Goal: Task Accomplishment & Management: Manage account settings

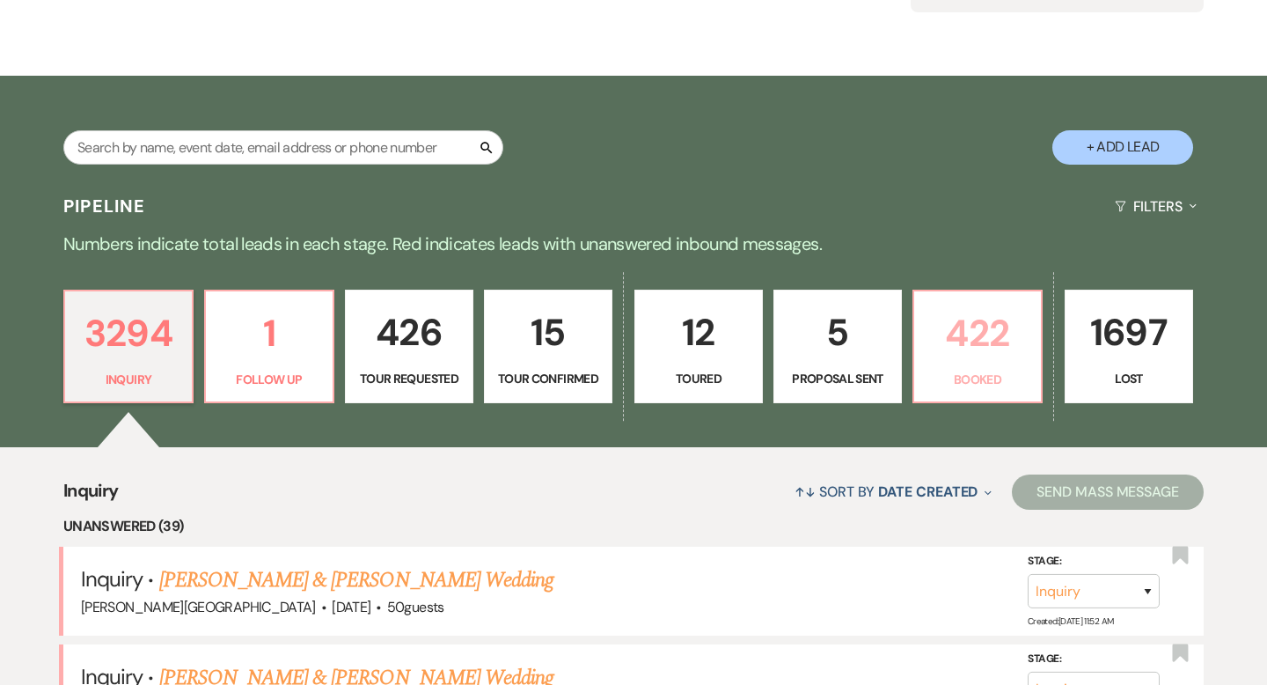
click at [946, 367] on link "422 Booked" at bounding box center [977, 346] width 130 height 114
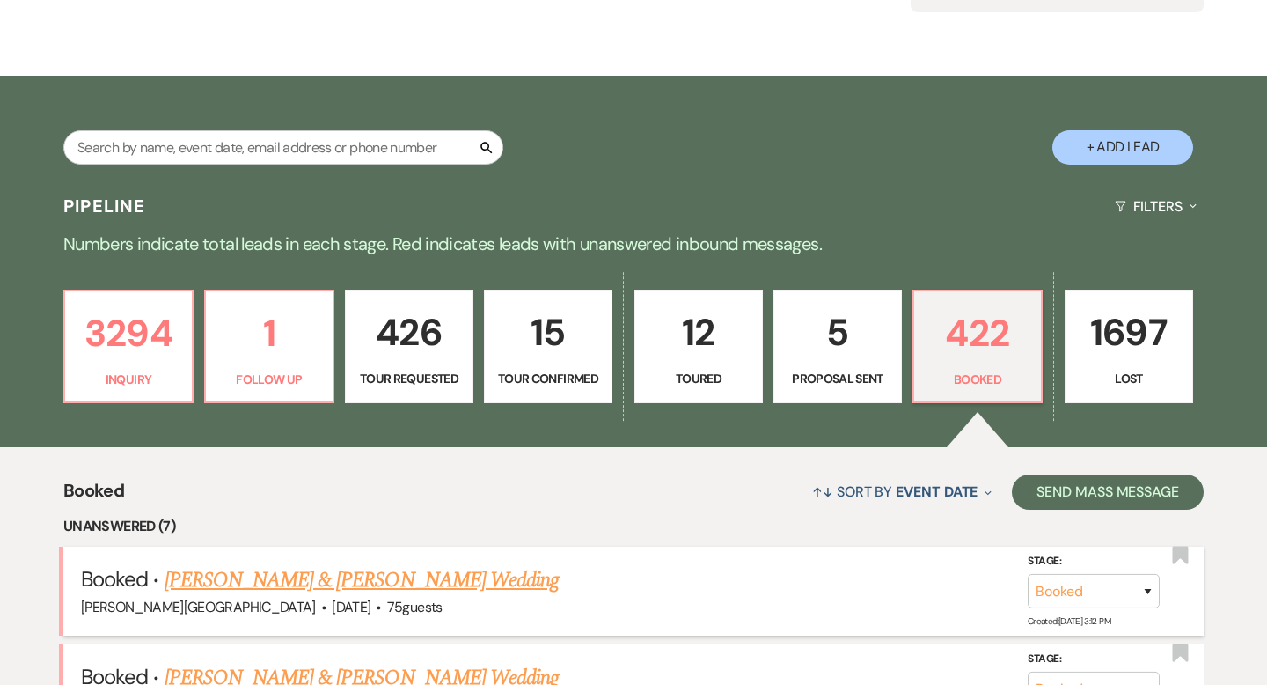
click at [397, 580] on link "[PERSON_NAME] & [PERSON_NAME] Wedding" at bounding box center [362, 580] width 394 height 32
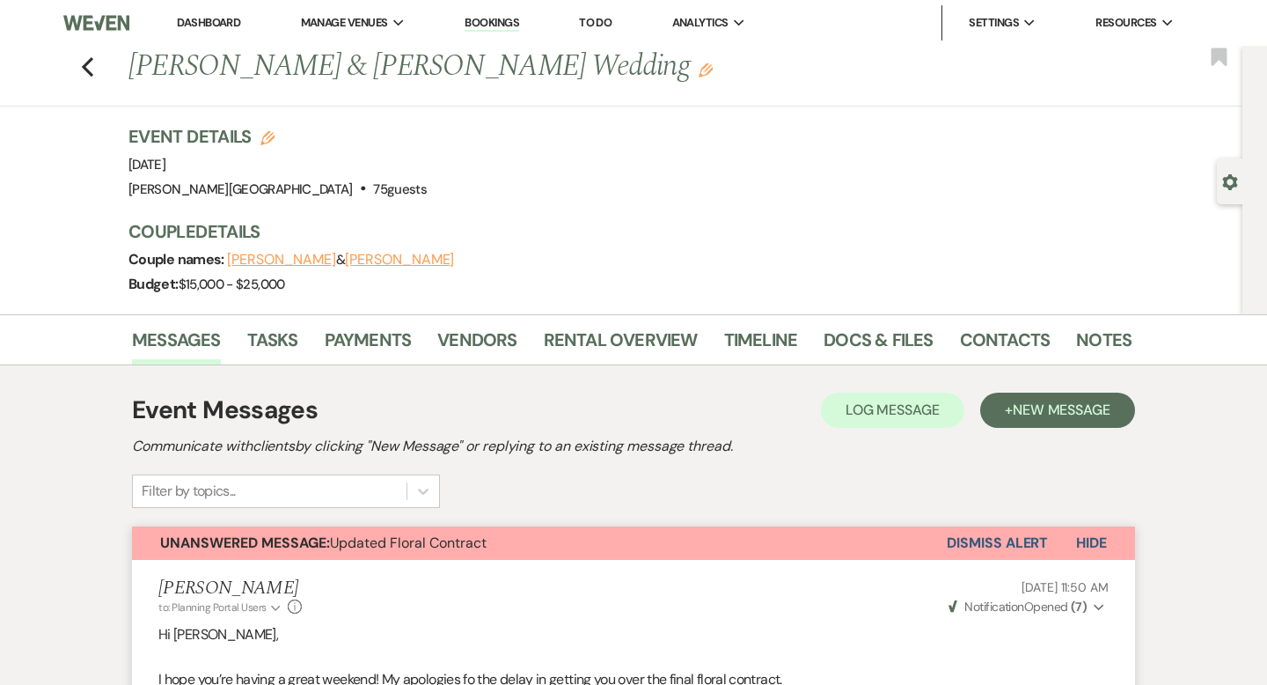
click at [214, 23] on link "Dashboard" at bounding box center [208, 22] width 63 height 15
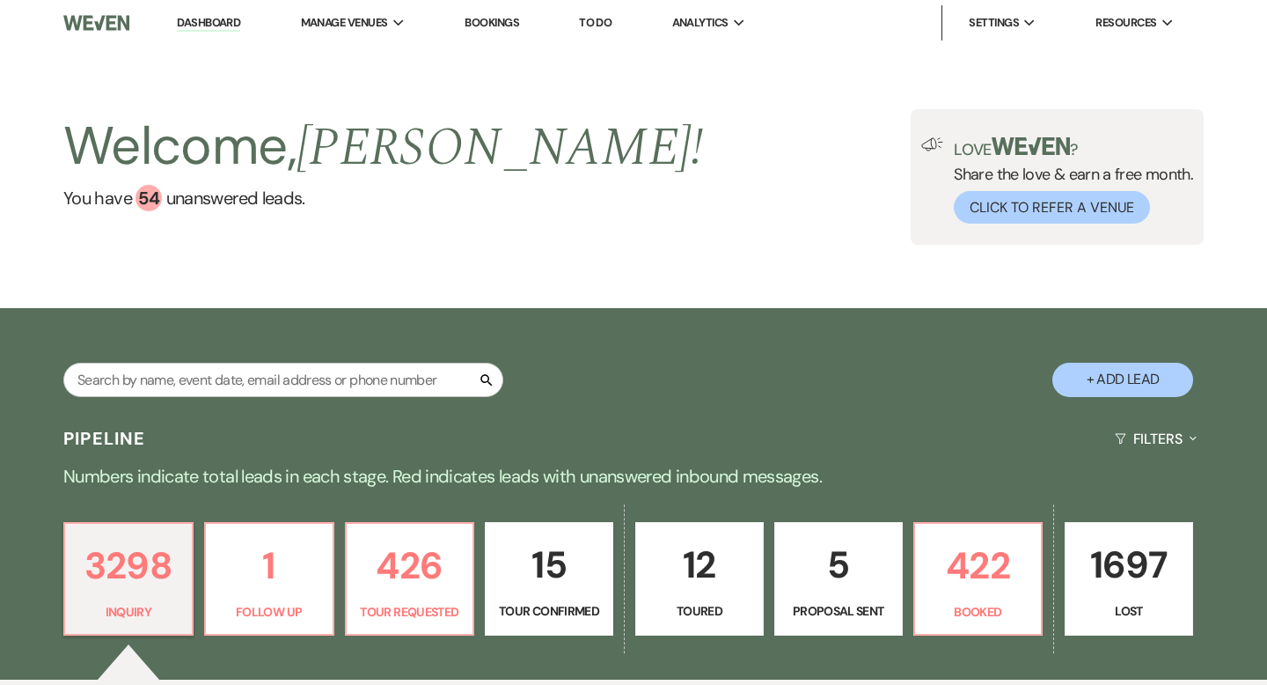
scroll to position [149, 0]
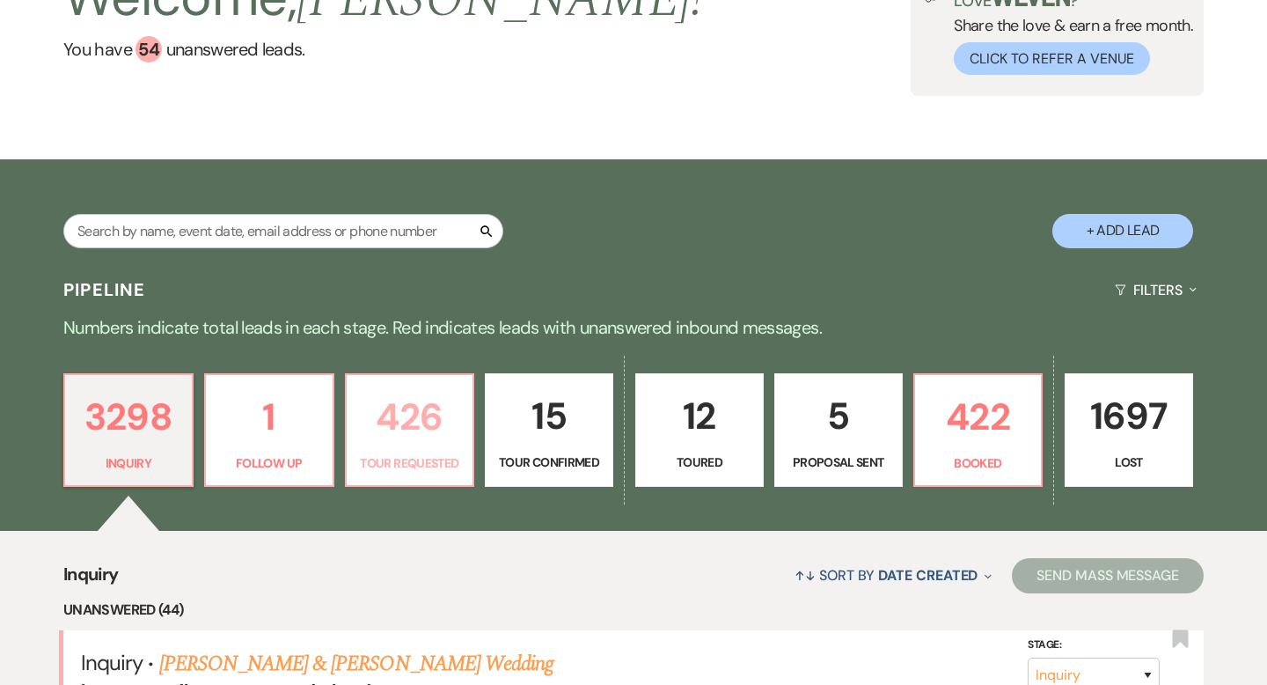
click at [416, 440] on p "426" at bounding box center [410, 416] width 106 height 59
select select "2"
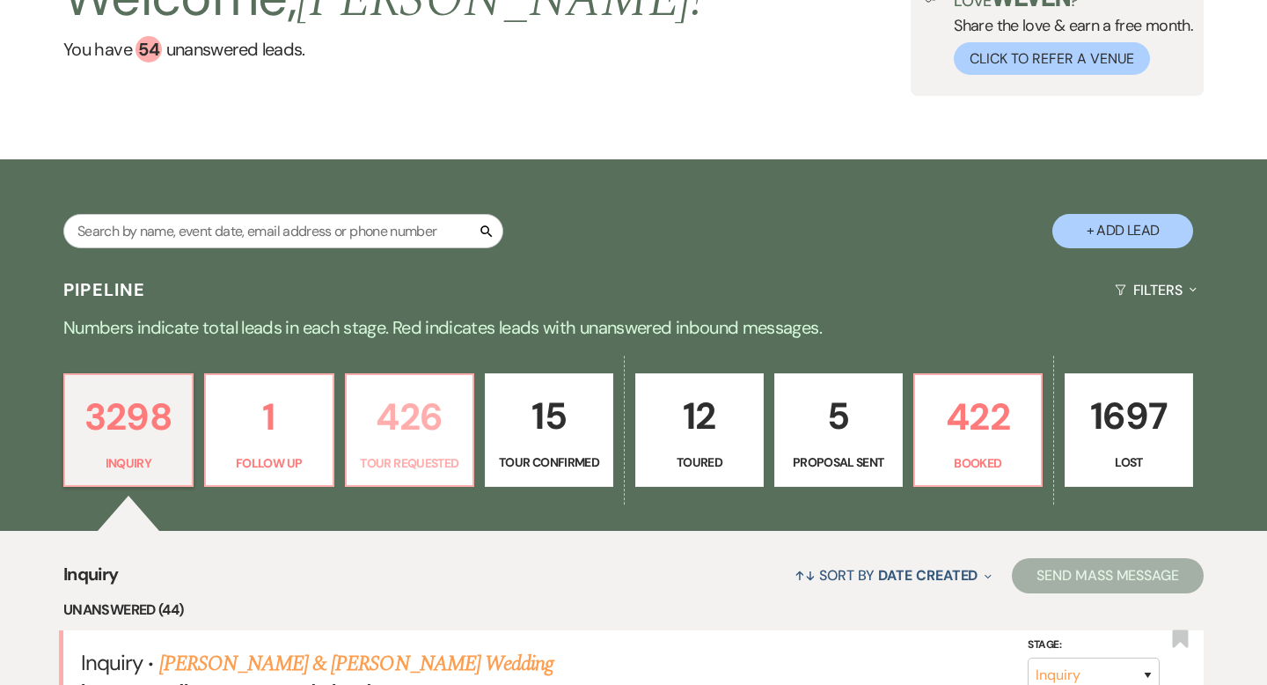
select select "2"
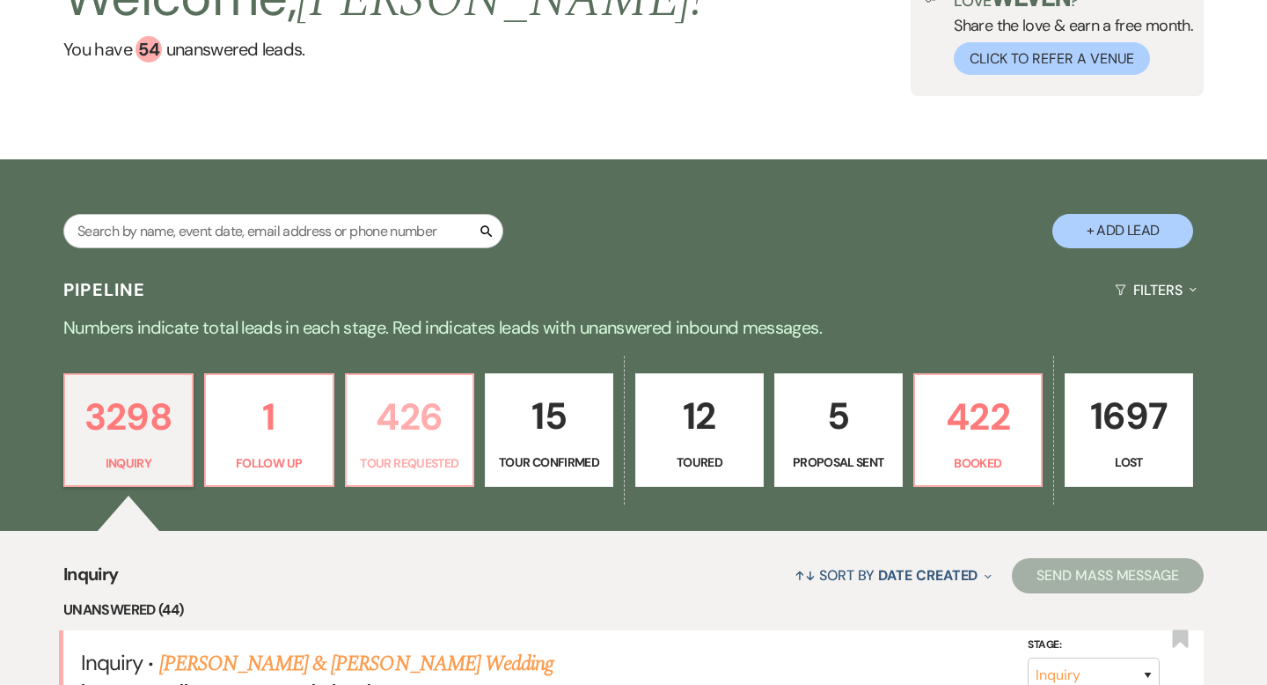
select select "2"
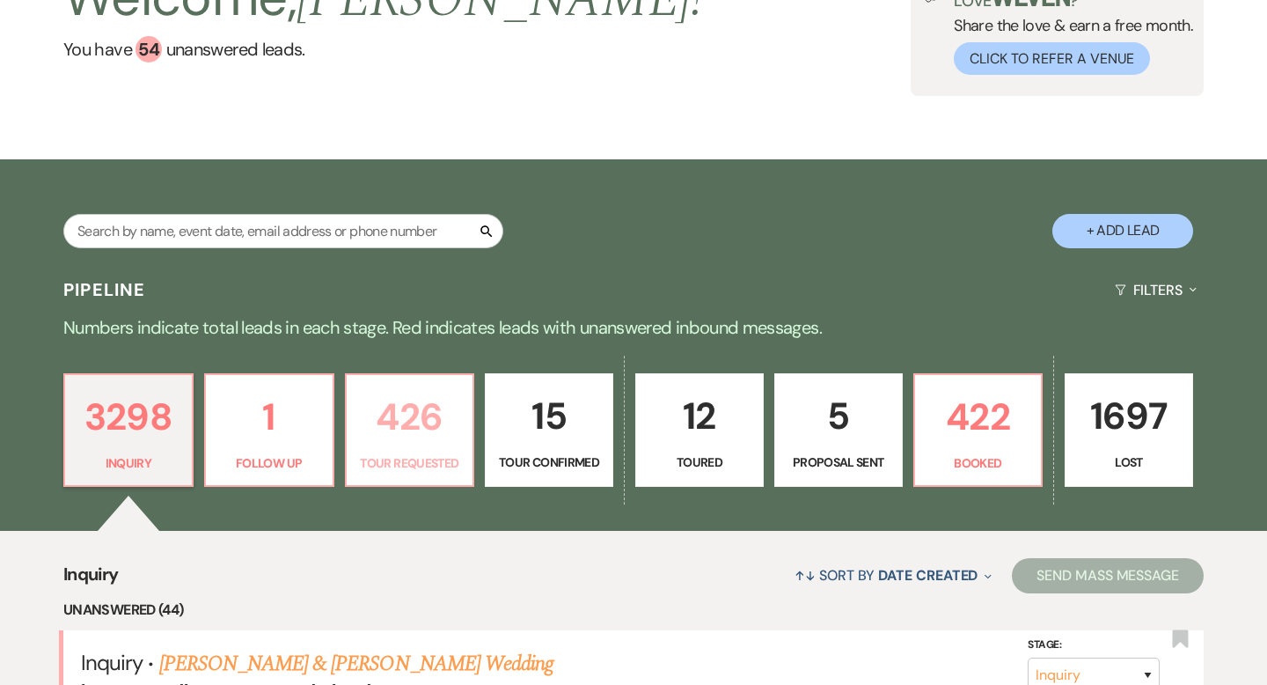
select select "2"
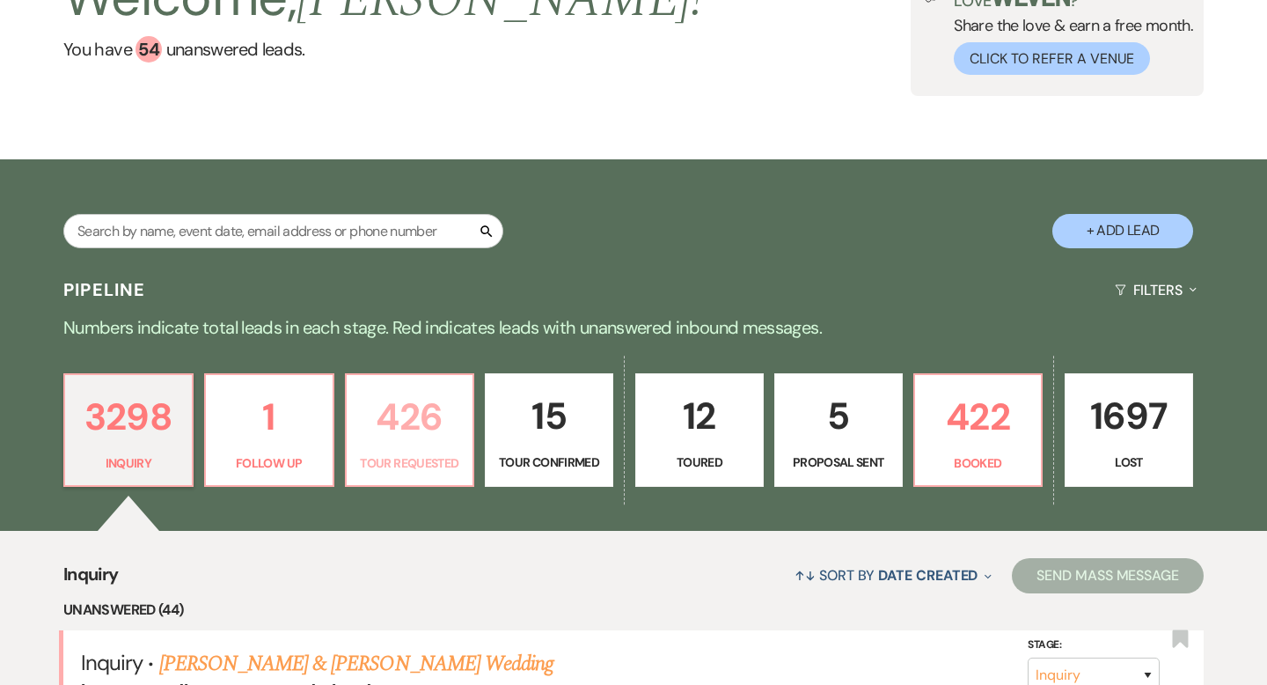
select select "2"
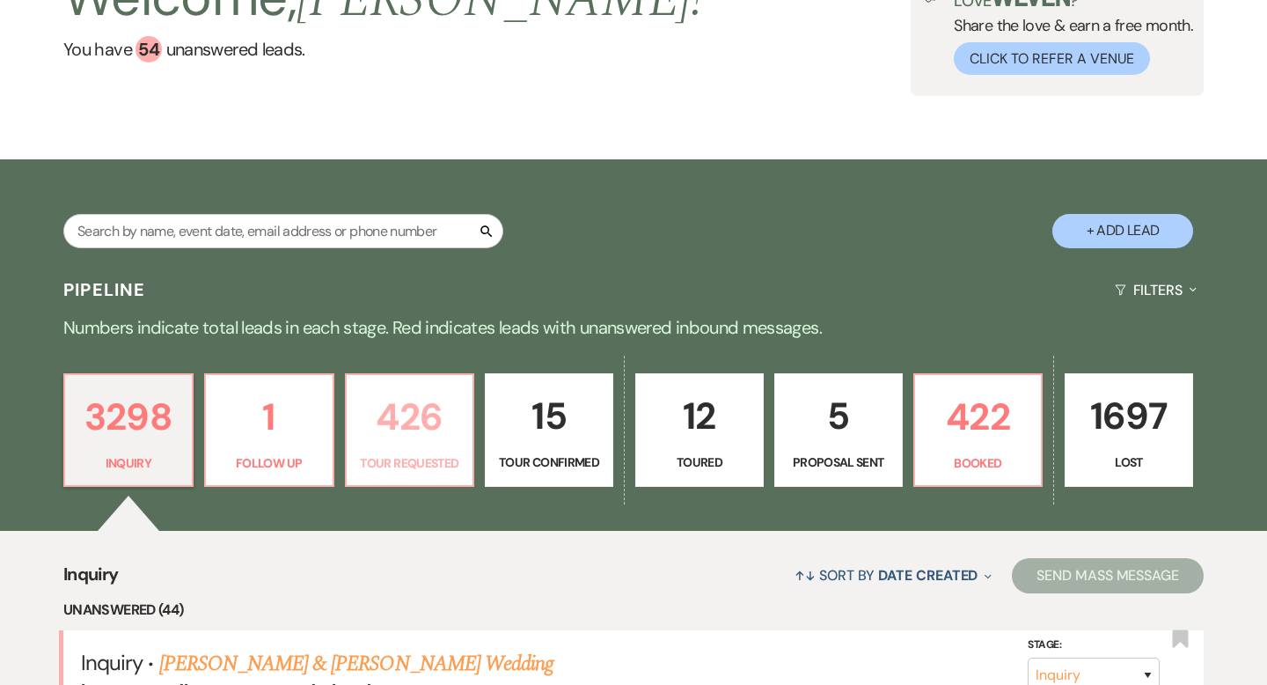
select select "2"
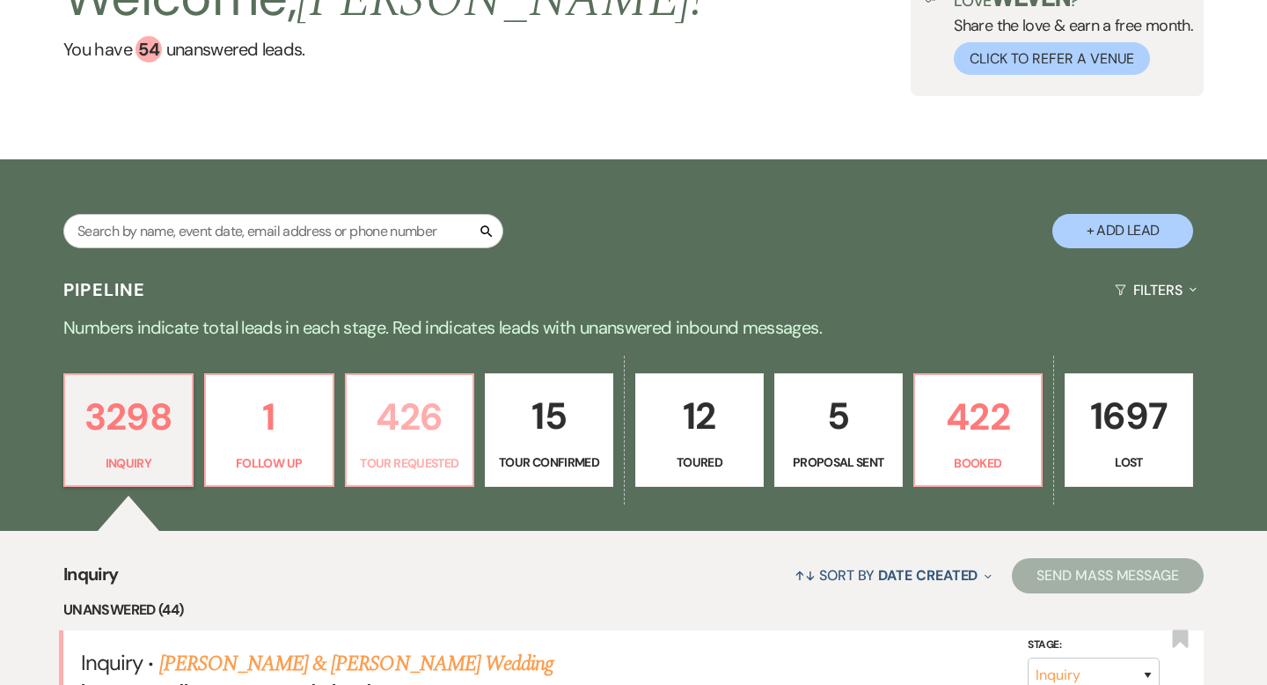
select select "2"
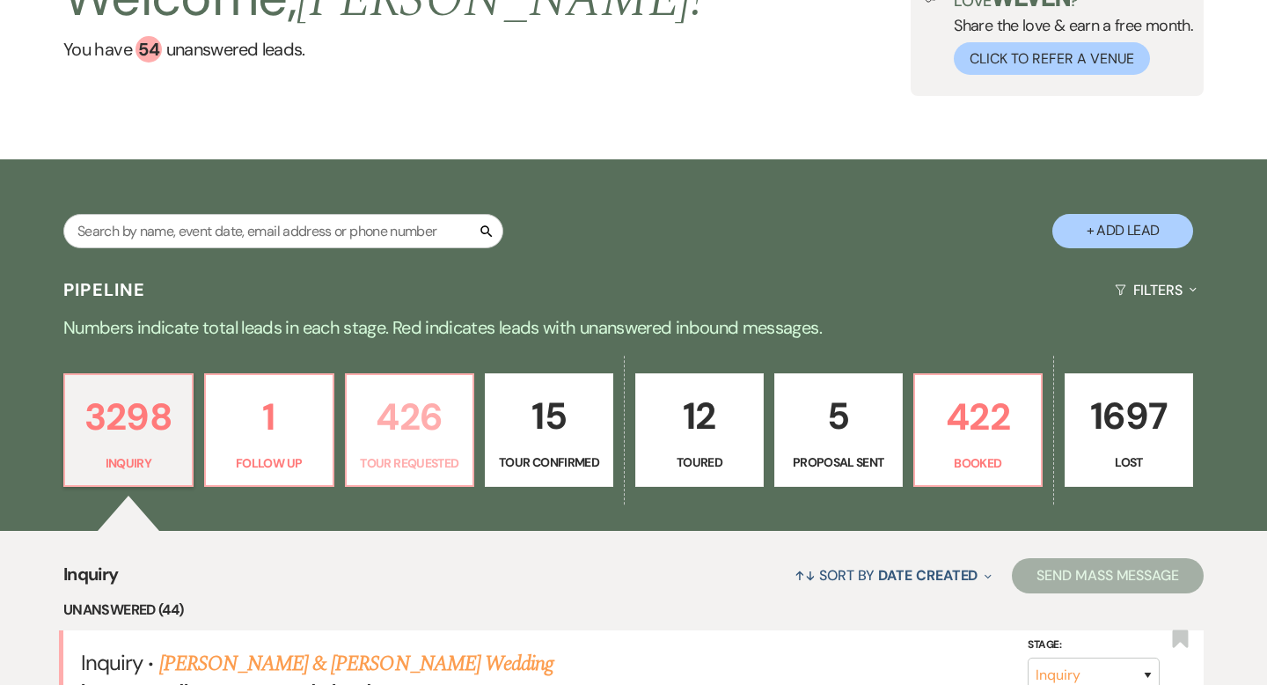
select select "2"
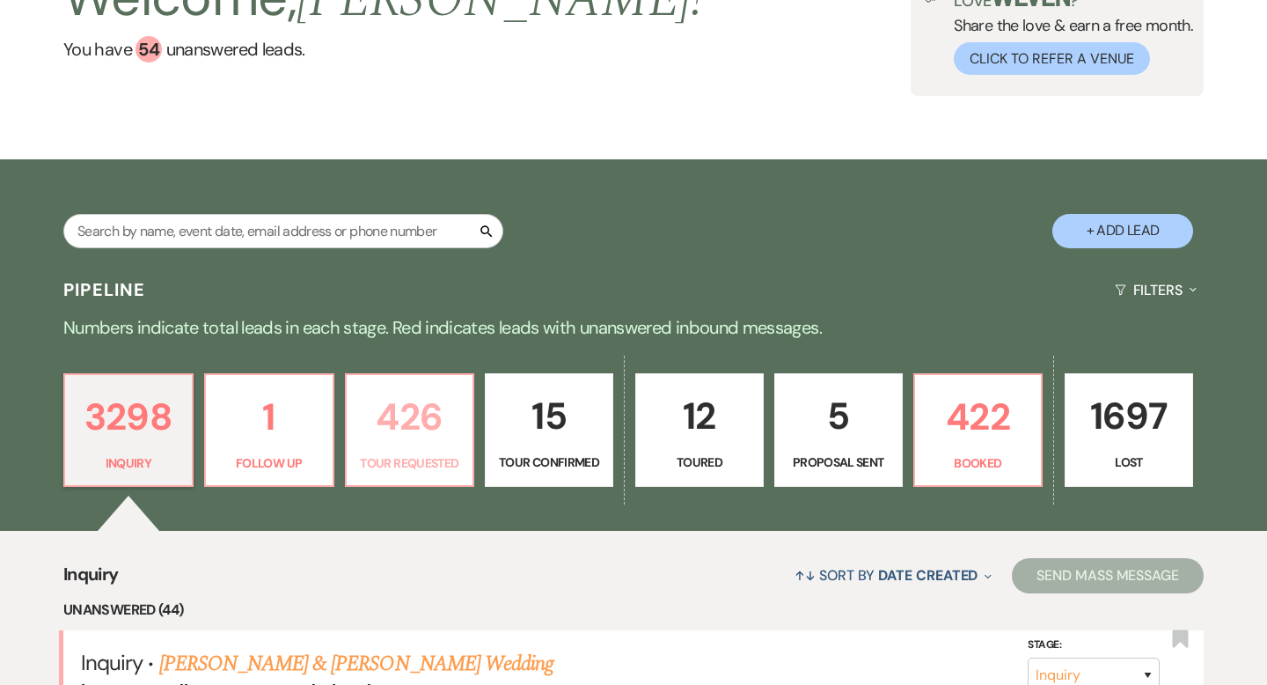
select select "2"
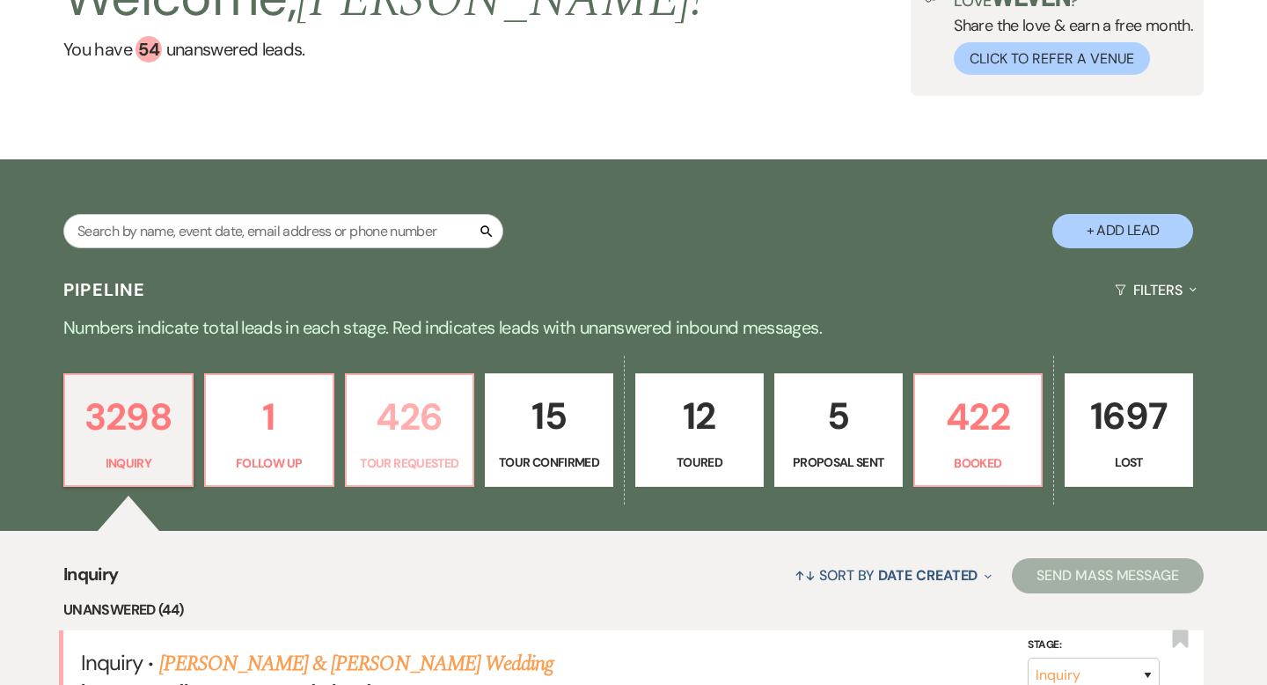
select select "2"
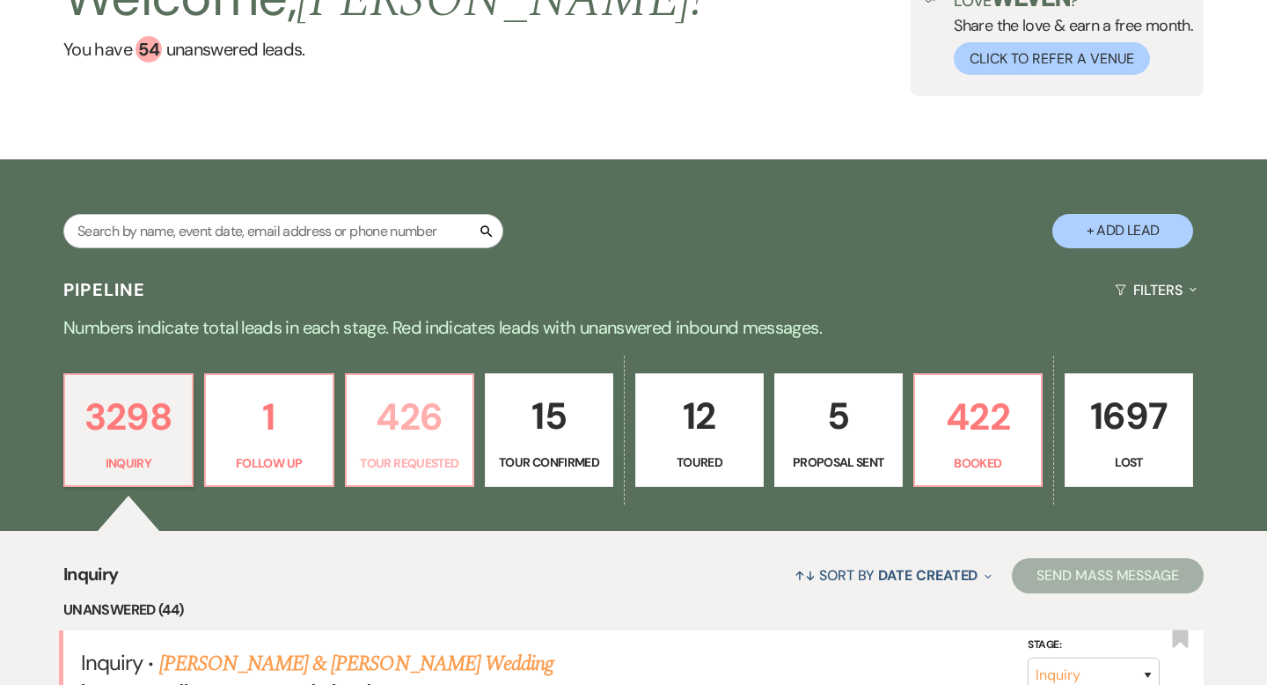
select select "2"
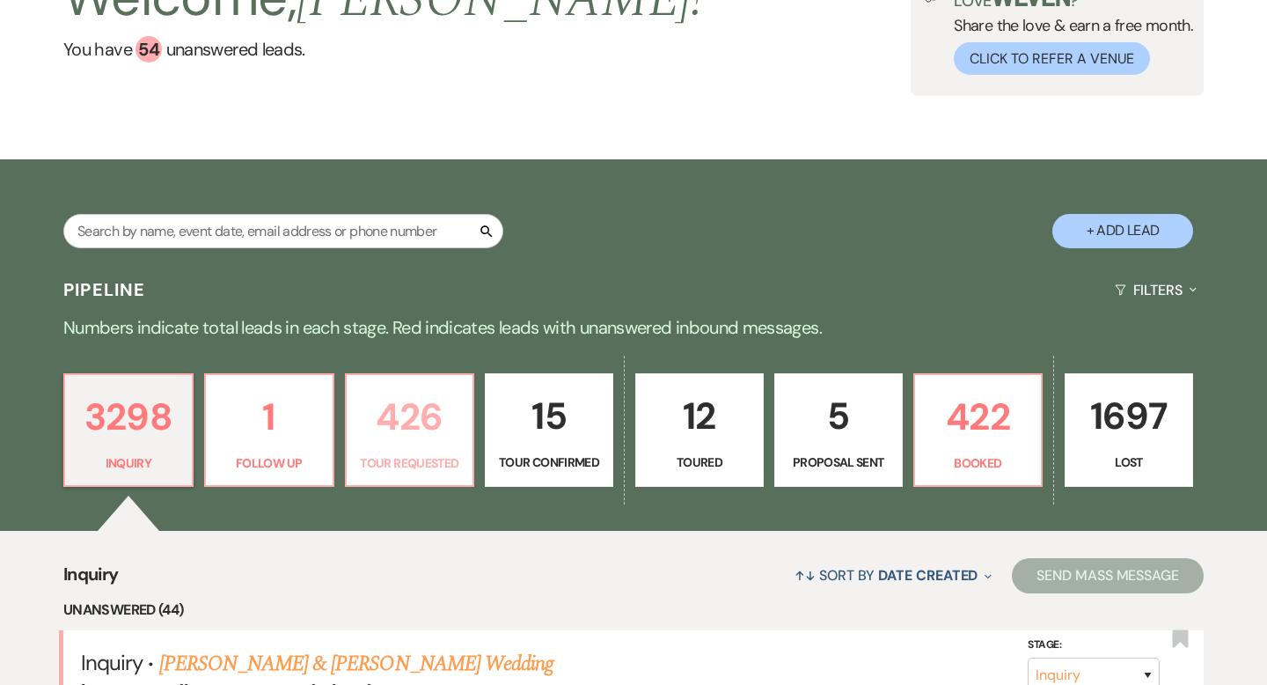
select select "2"
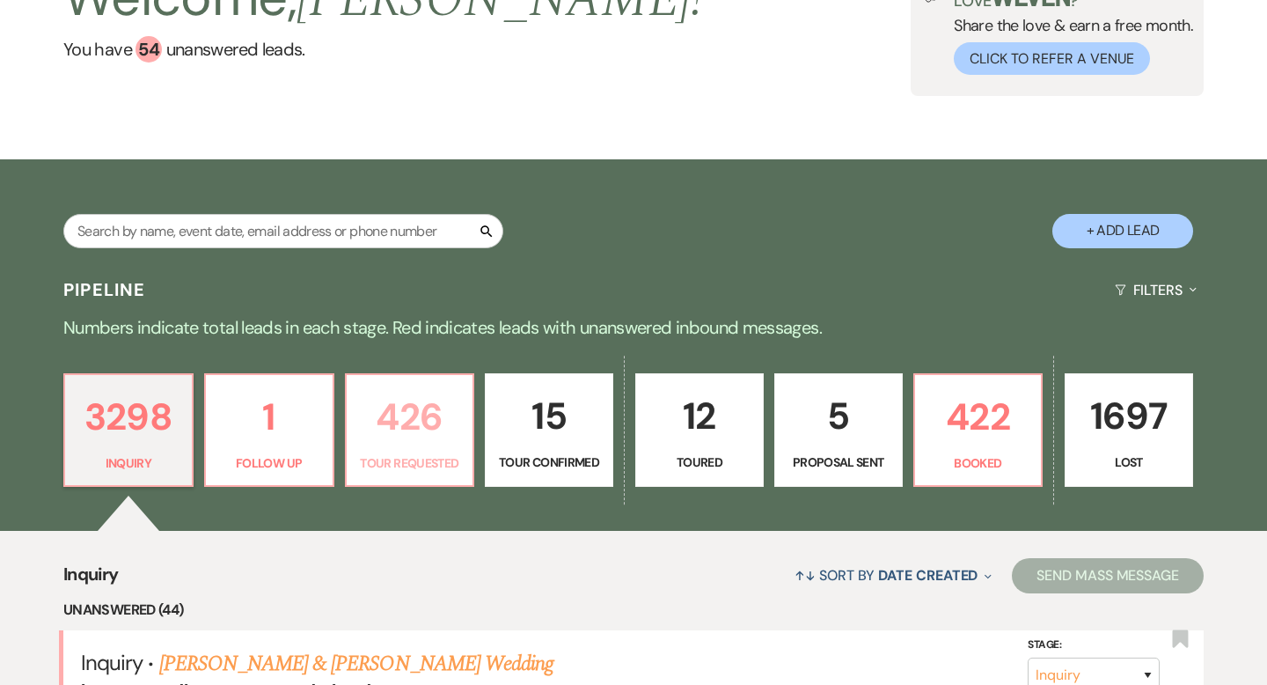
select select "2"
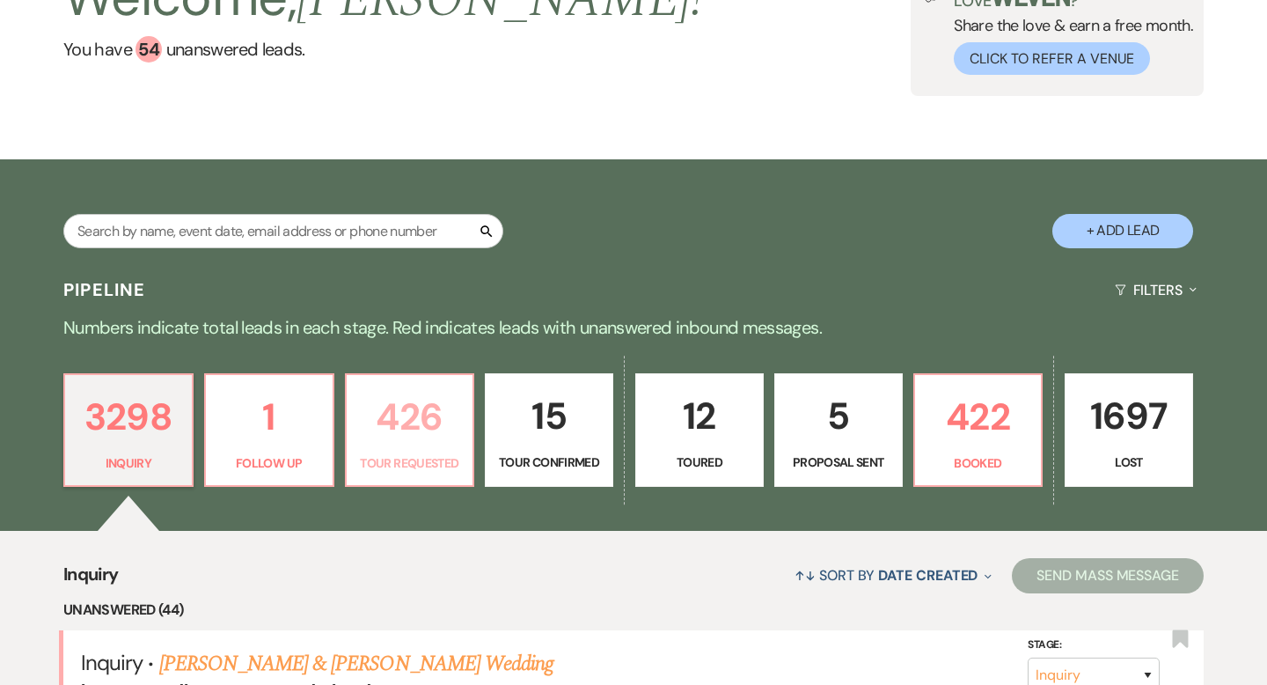
select select "2"
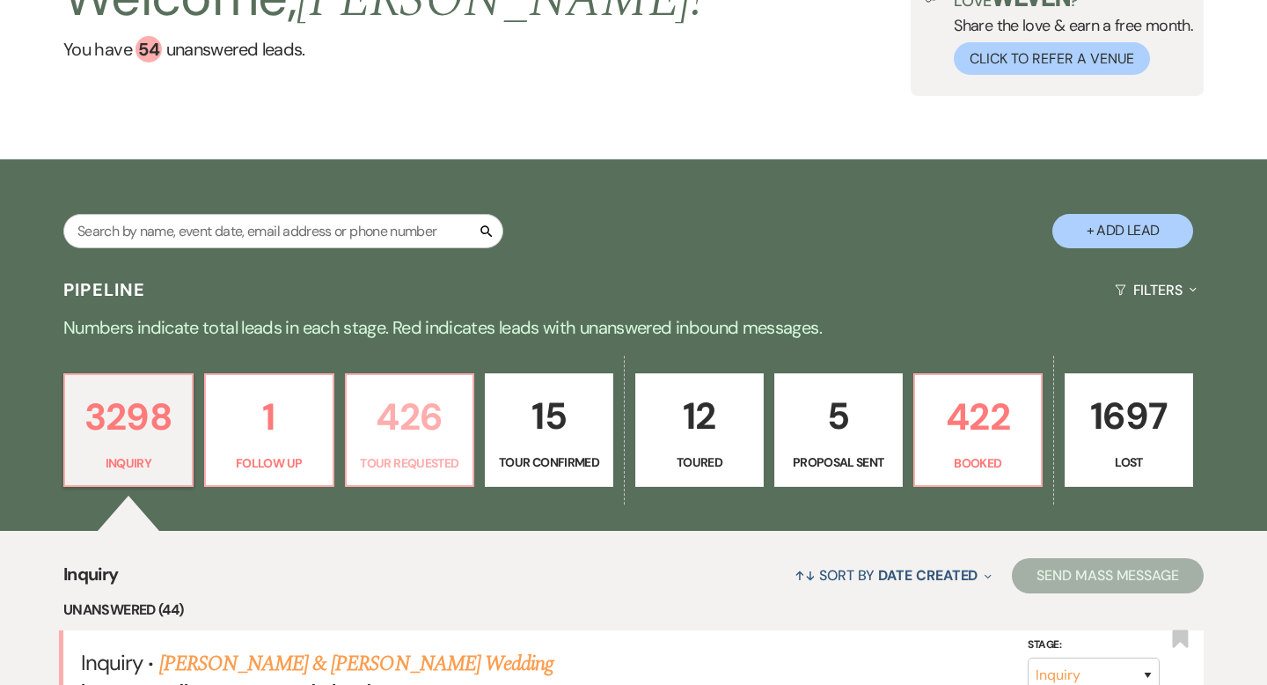
select select "2"
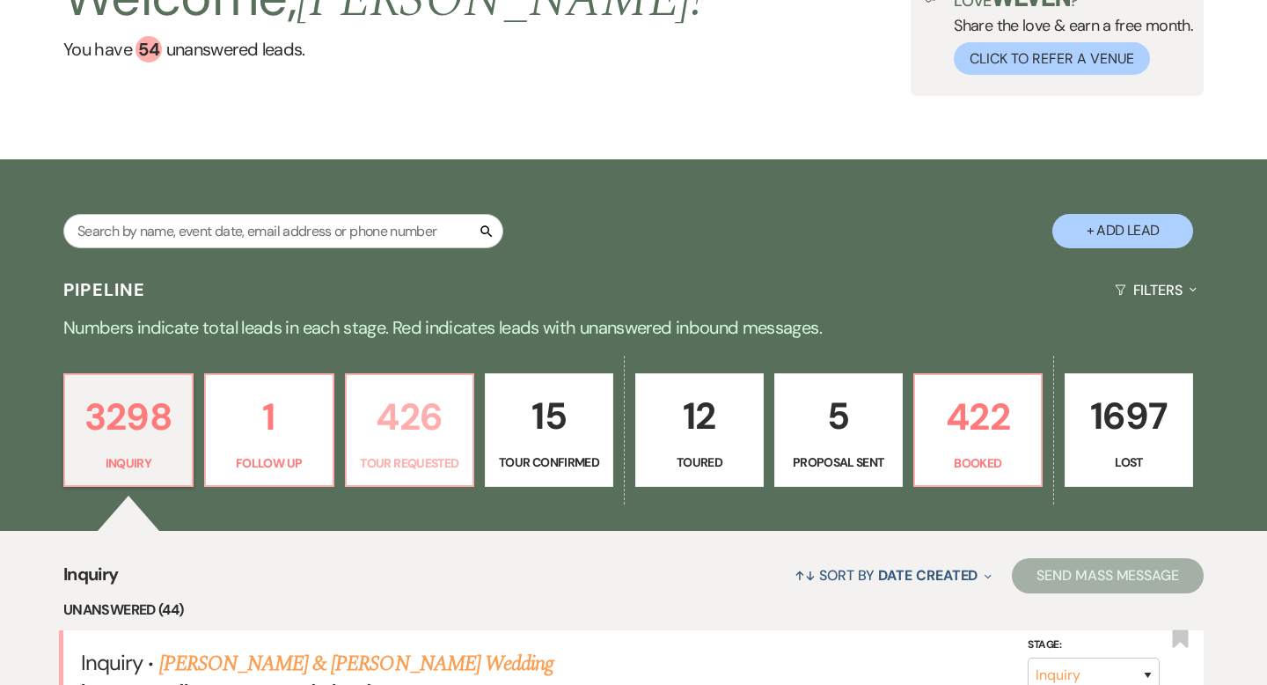
select select "2"
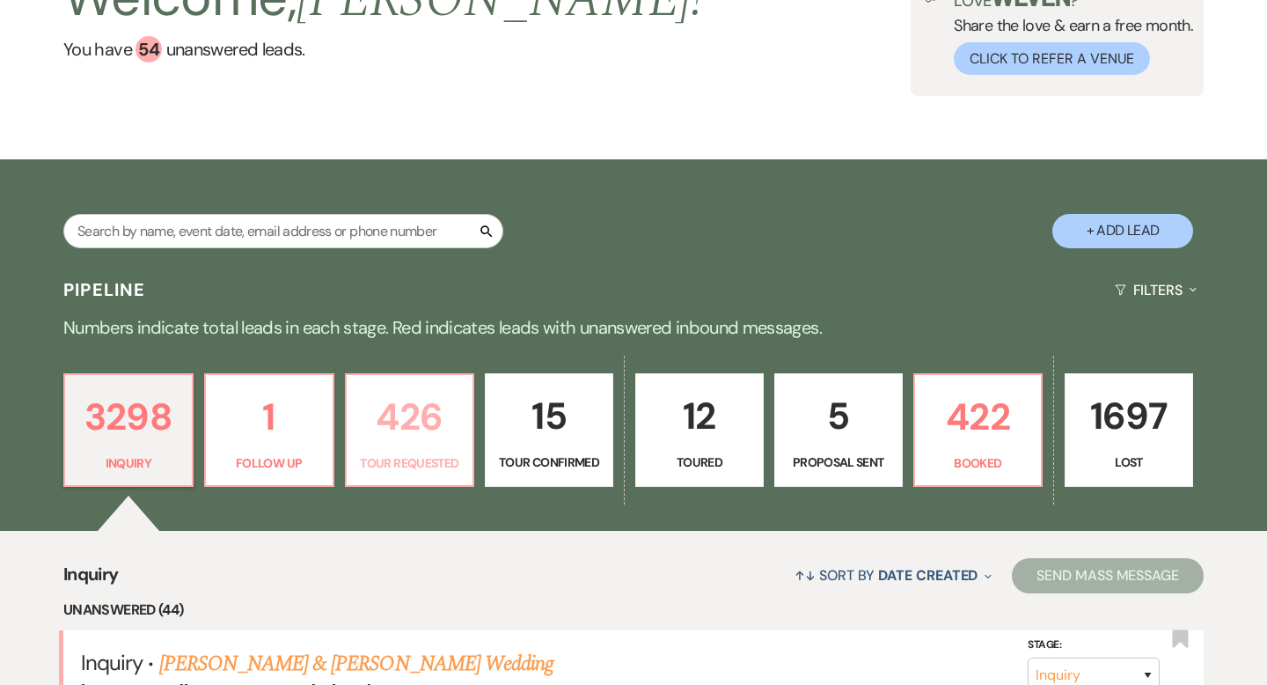
select select "2"
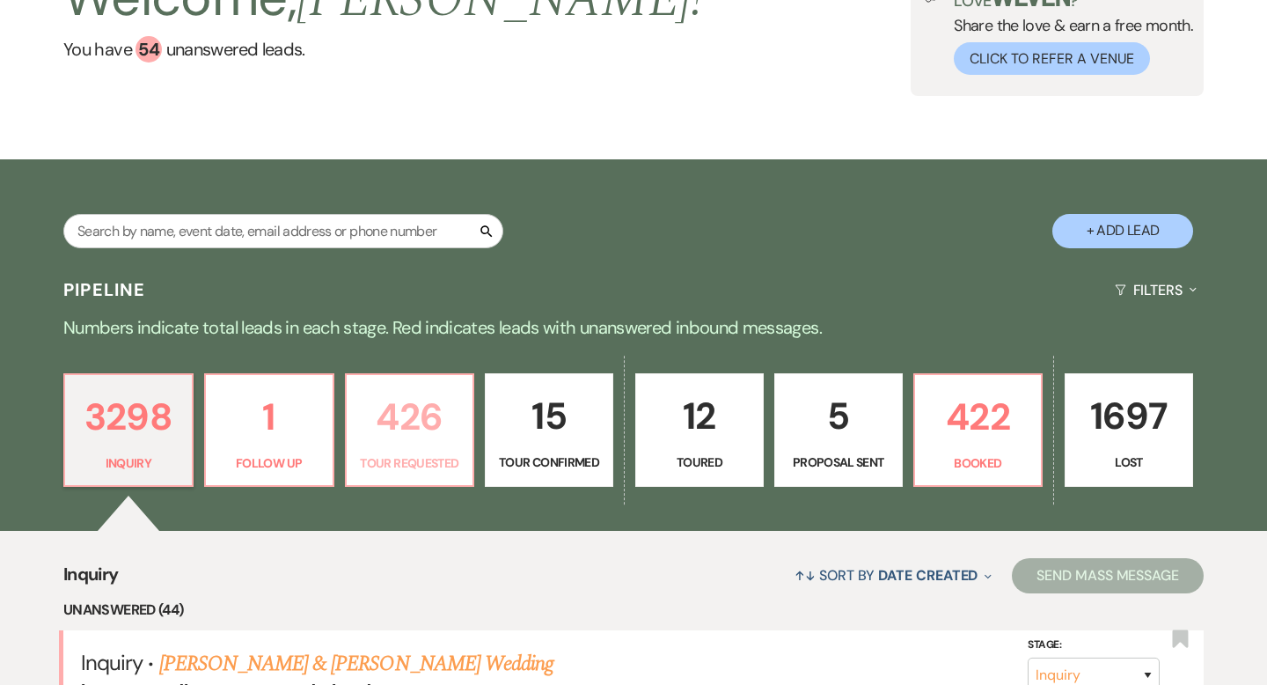
select select "2"
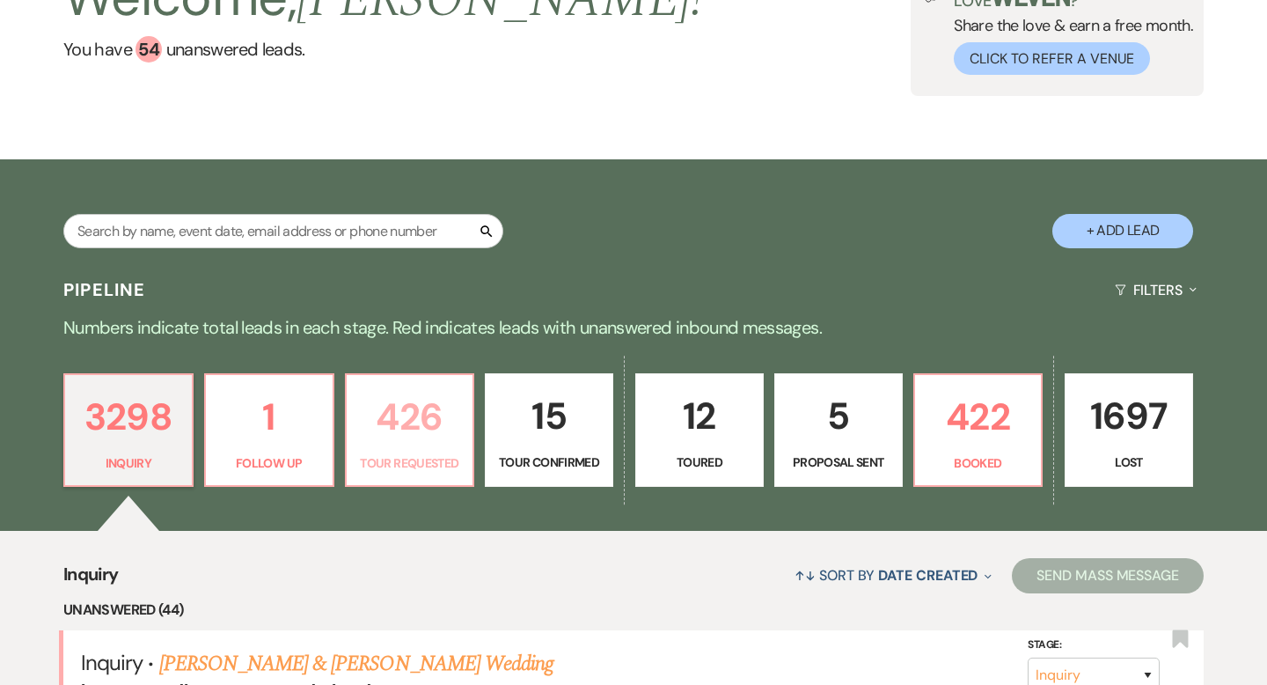
select select "2"
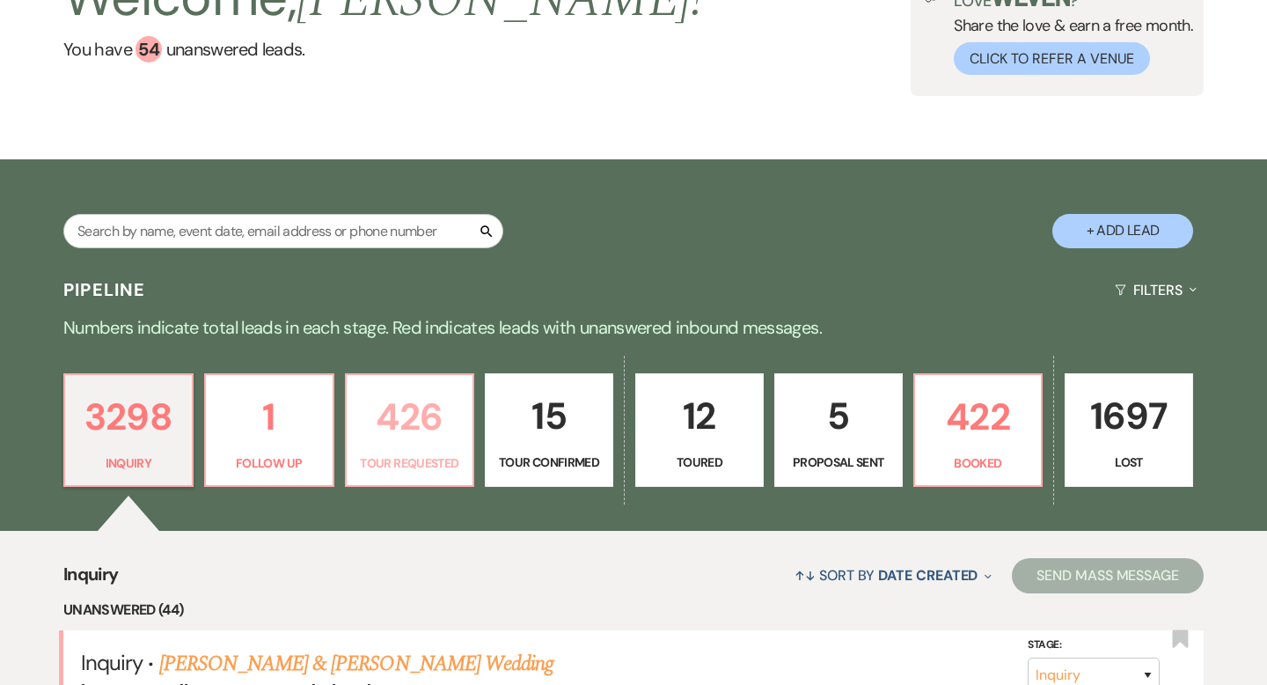
select select "2"
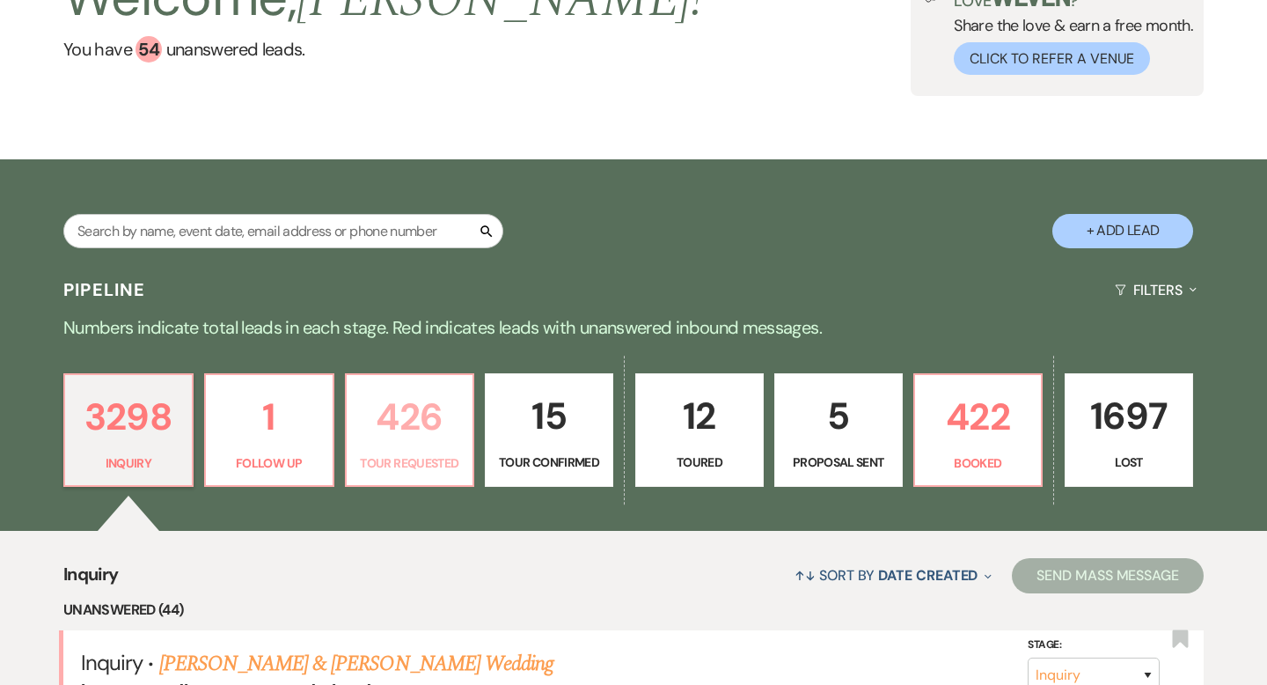
select select "2"
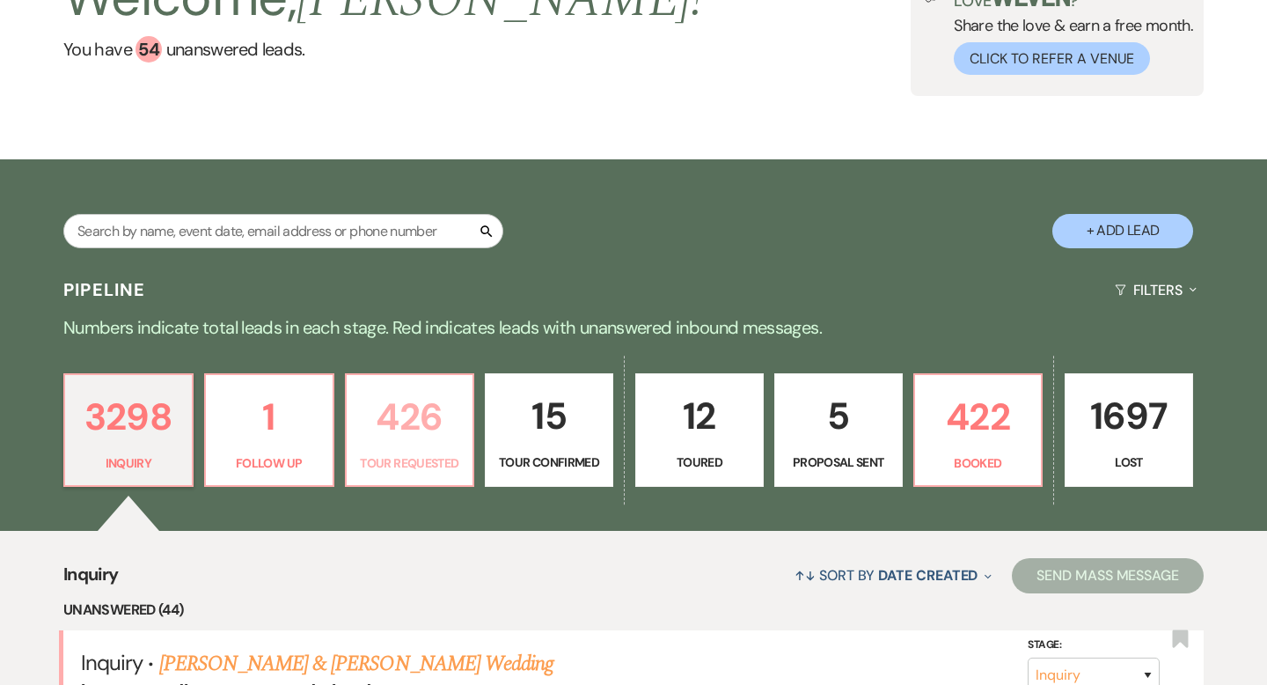
select select "2"
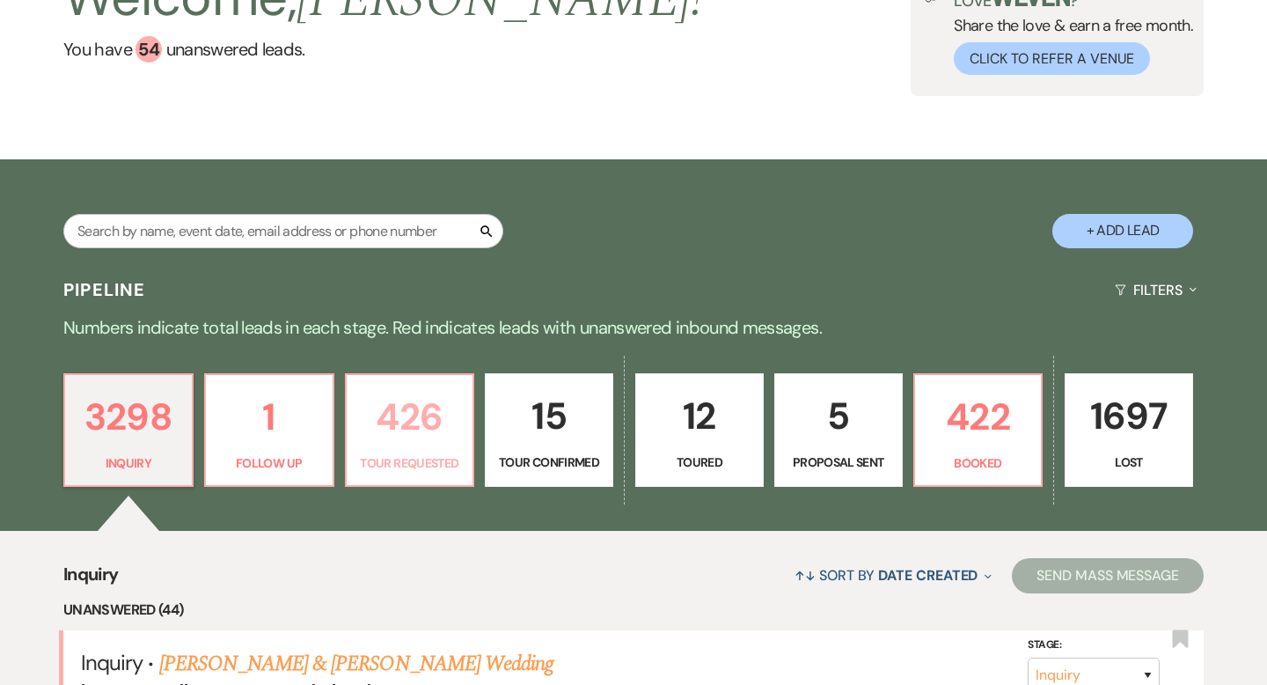
select select "2"
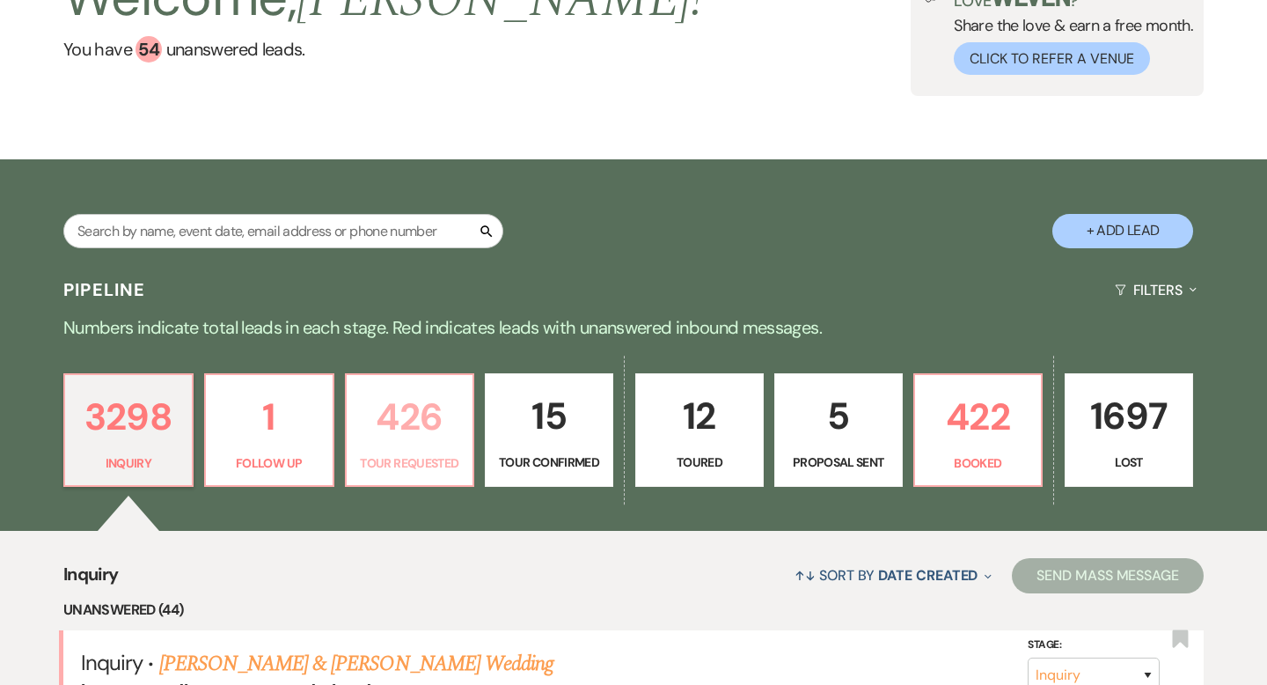
select select "2"
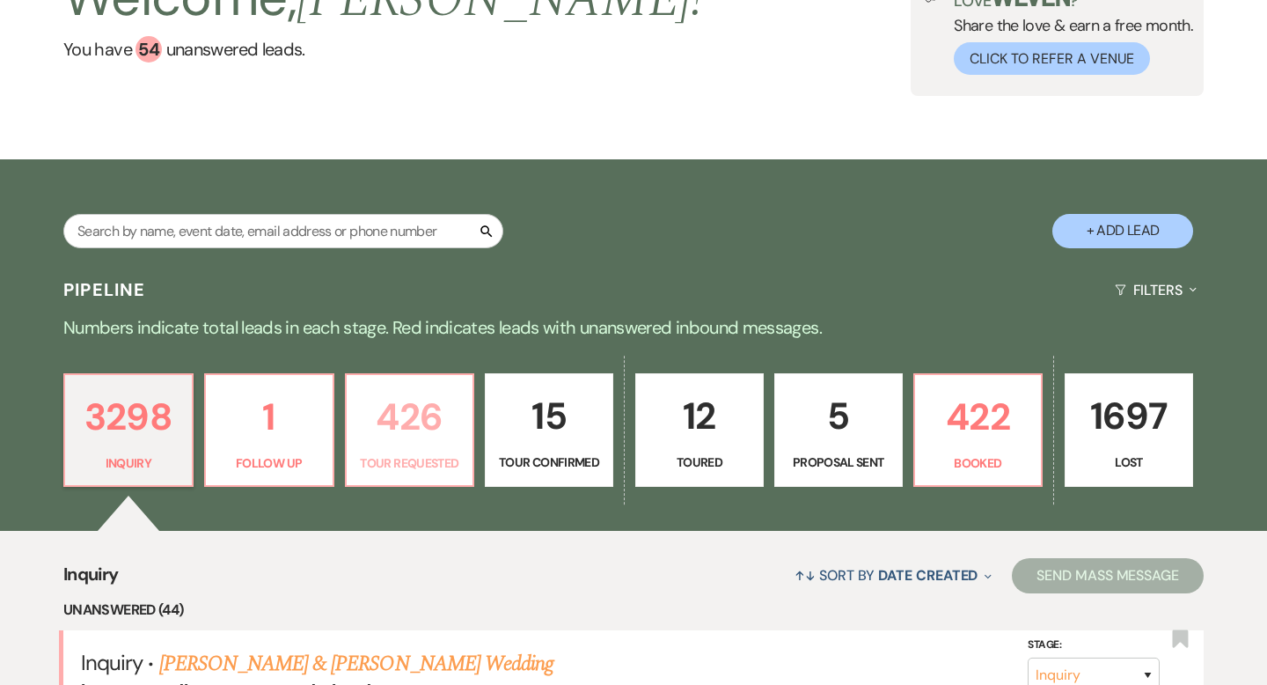
select select "2"
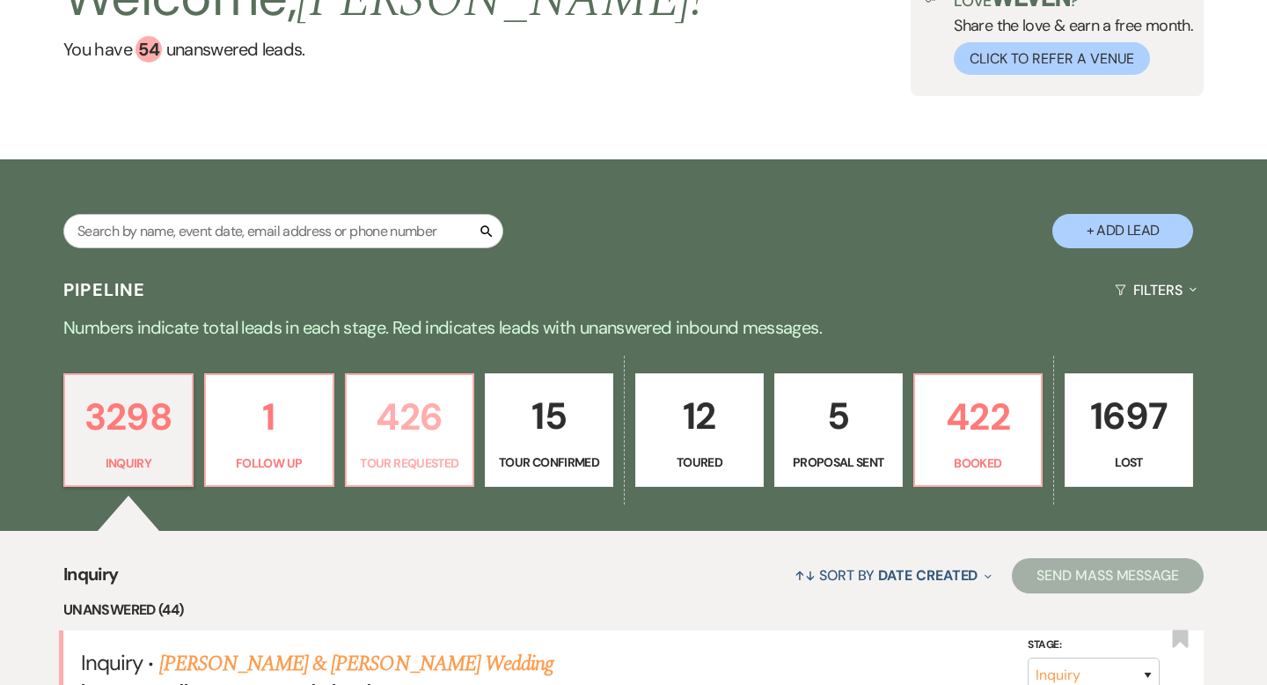
select select "2"
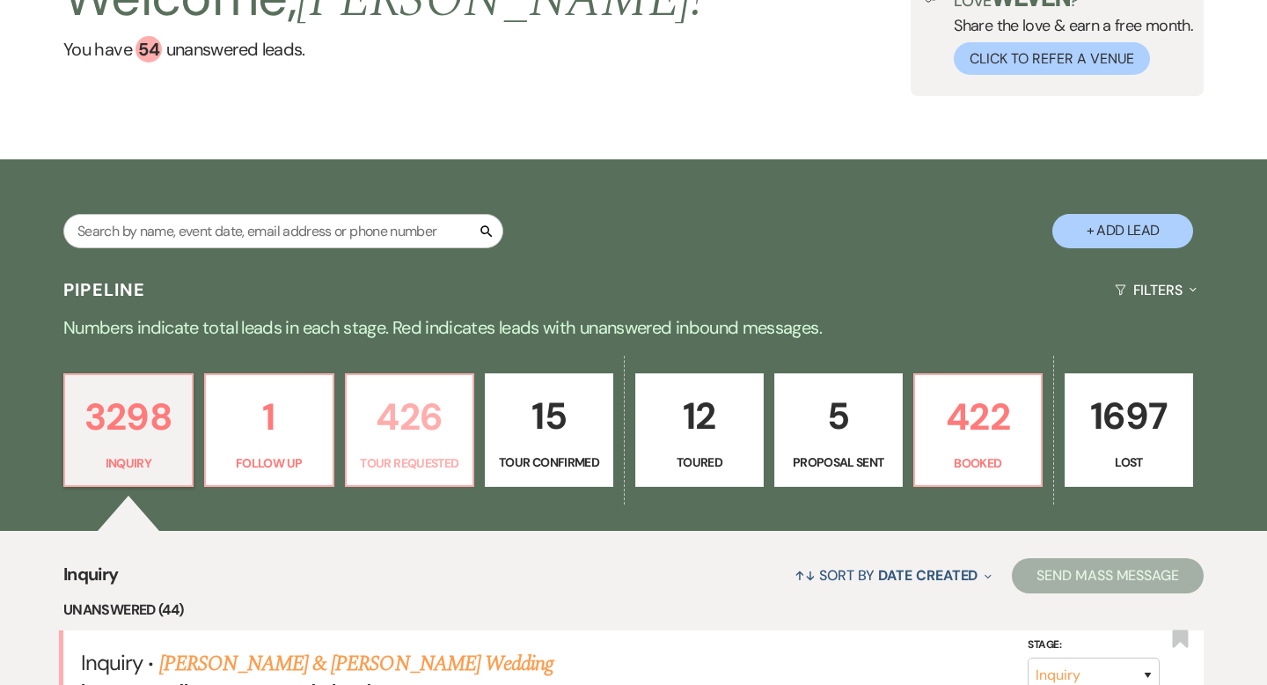
select select "2"
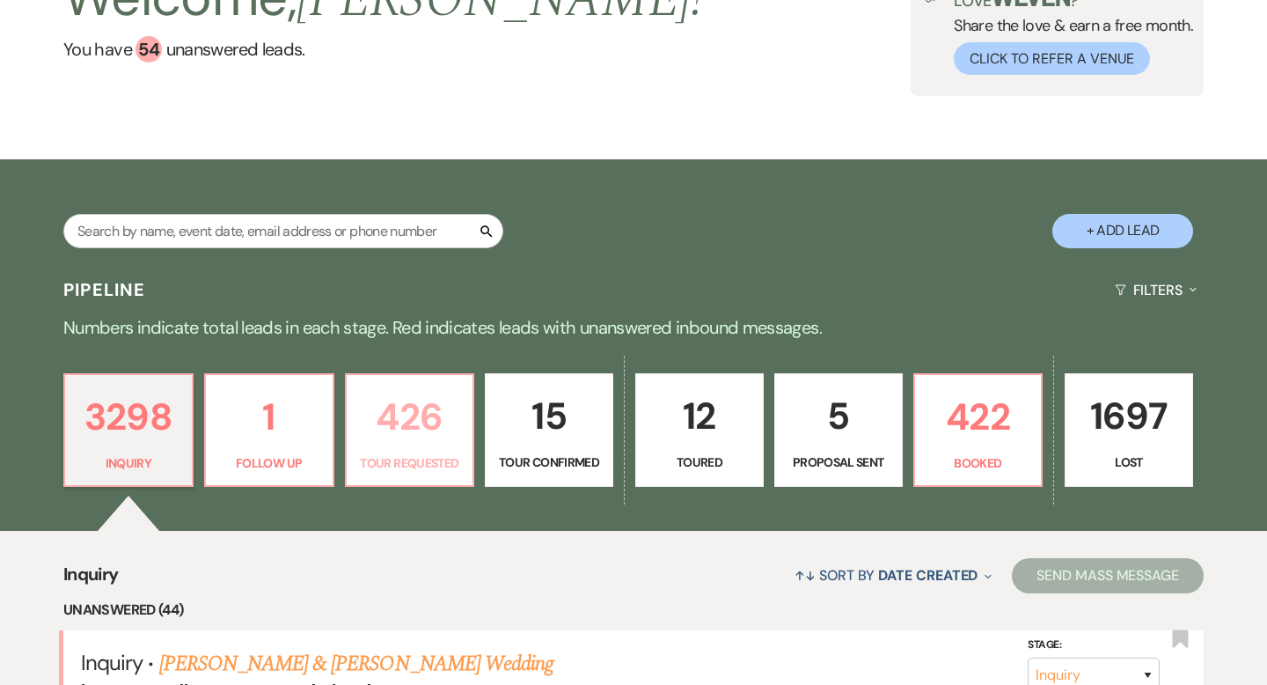
select select "2"
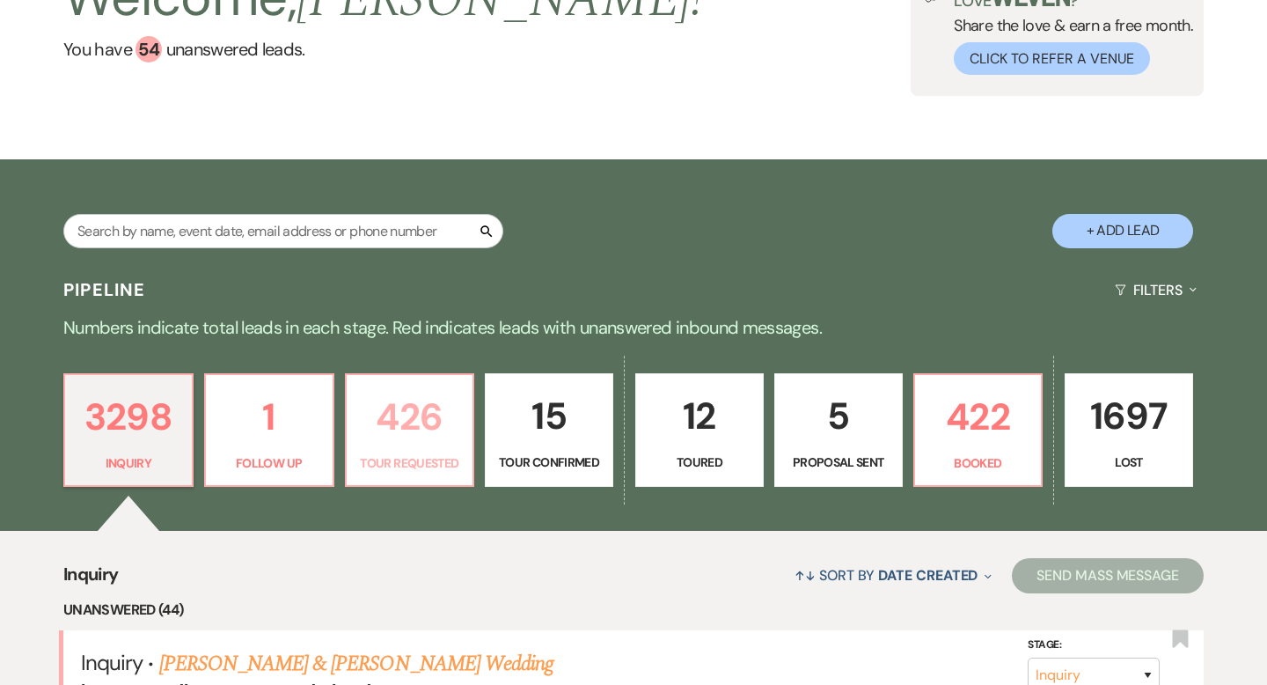
select select "2"
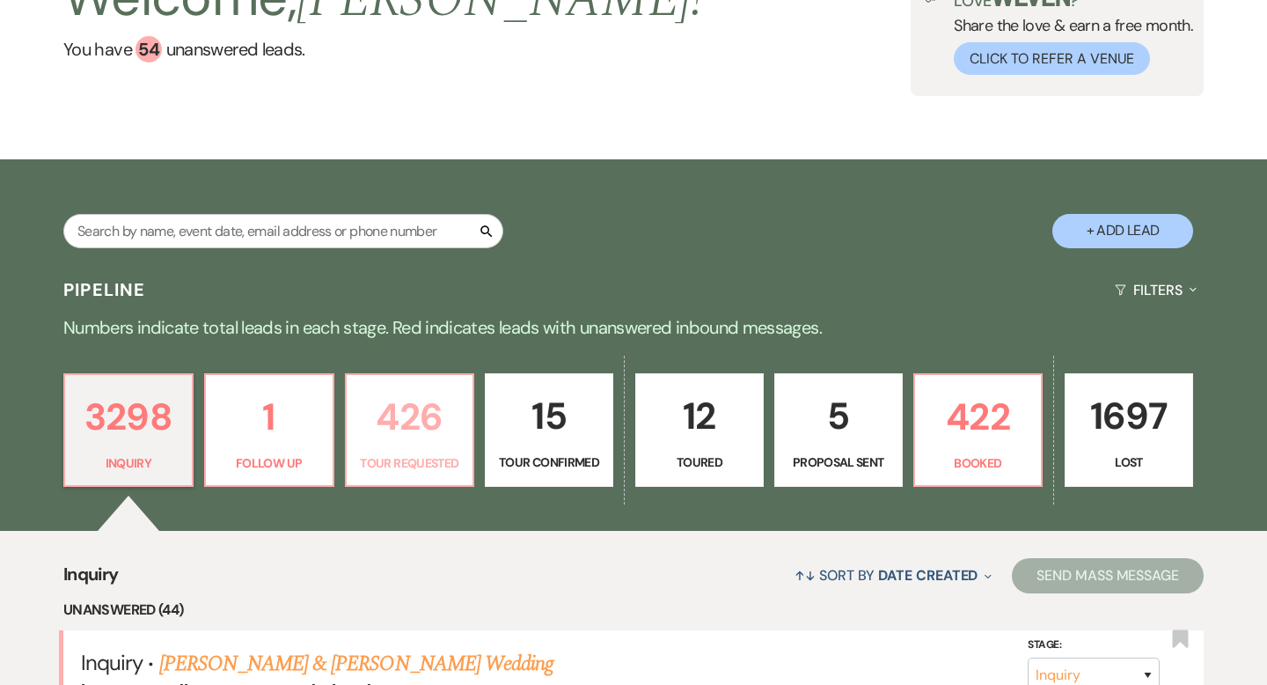
select select "2"
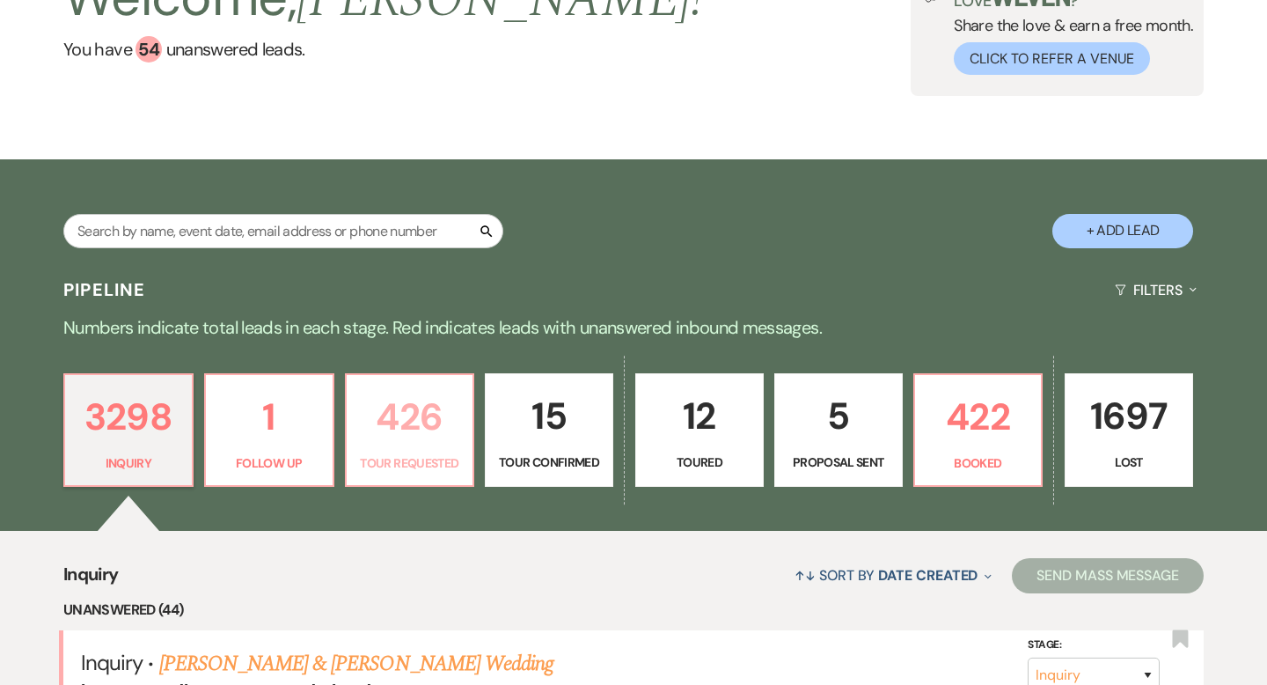
select select "2"
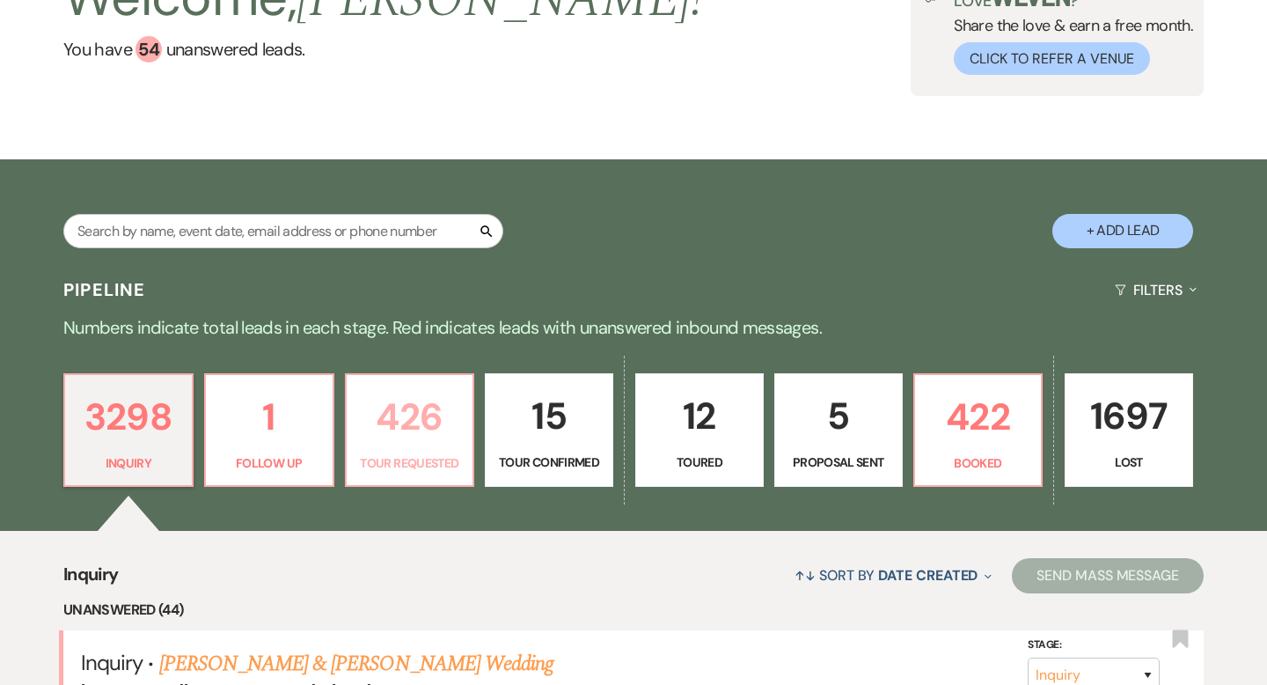
select select "2"
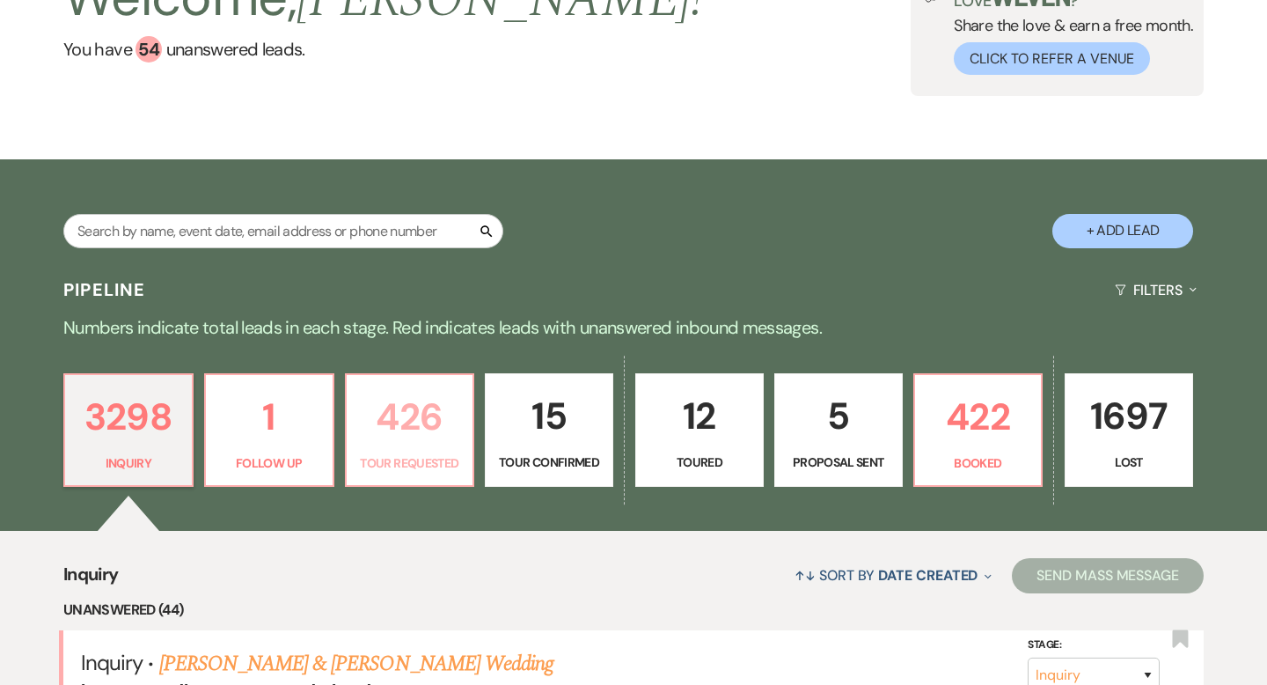
select select "2"
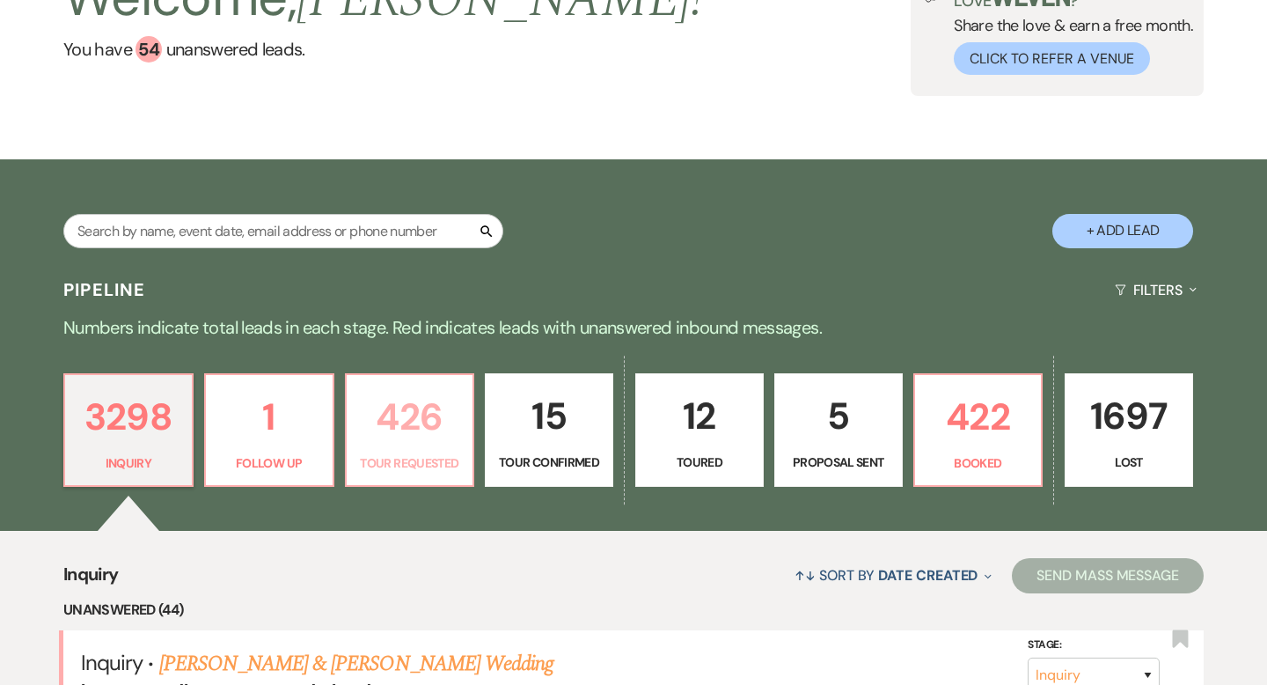
select select "2"
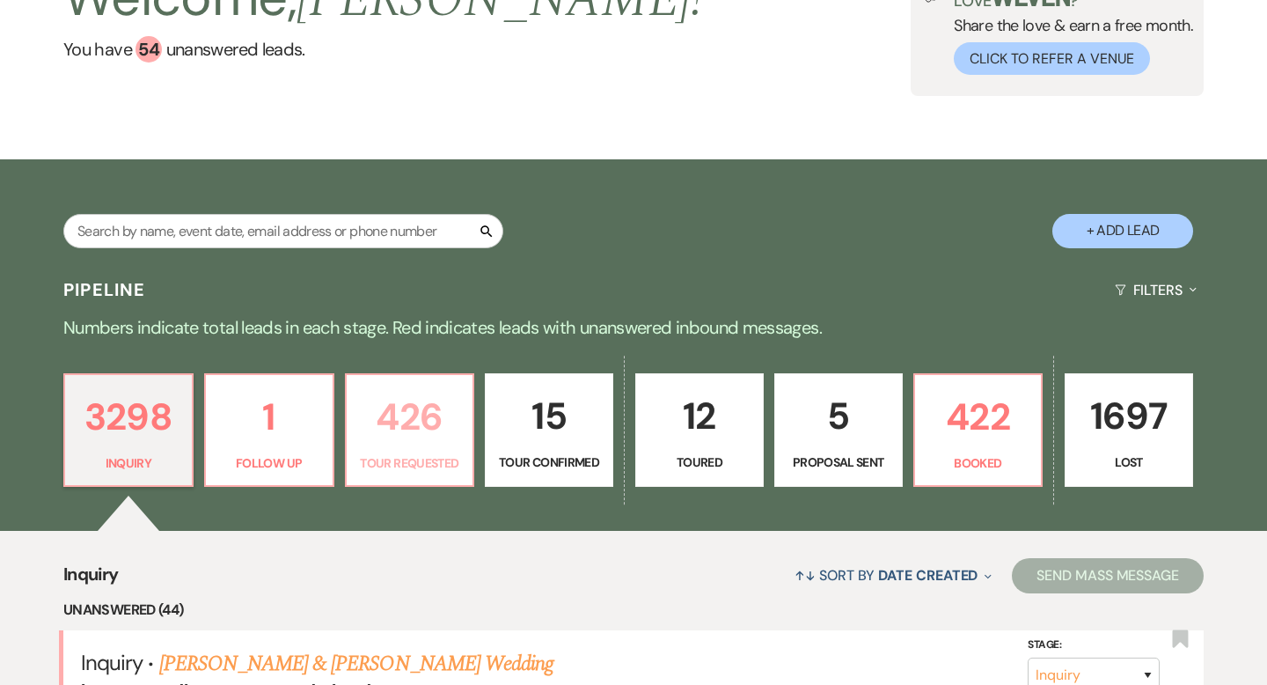
select select "2"
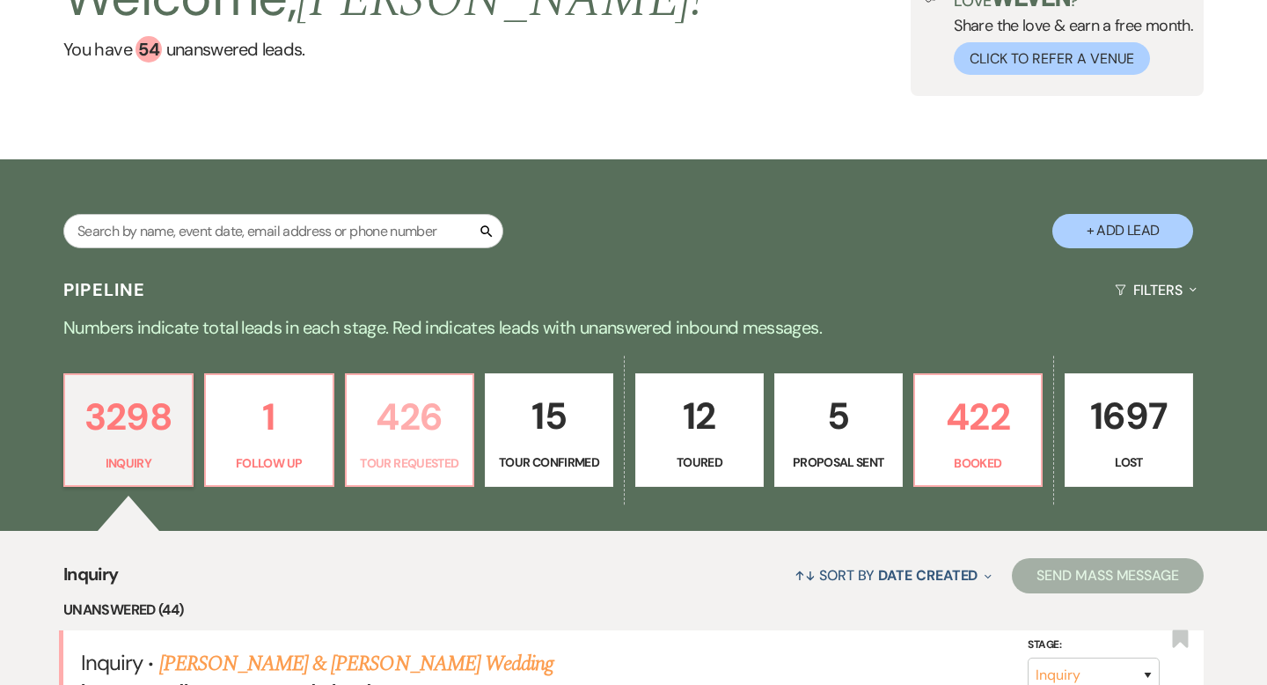
select select "2"
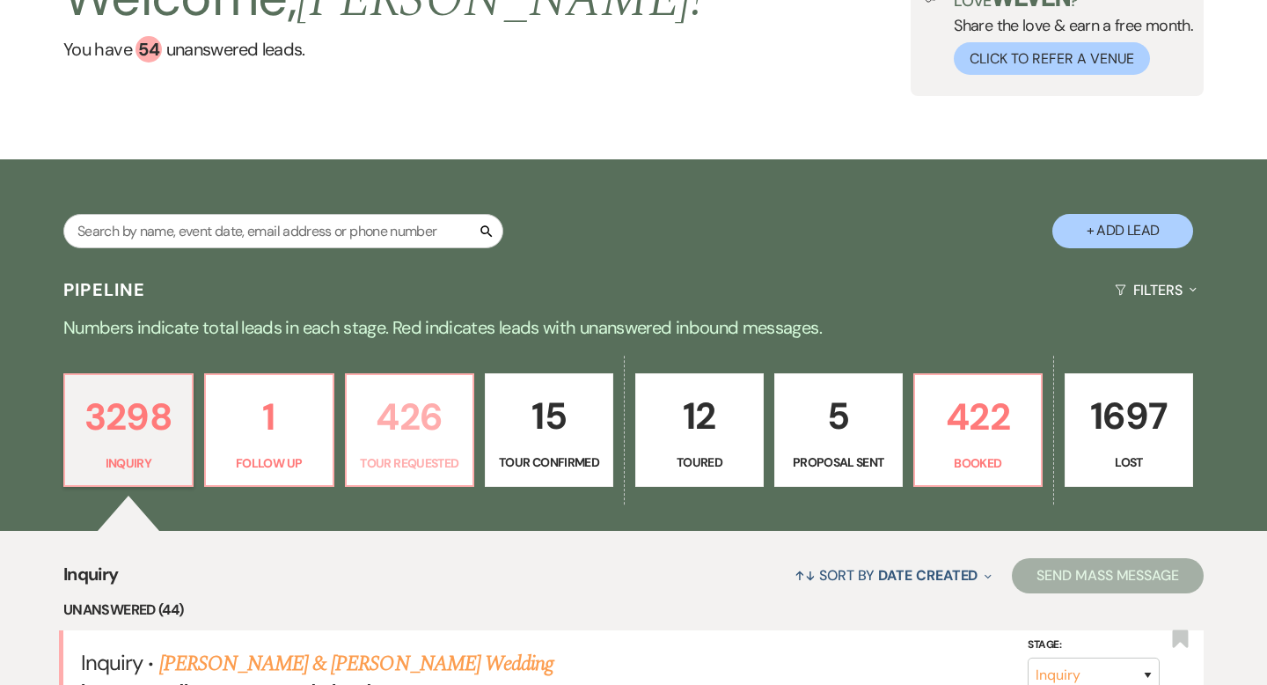
select select "2"
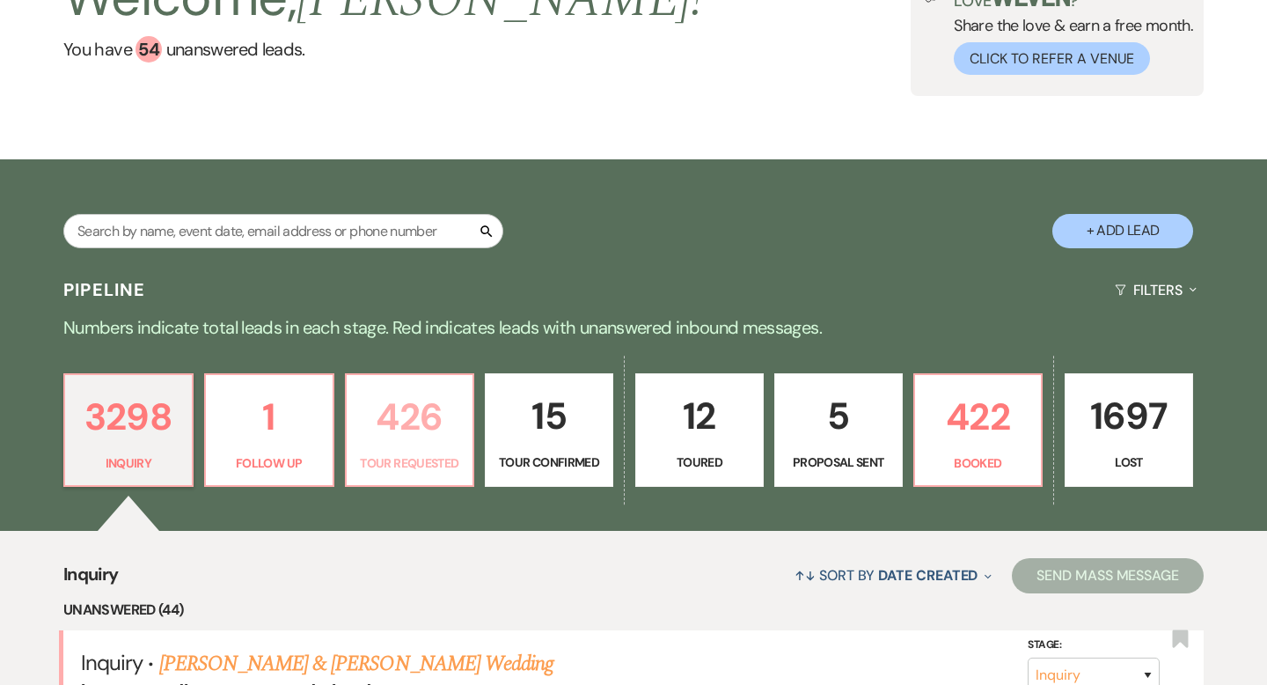
select select "2"
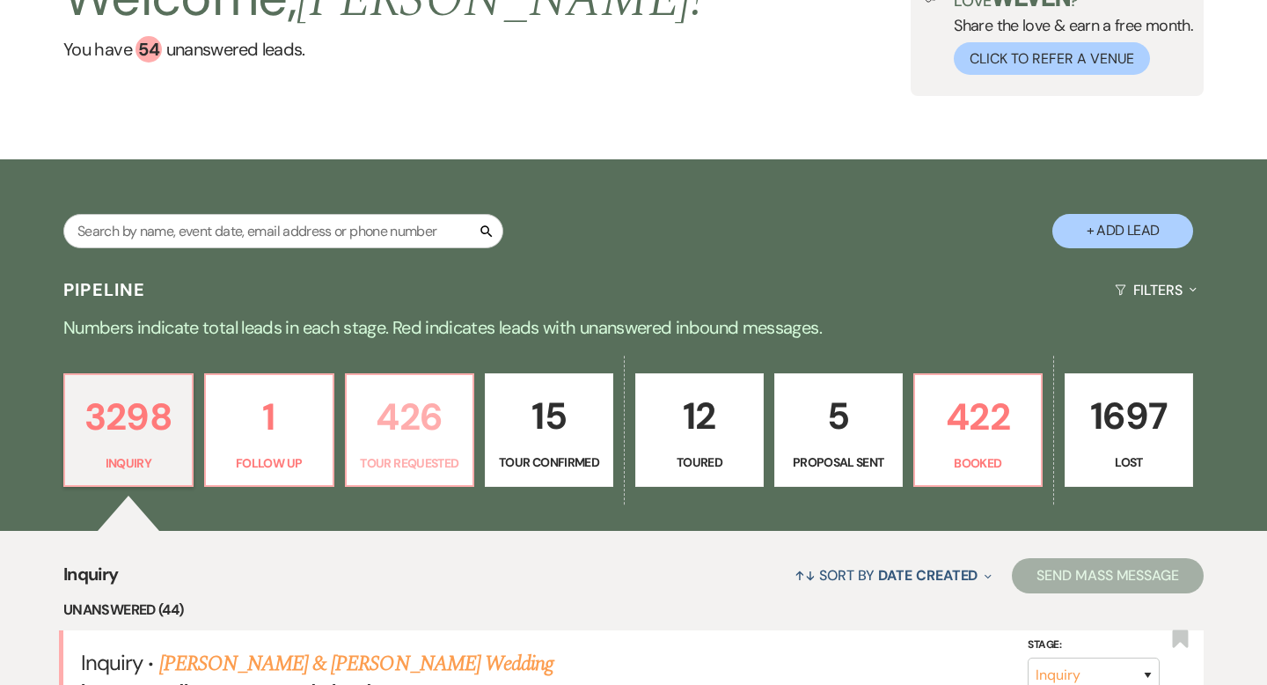
select select "2"
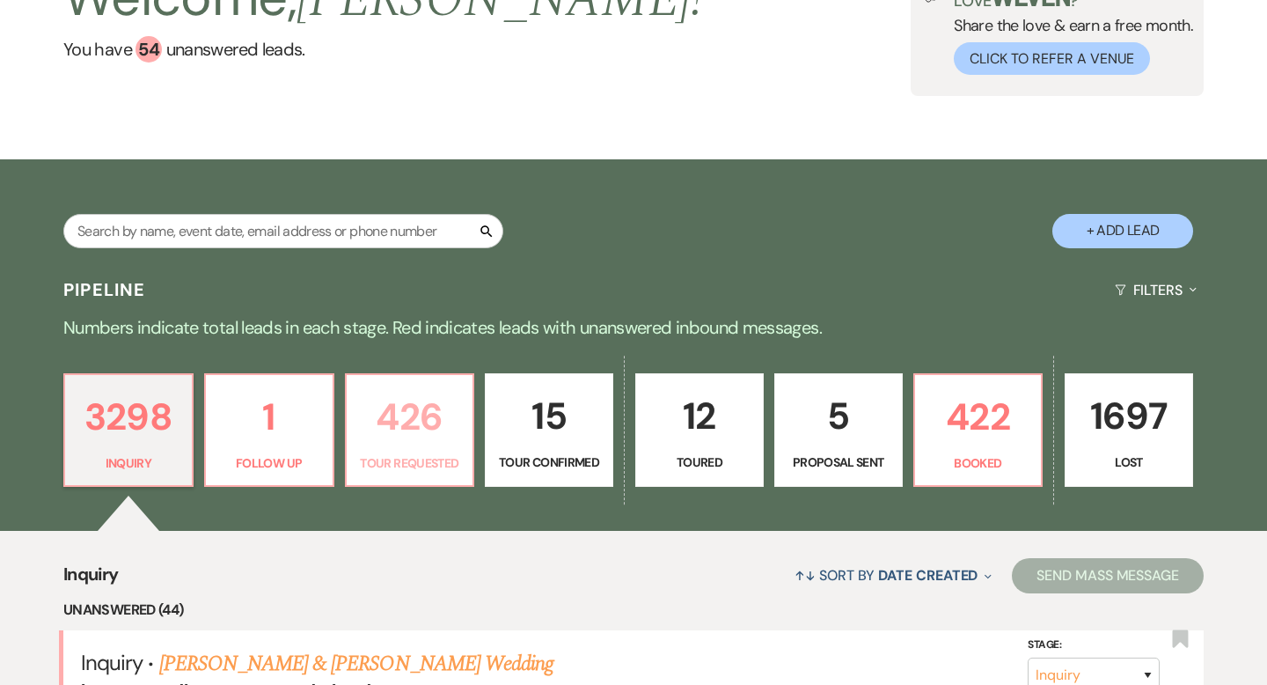
select select "2"
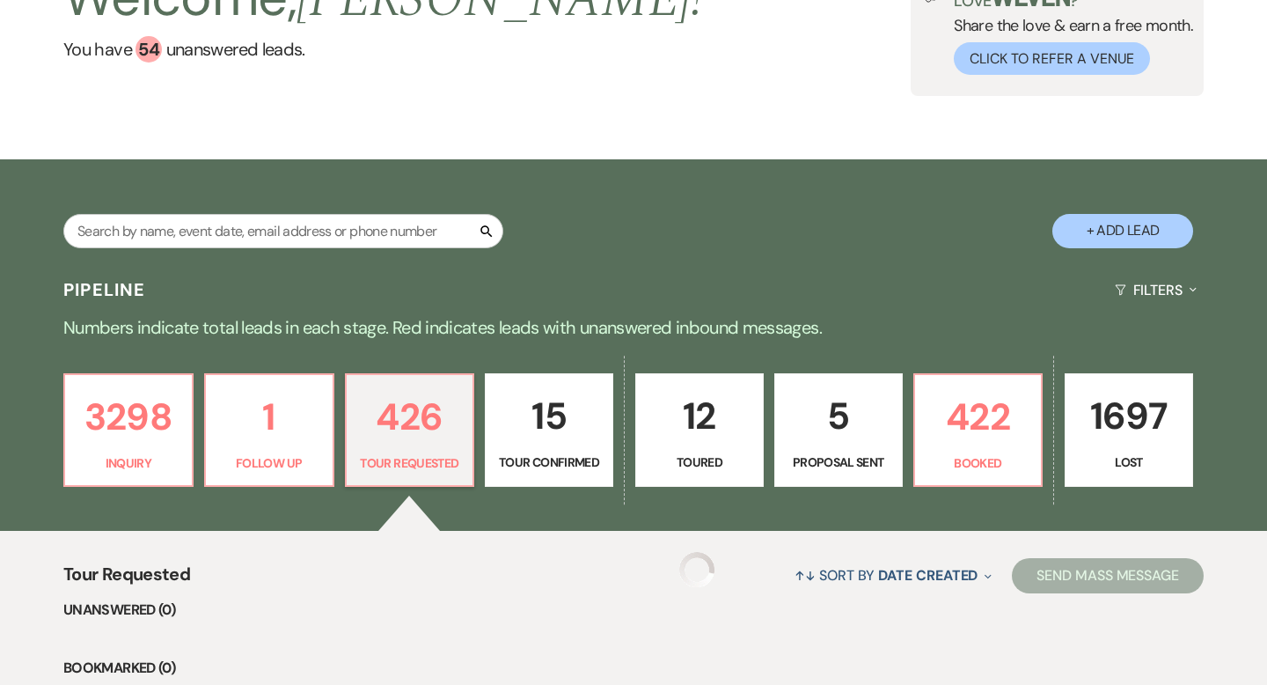
select select "2"
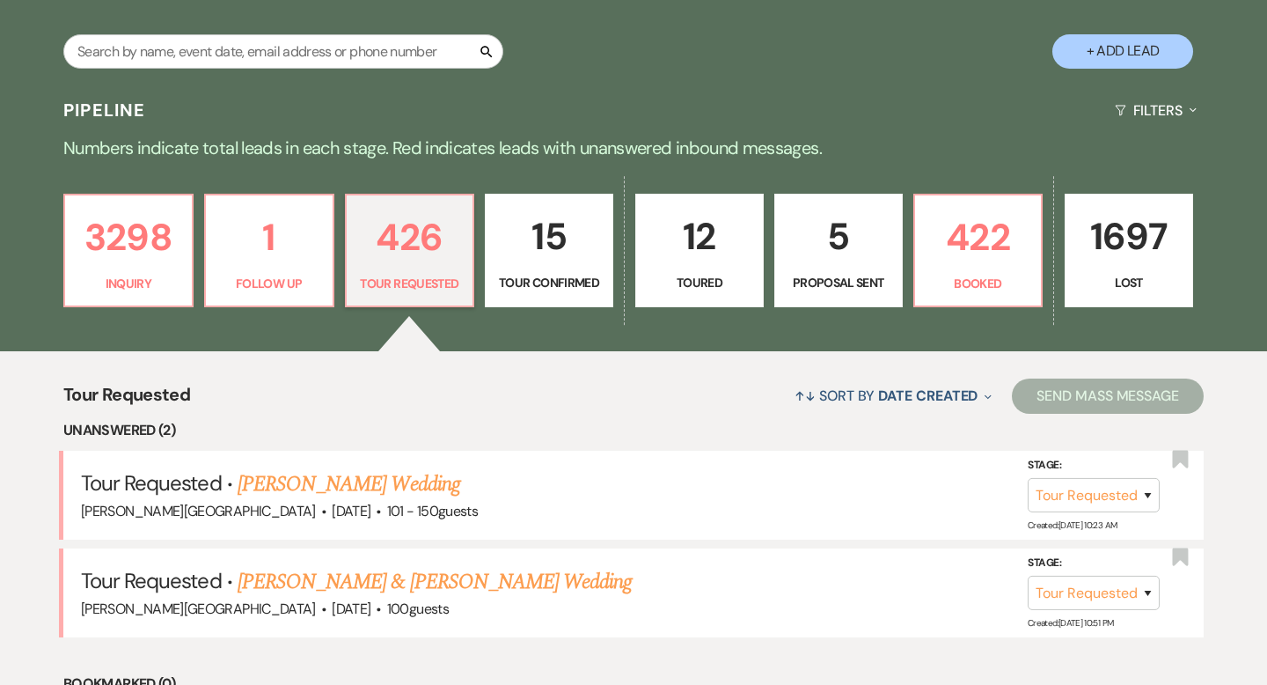
scroll to position [352, 0]
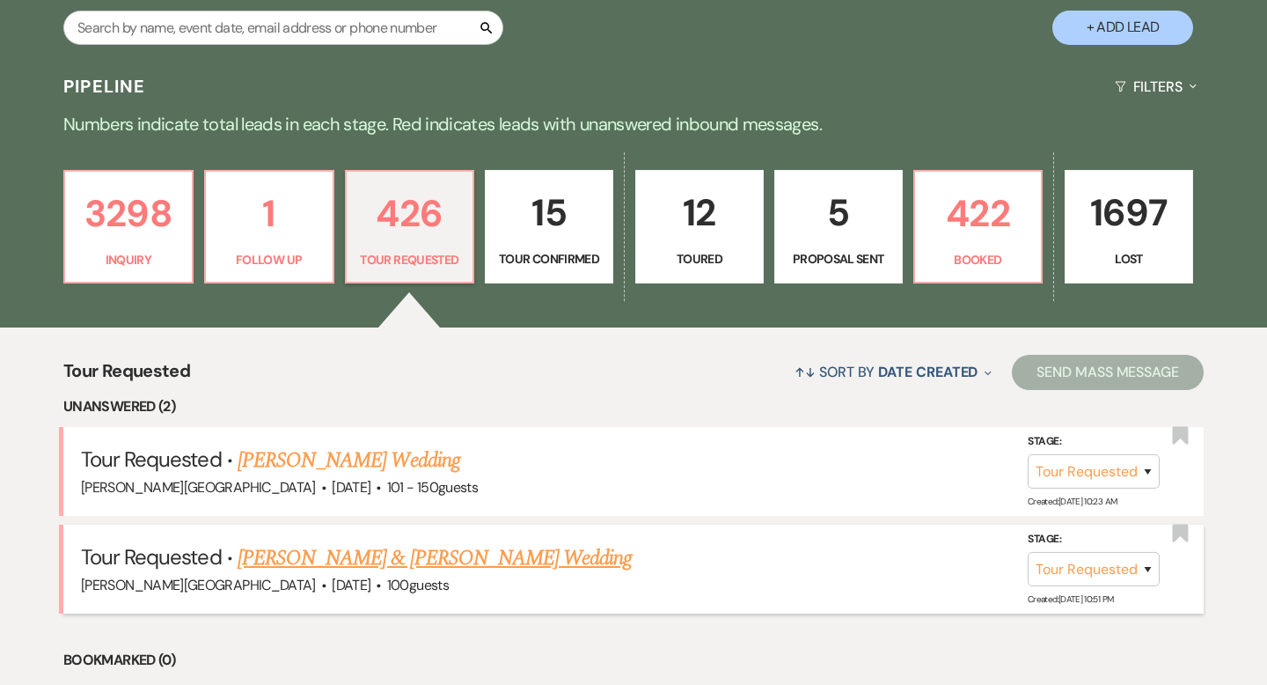
click at [347, 557] on link "[PERSON_NAME] & [PERSON_NAME] Wedding" at bounding box center [435, 558] width 394 height 32
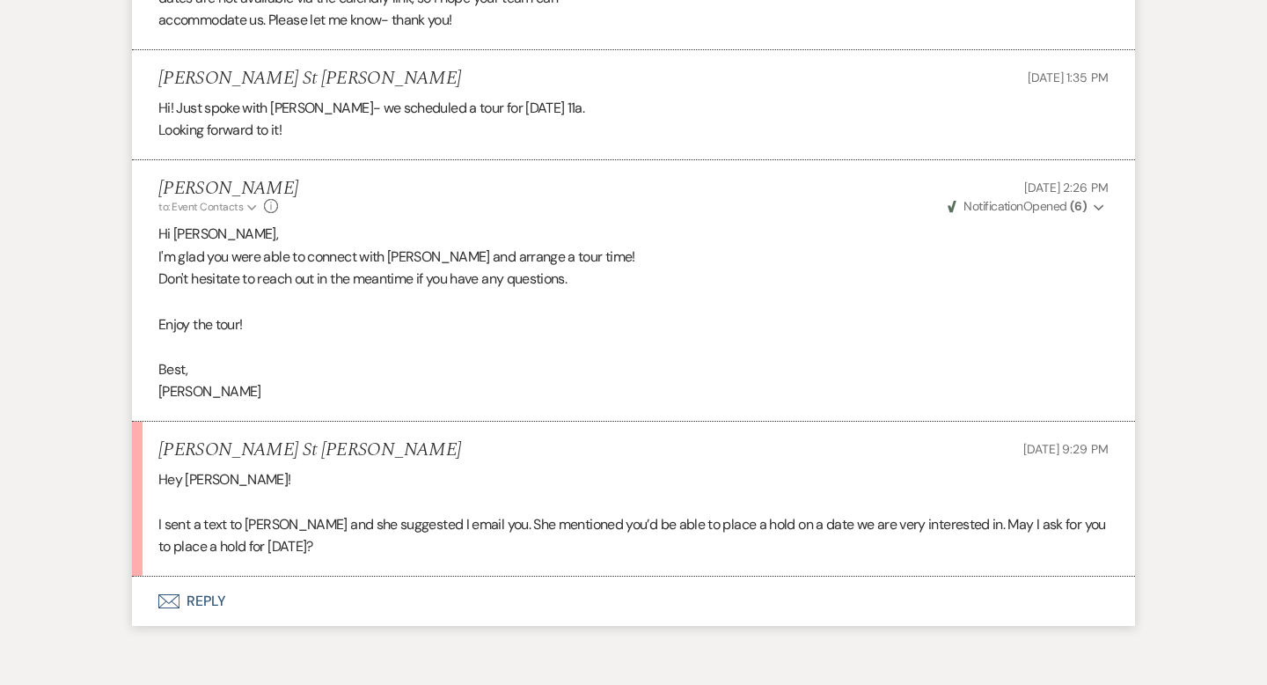
scroll to position [2008, 0]
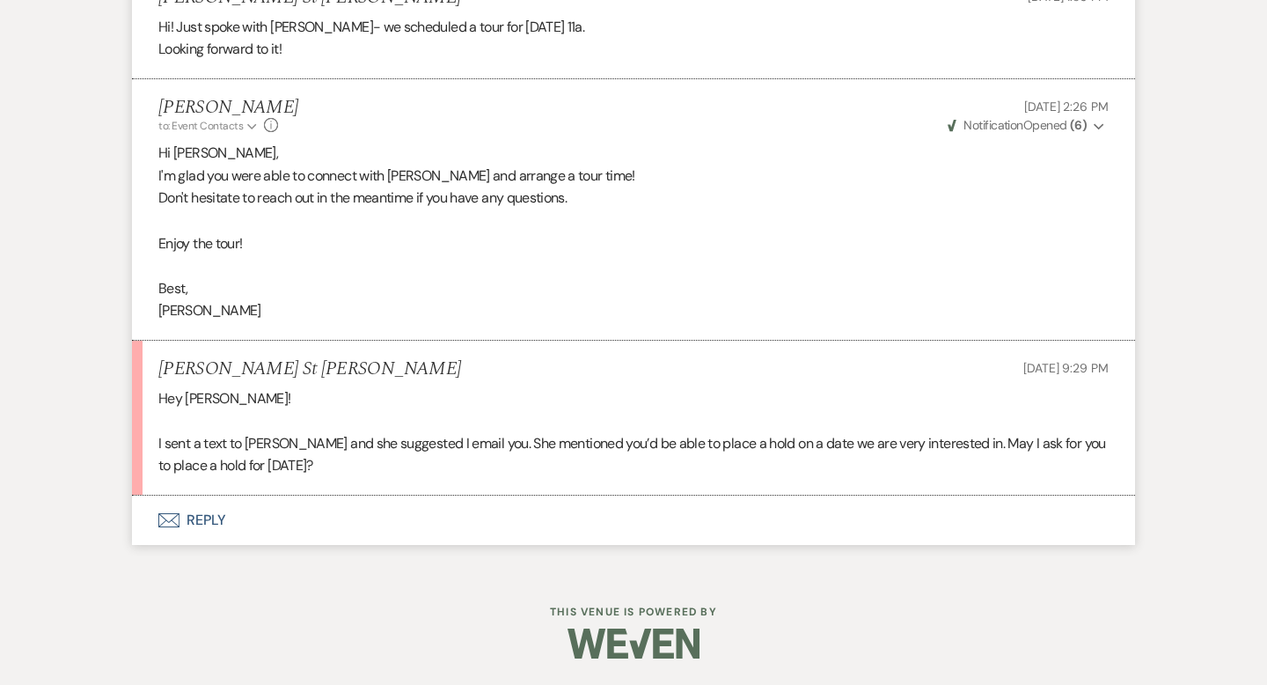
click at [212, 521] on button "Envelope Reply" at bounding box center [633, 519] width 1003 height 49
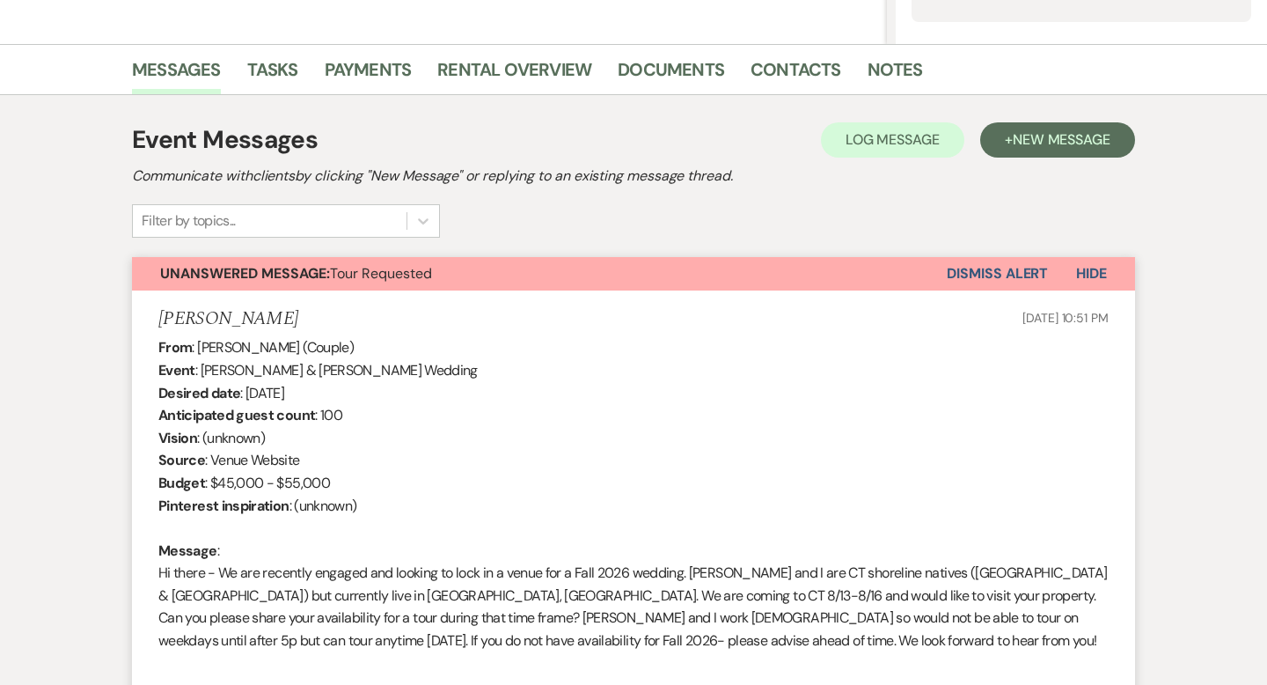
scroll to position [47, 0]
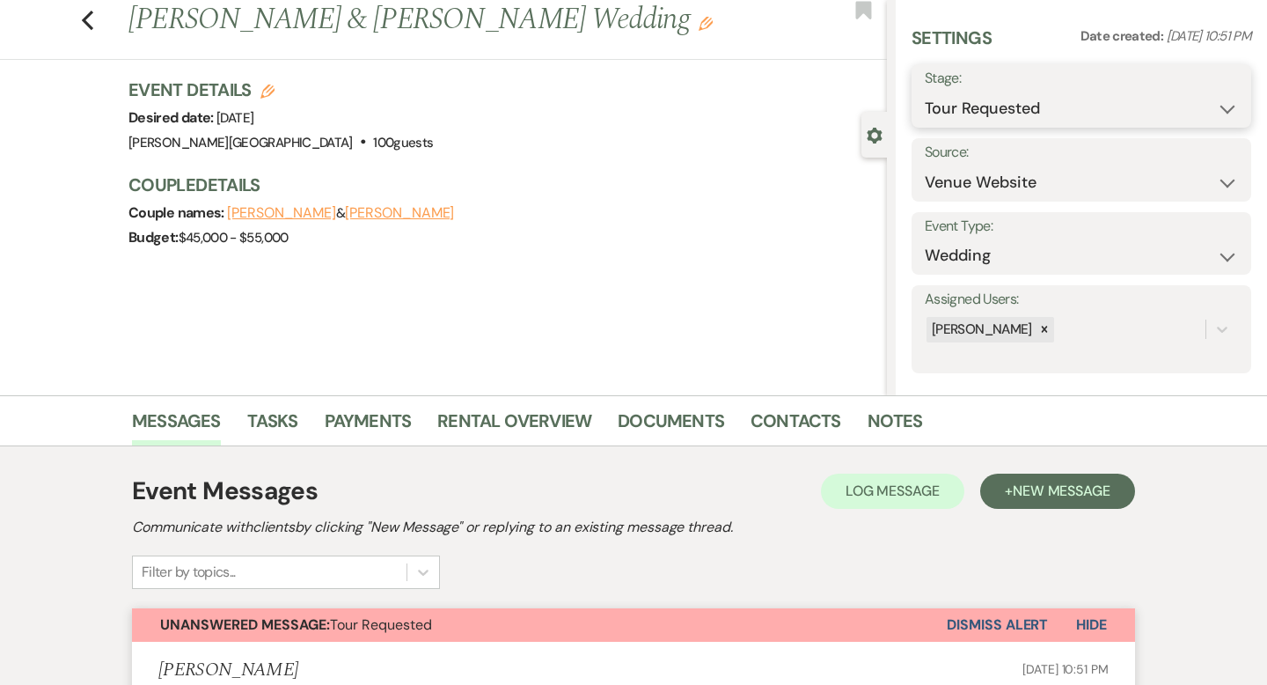
click at [999, 110] on select "Inquiry Follow Up Tour Requested Tour Confirmed Toured Proposal Sent Booked Lost" at bounding box center [1081, 109] width 313 height 34
click at [1219, 101] on button "Save" at bounding box center [1217, 95] width 70 height 35
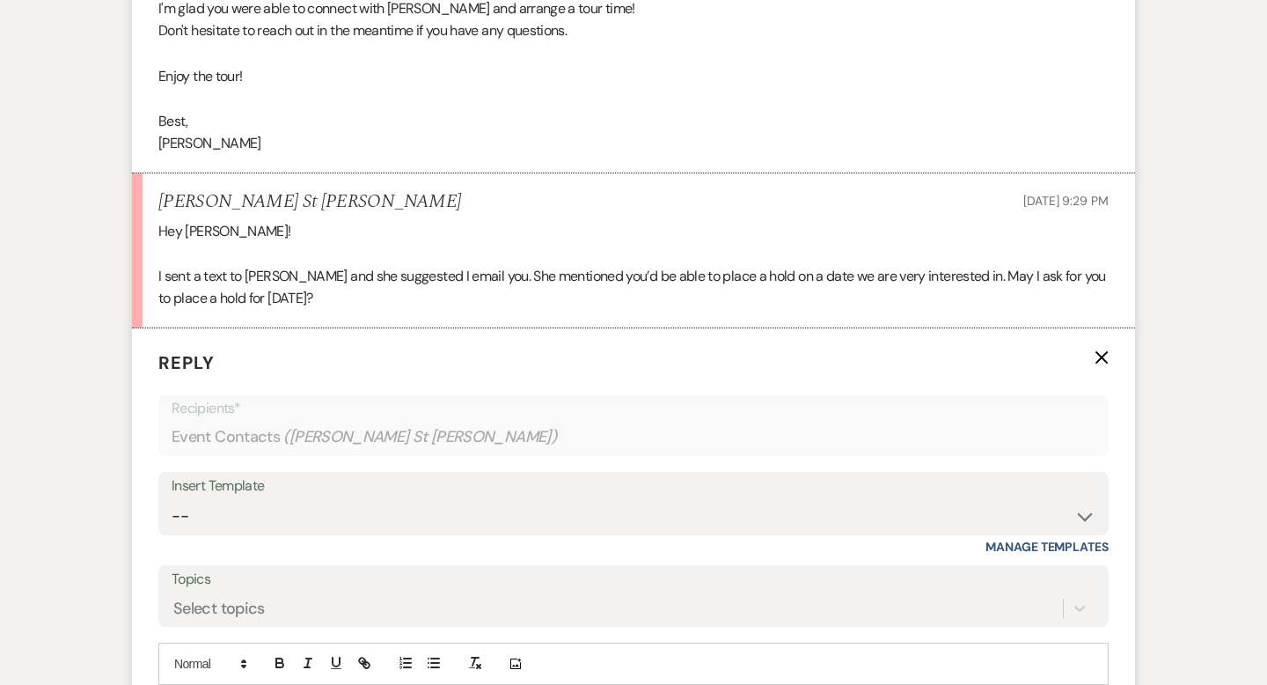
scroll to position [2382, 0]
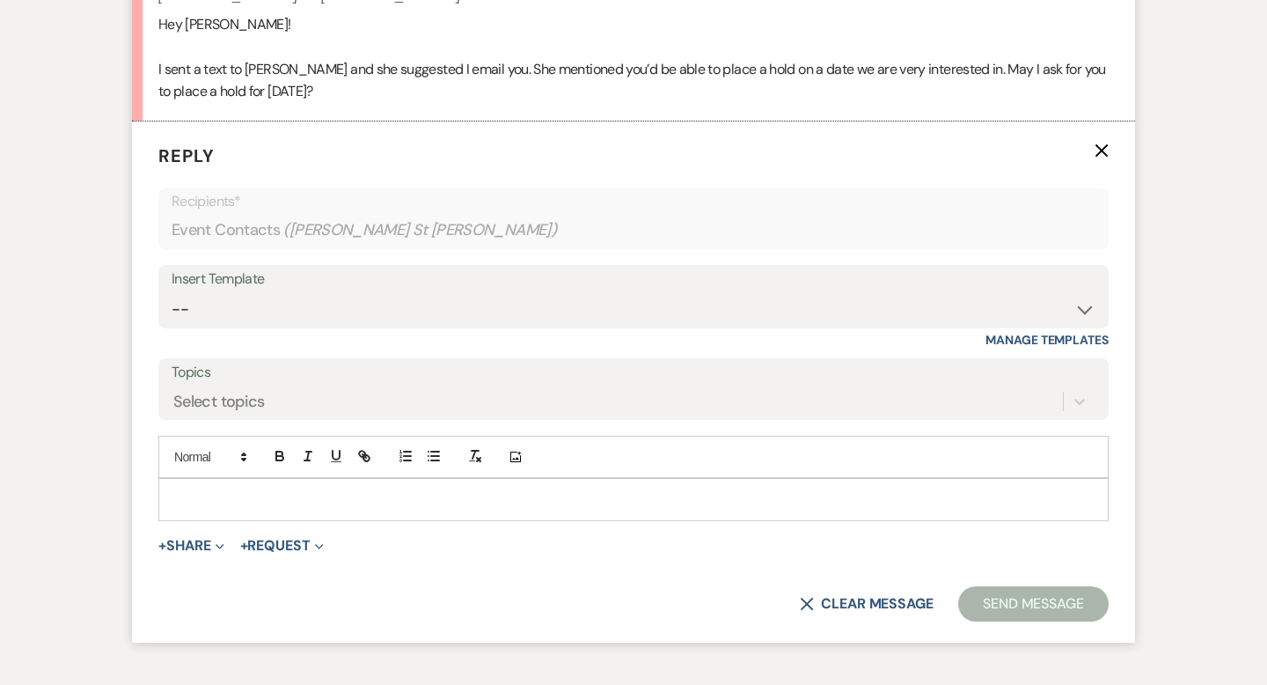
click at [253, 497] on p at bounding box center [633, 498] width 922 height 19
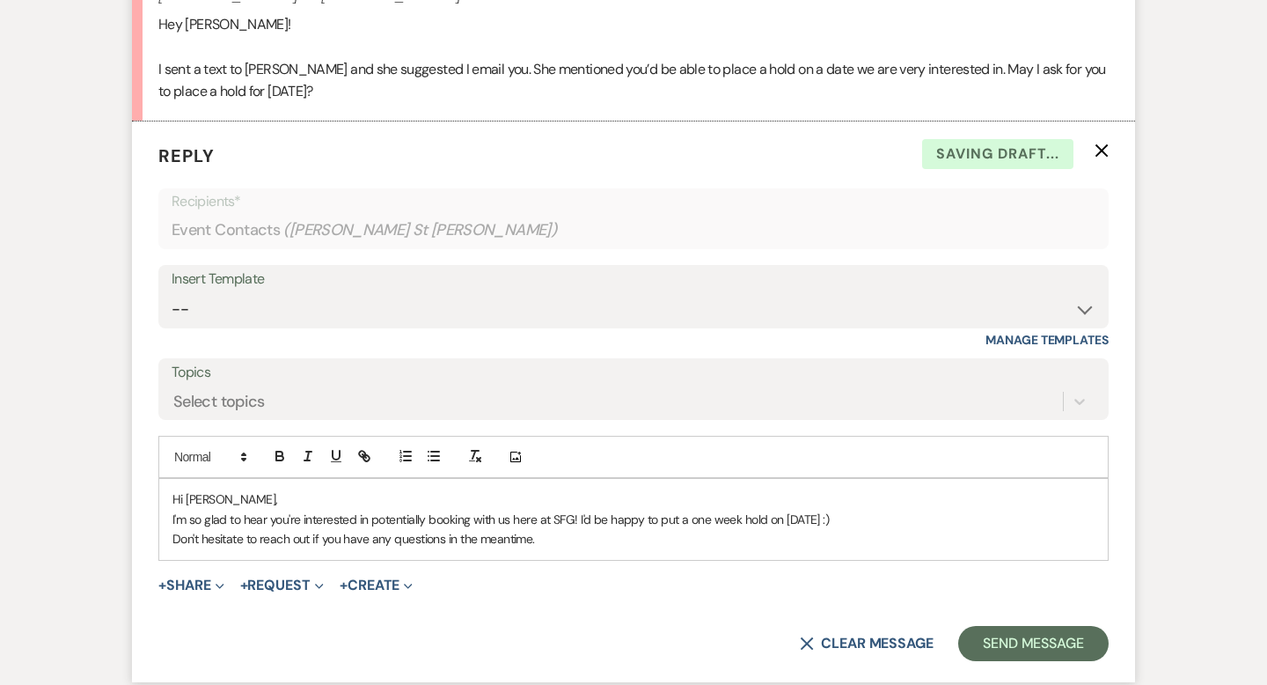
click at [572, 538] on p "Don't hesitate to reach out if you have any questions in the meantime." at bounding box center [633, 538] width 922 height 19
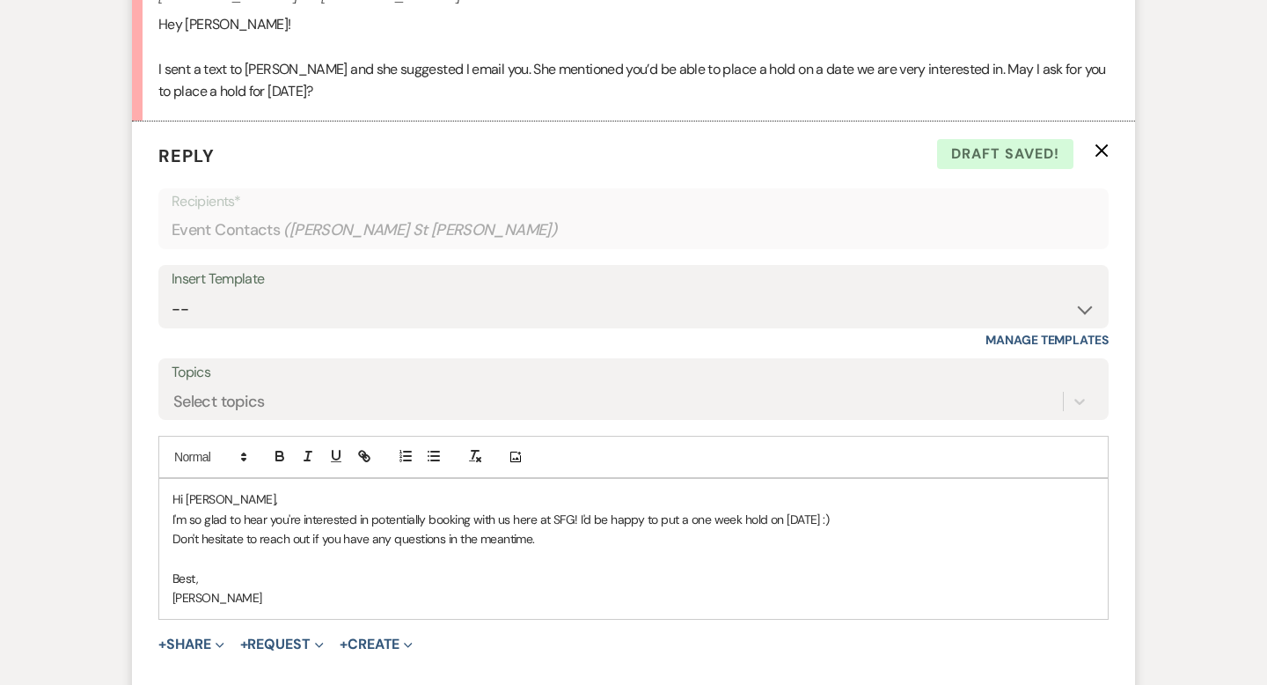
click at [860, 524] on p "I'm so glad to hear you're interested in potentially booking with us here at SF…" at bounding box center [633, 518] width 922 height 19
click at [620, 535] on p "Don't hesitate to reach out if you have any questions in the meantime." at bounding box center [633, 538] width 922 height 19
drag, startPoint x: 684, startPoint y: 541, endPoint x: 532, endPoint y: 534, distance: 151.5
click at [532, 534] on p "Don't hesitate to reach out if you have any questions in the meantime. I can al…" at bounding box center [633, 538] width 922 height 19
click at [209, 496] on p "Hi [PERSON_NAME]," at bounding box center [633, 498] width 922 height 19
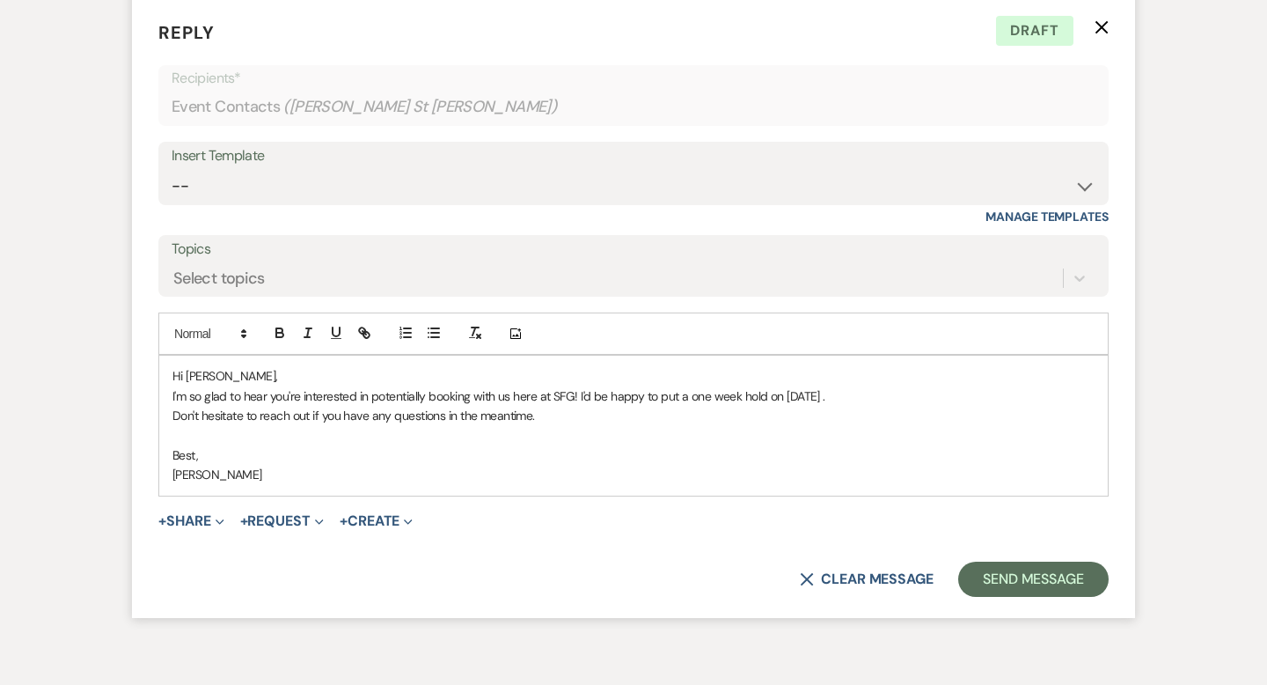
scroll to position [2506, 0]
click at [1002, 571] on button "Send Message" at bounding box center [1033, 577] width 150 height 35
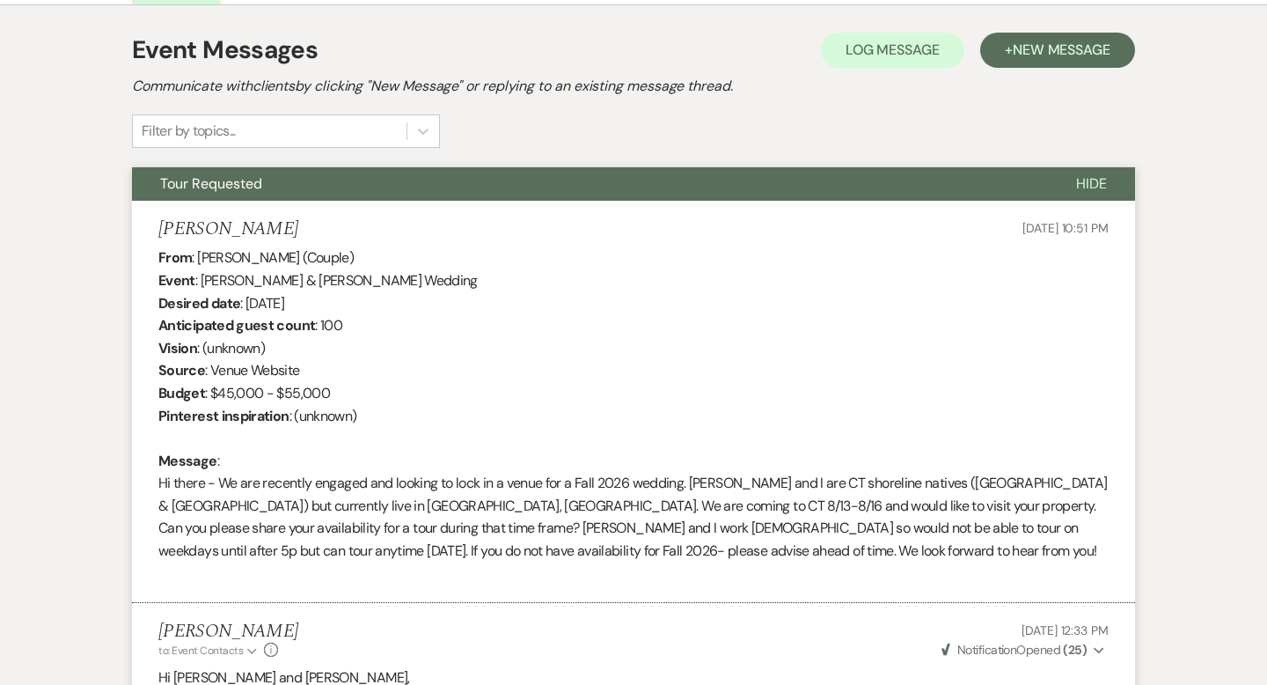
scroll to position [0, 0]
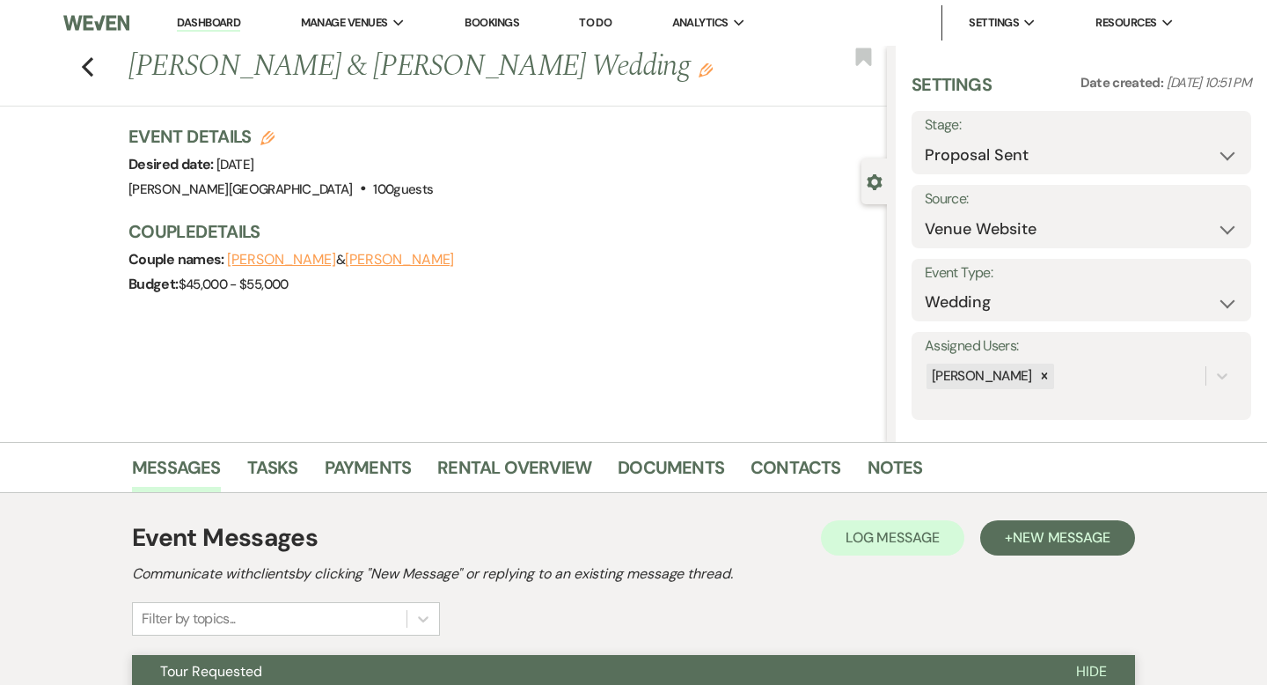
click at [699, 67] on icon "Edit" at bounding box center [706, 70] width 14 height 14
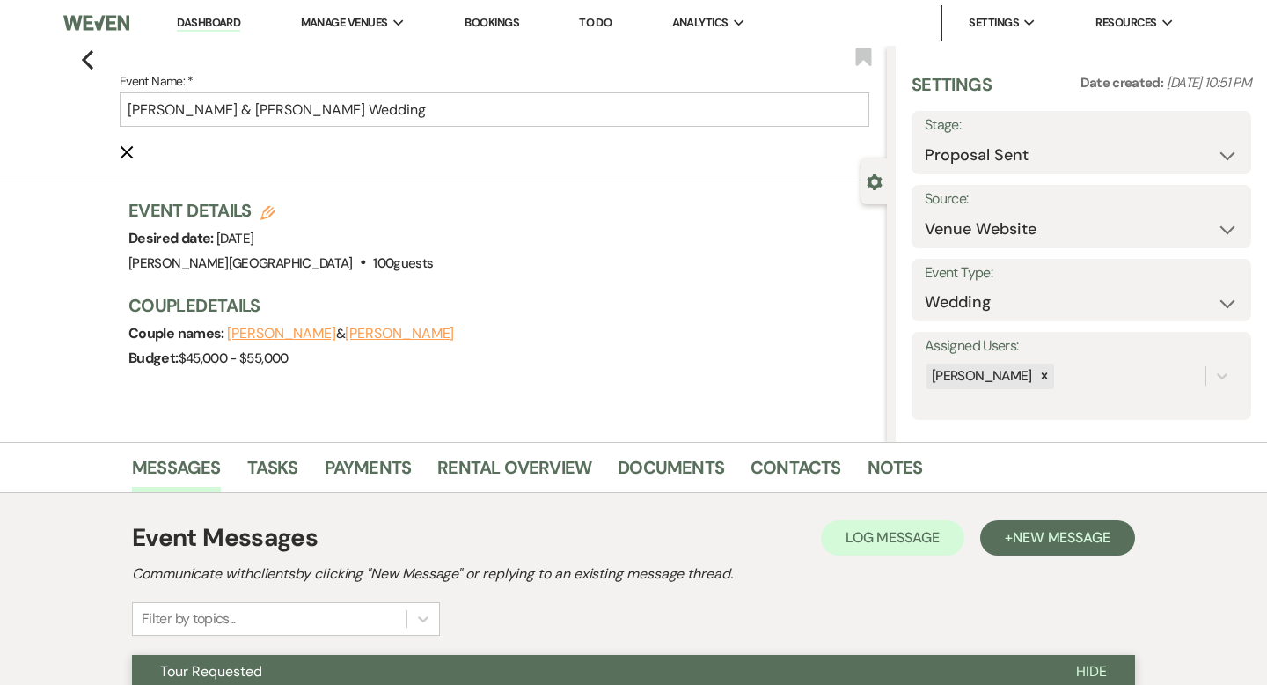
click at [600, 365] on div "Budget: $45,000 - $55,000" at bounding box center [498, 358] width 741 height 25
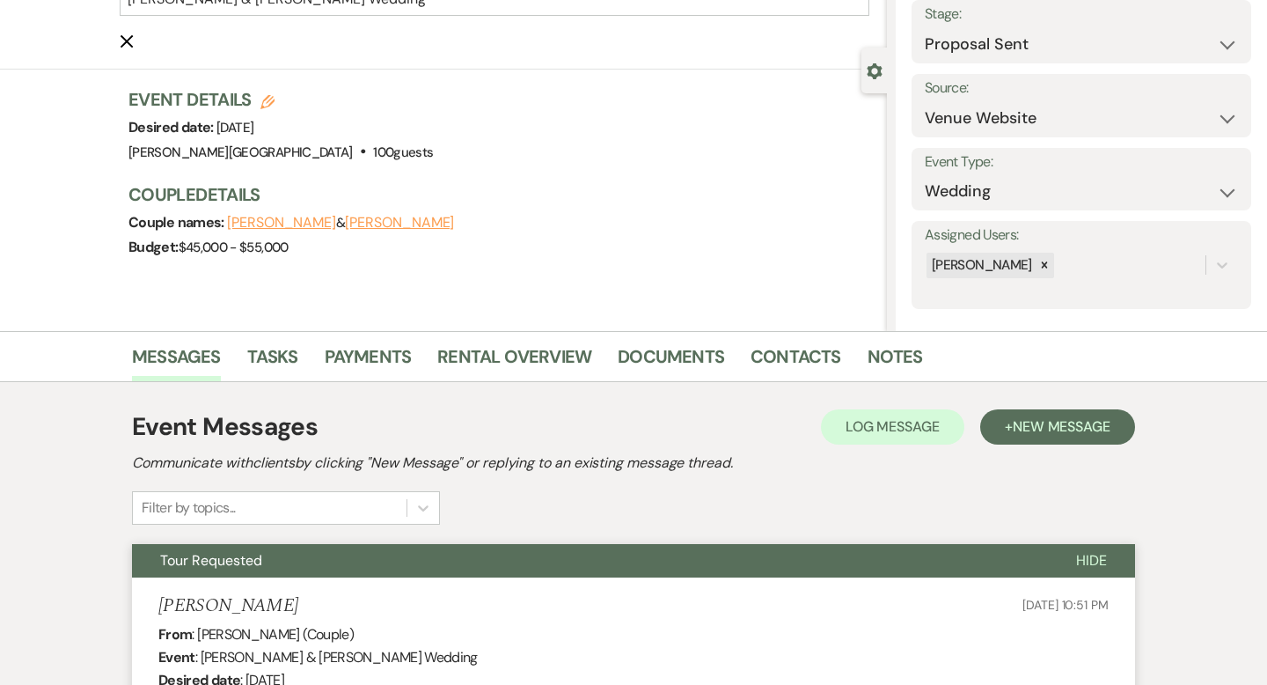
scroll to position [44, 0]
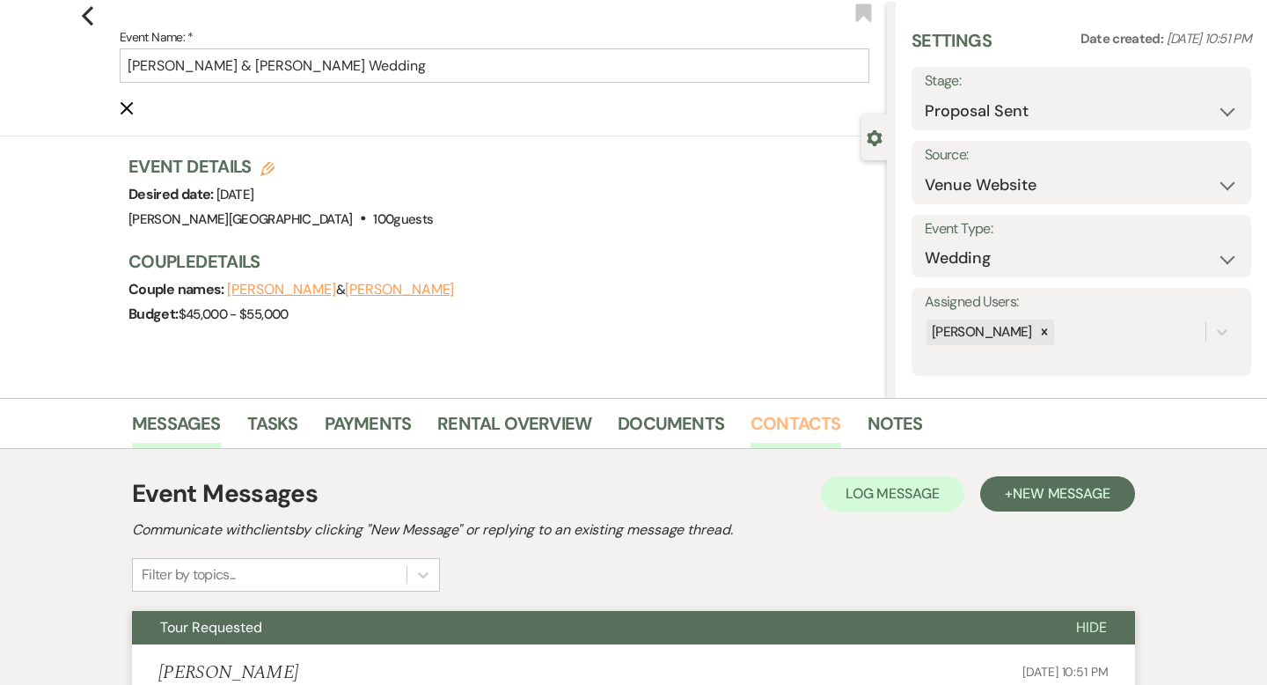
click at [772, 417] on link "Contacts" at bounding box center [795, 428] width 91 height 39
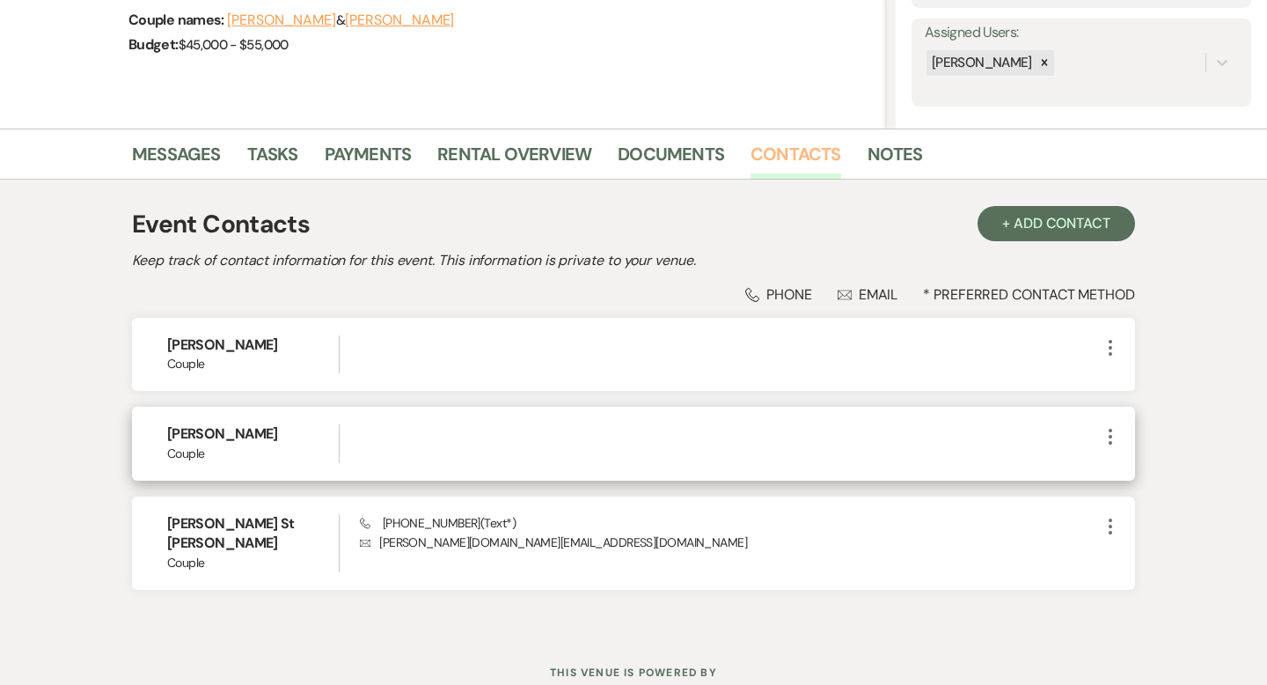
scroll to position [319, 0]
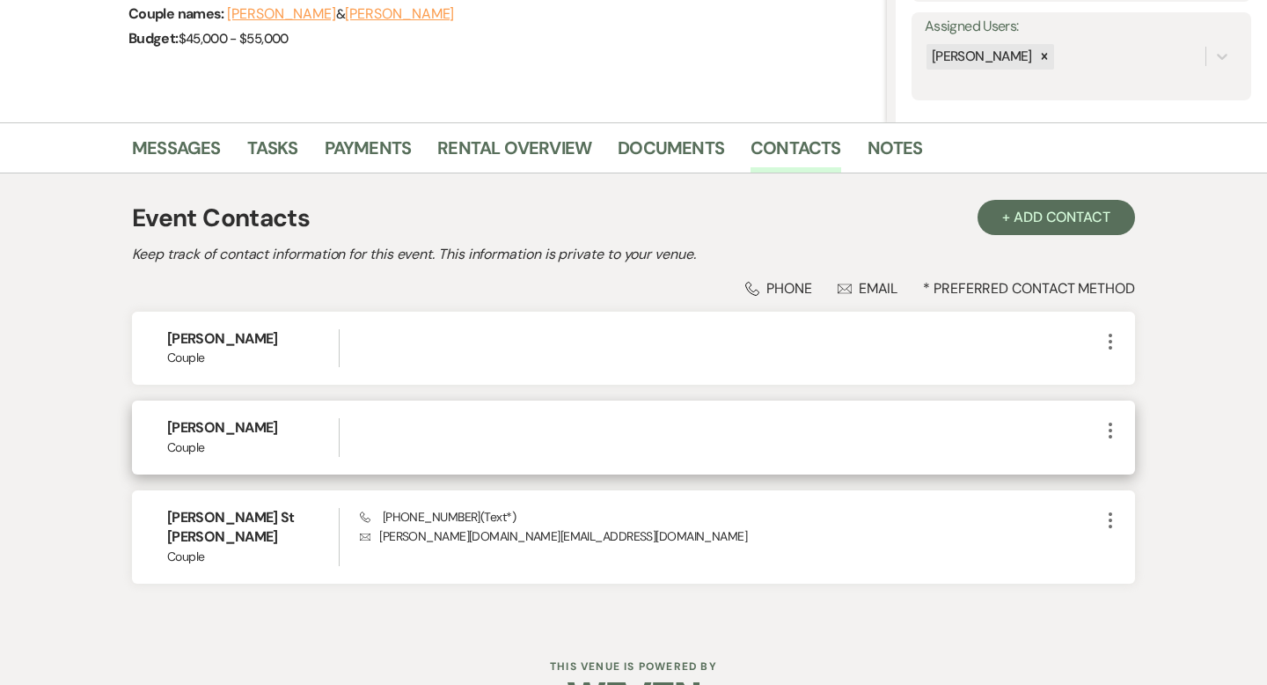
click at [1110, 432] on icon "More" at bounding box center [1110, 430] width 21 height 21
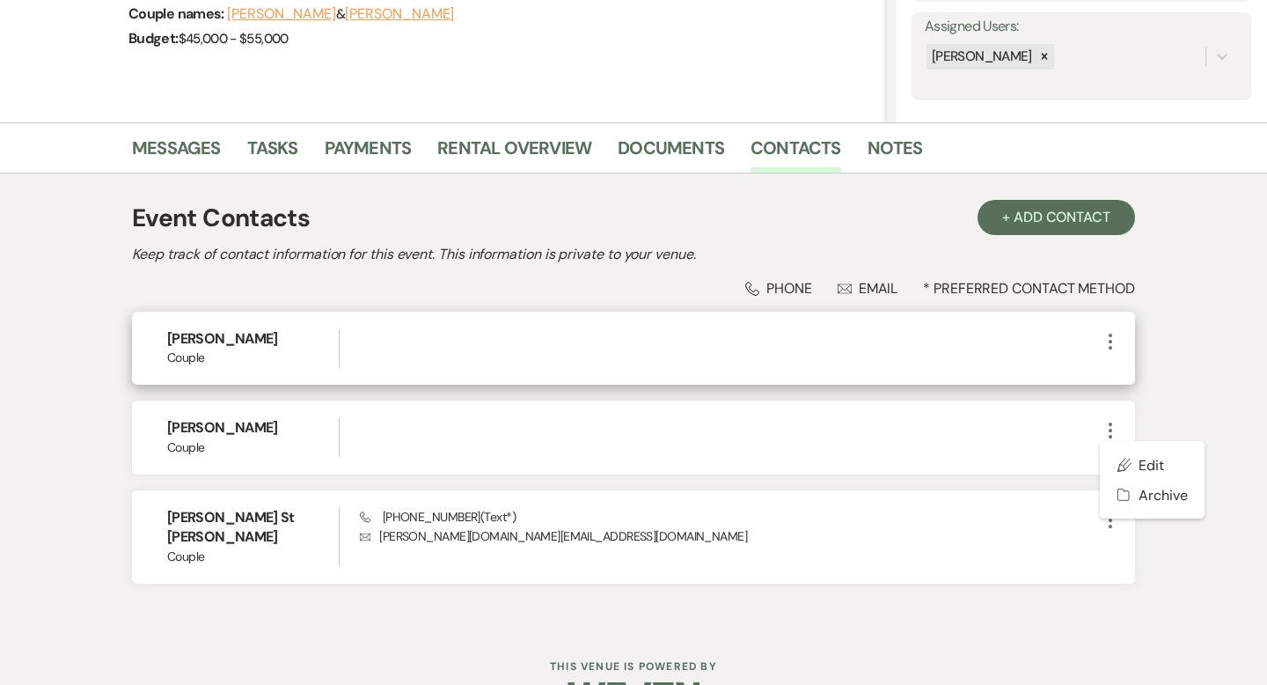
click at [1109, 337] on icon "More" at bounding box center [1110, 341] width 21 height 21
click at [1142, 374] on button "Pencil Edit" at bounding box center [1152, 376] width 105 height 30
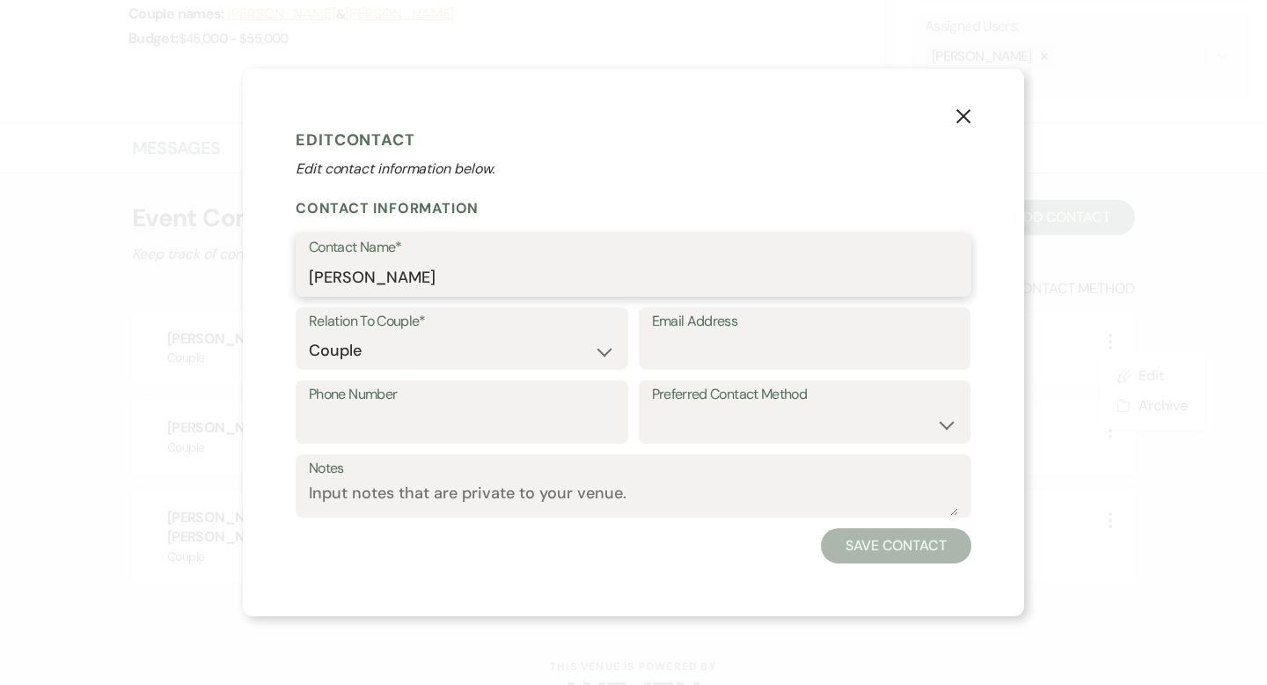
click at [501, 287] on input "[PERSON_NAME]" at bounding box center [633, 277] width 649 height 34
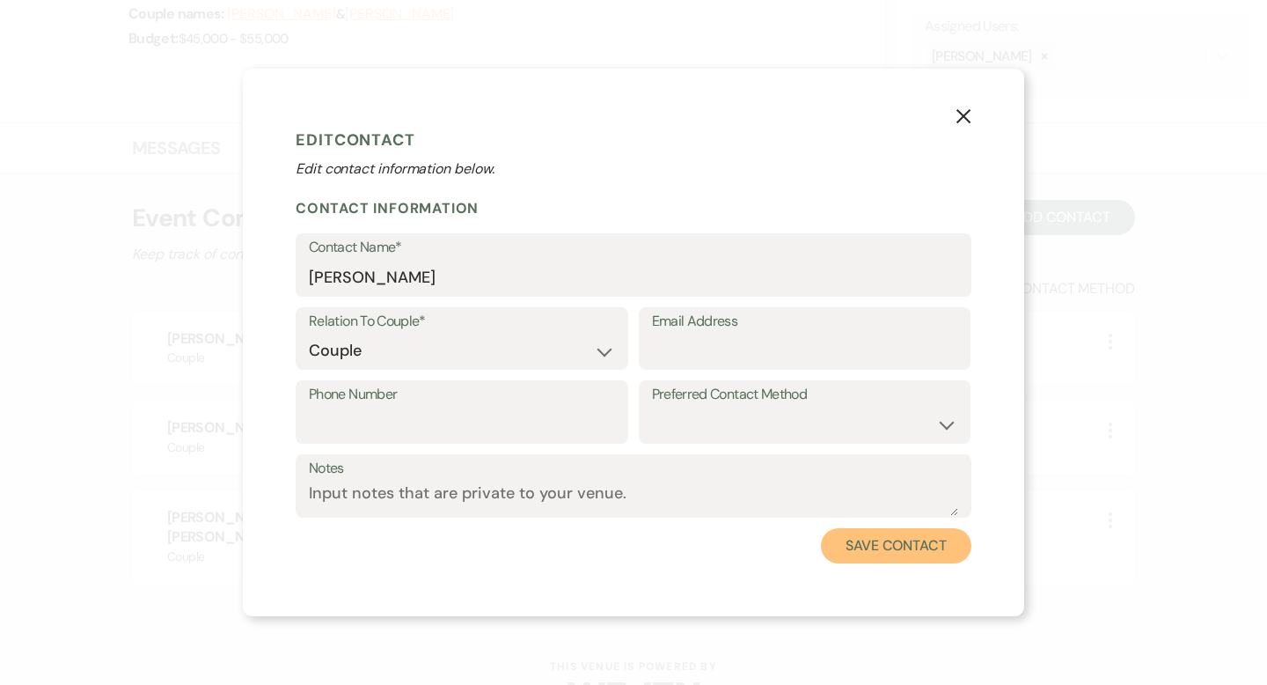
click at [933, 542] on button "Save Contact" at bounding box center [896, 545] width 150 height 35
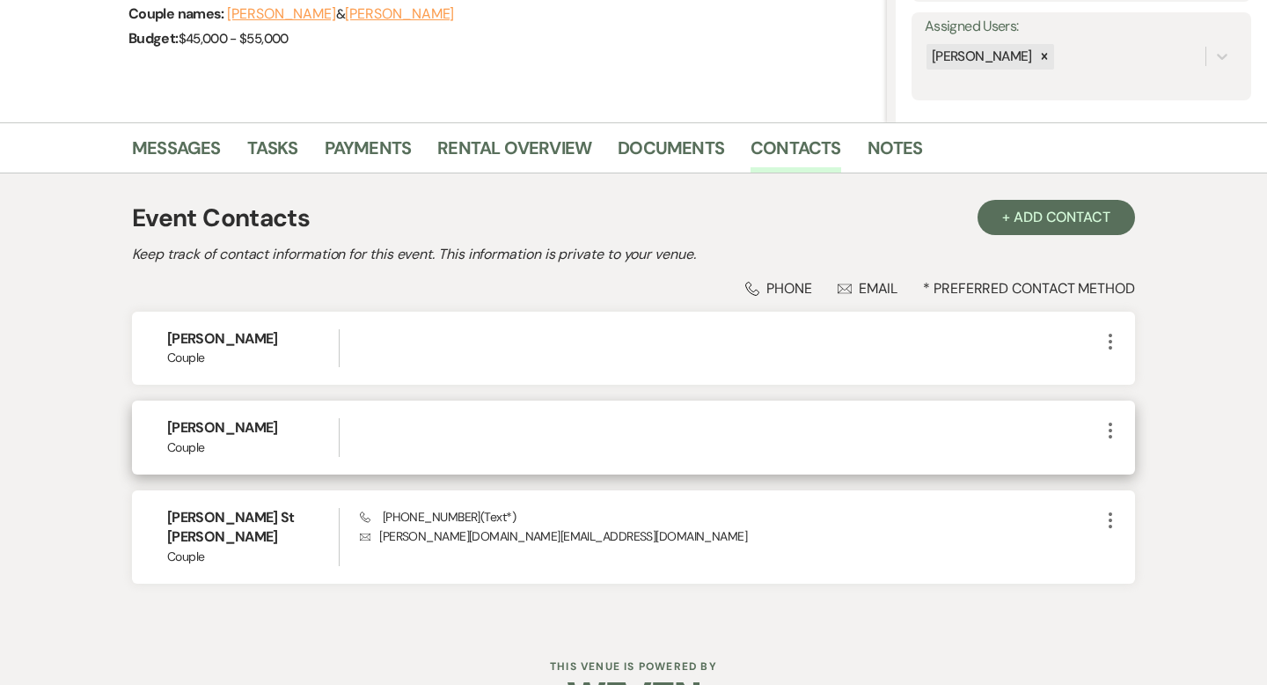
click at [1109, 429] on use "button" at bounding box center [1111, 430] width 4 height 16
click at [1142, 491] on button "Archive Archive" at bounding box center [1152, 495] width 105 height 30
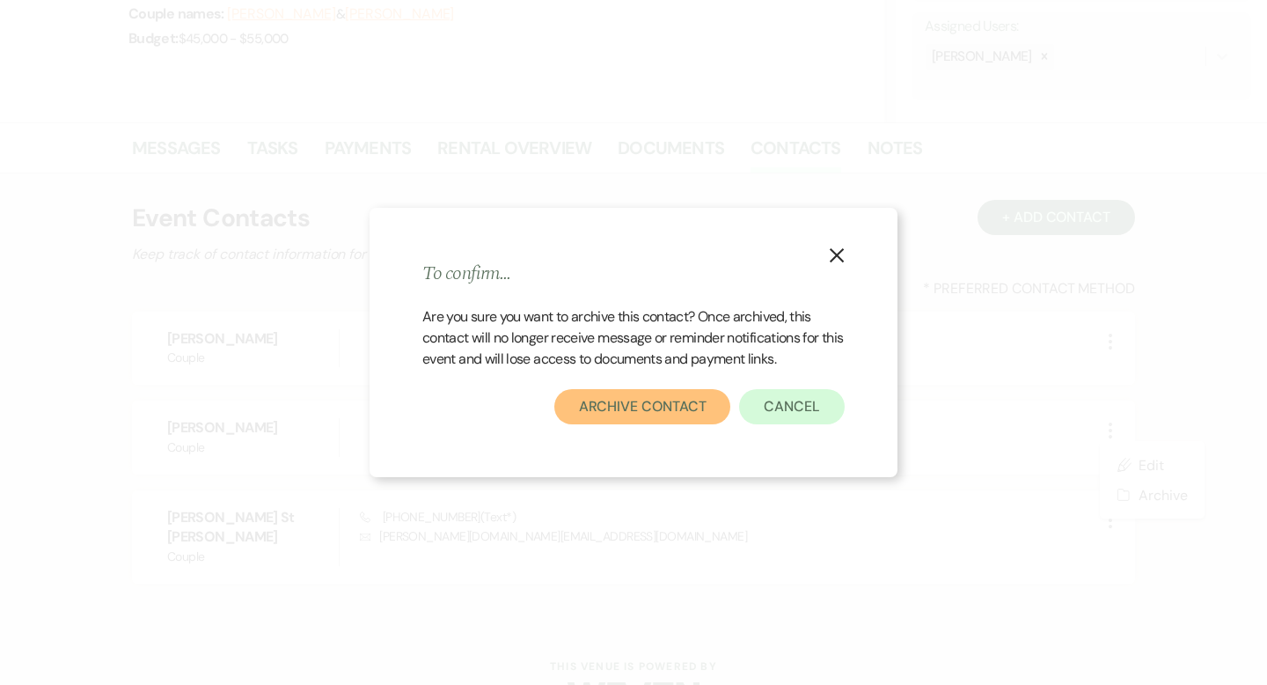
click at [685, 411] on button "Archive Contact" at bounding box center [642, 406] width 177 height 35
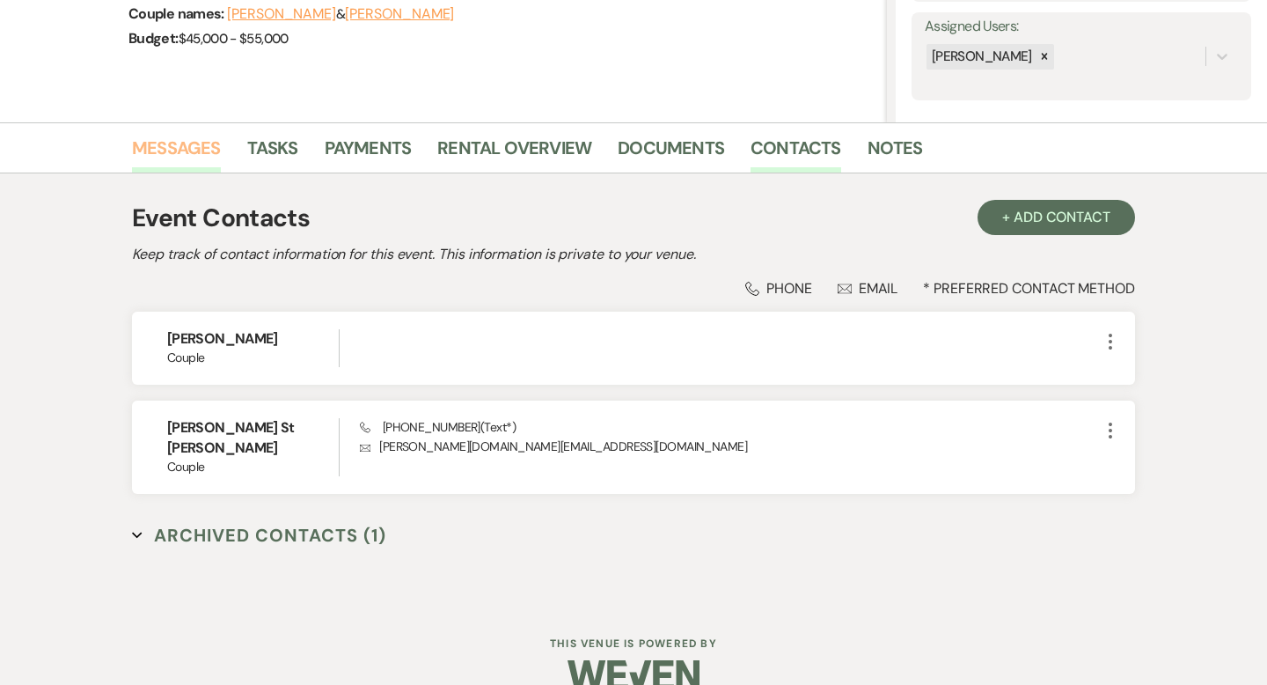
click at [203, 151] on link "Messages" at bounding box center [176, 153] width 89 height 39
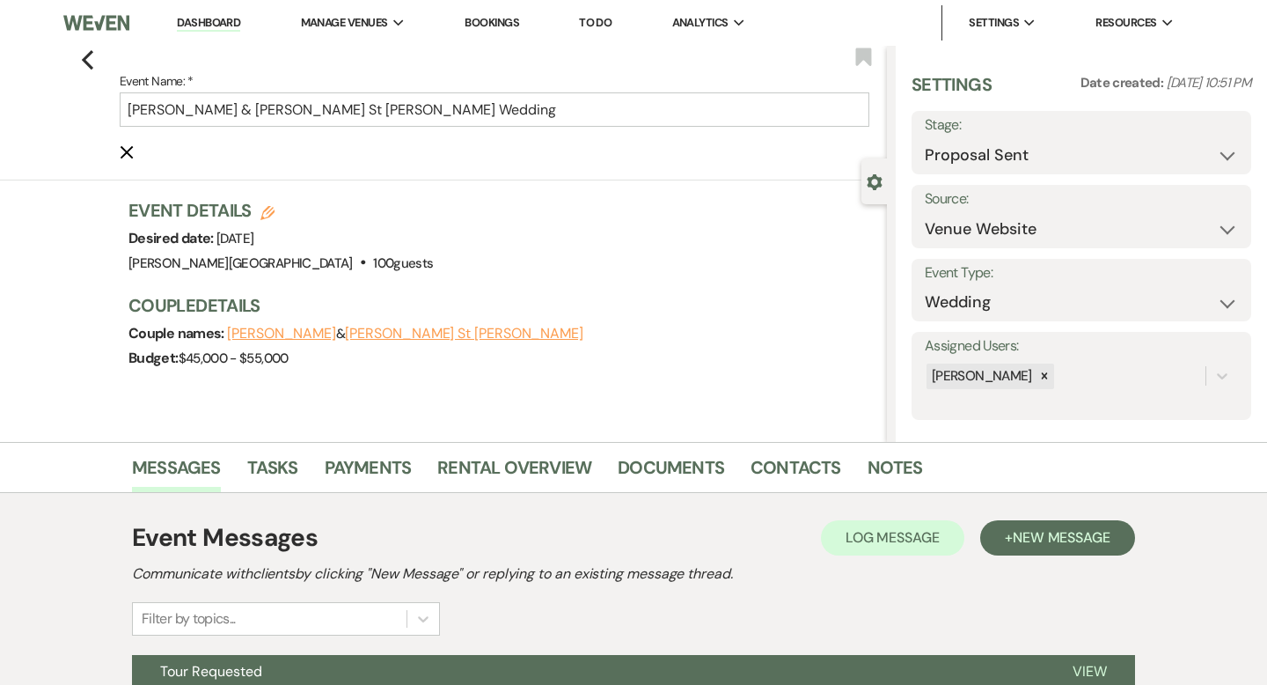
click at [217, 24] on link "Dashboard" at bounding box center [208, 23] width 63 height 17
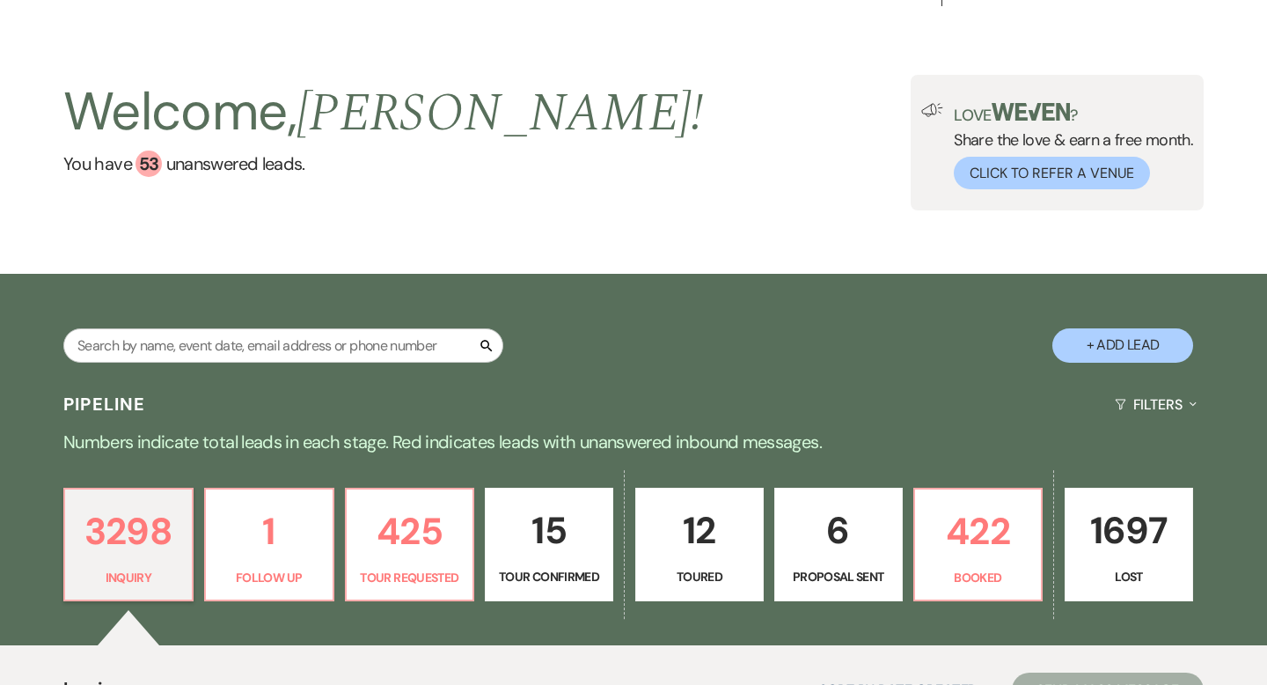
scroll to position [38, 0]
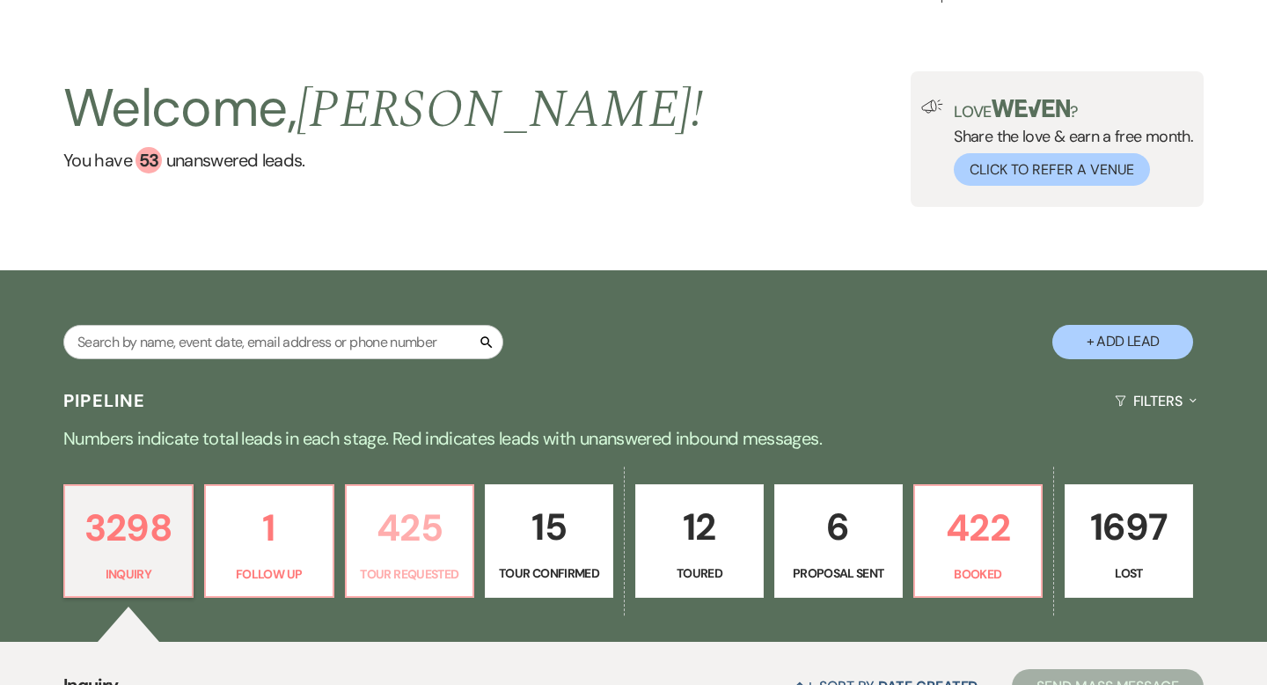
click at [416, 559] on link "425 Tour Requested" at bounding box center [410, 541] width 130 height 114
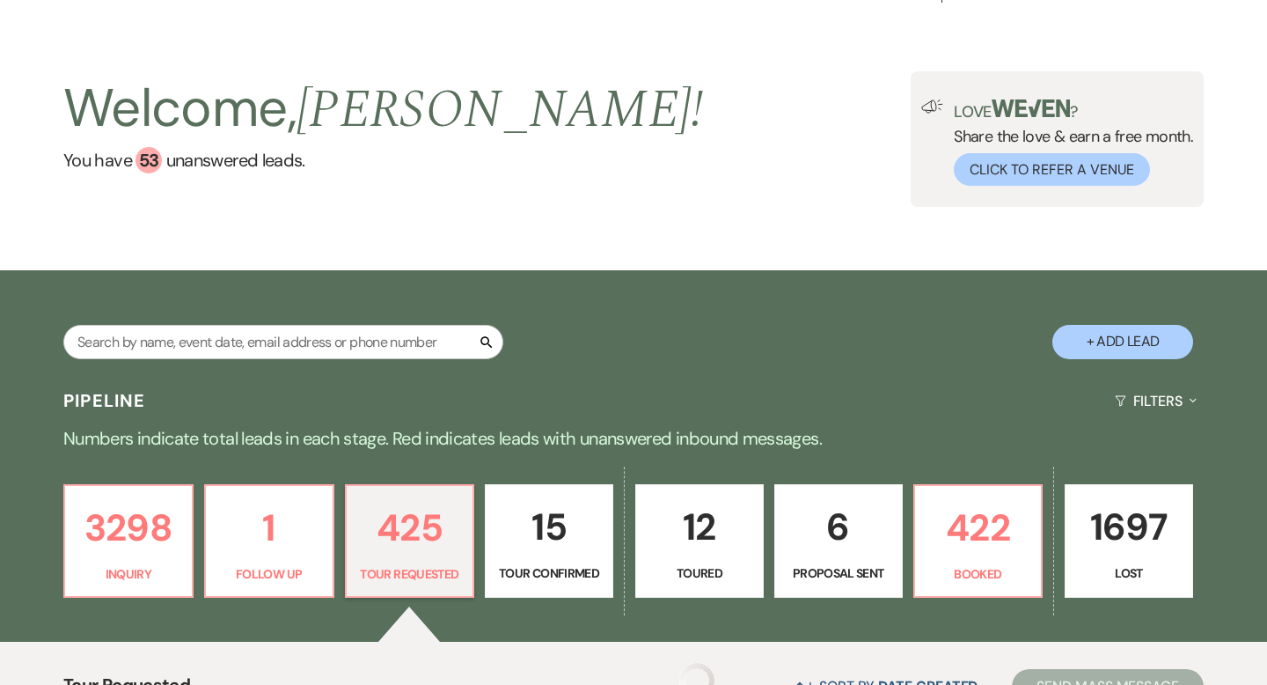
scroll to position [422, 0]
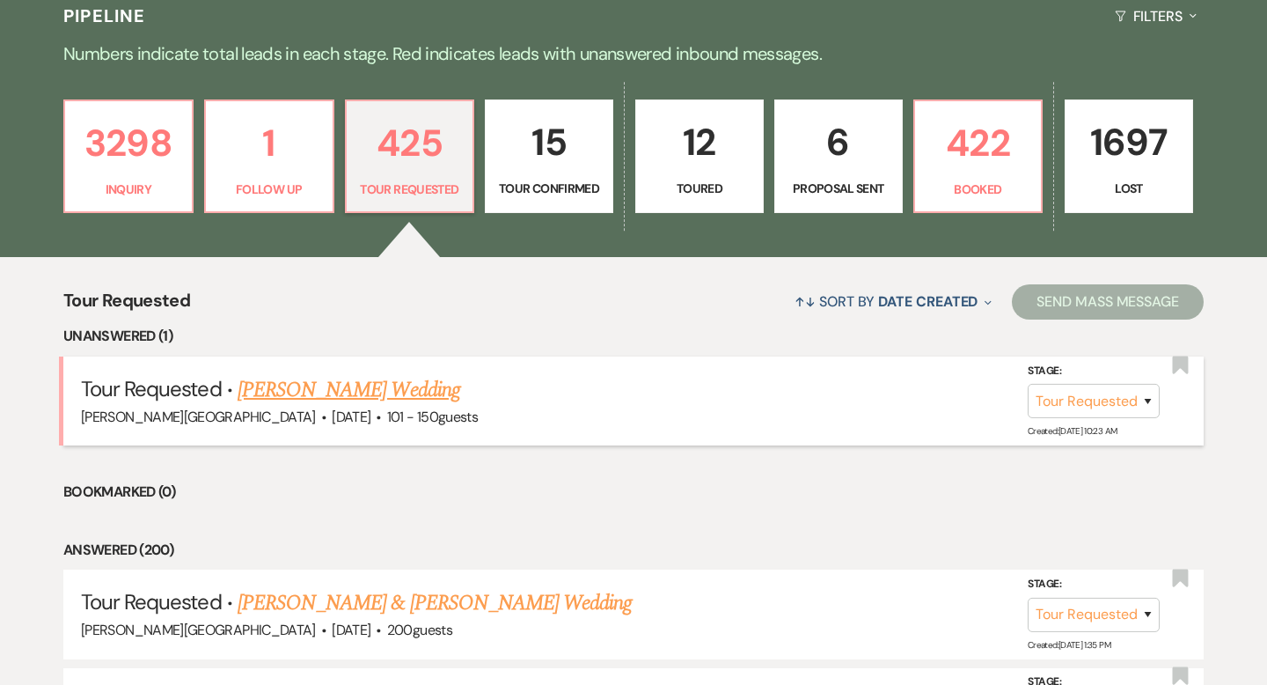
click at [392, 401] on link "[PERSON_NAME] Wedding" at bounding box center [349, 390] width 223 height 32
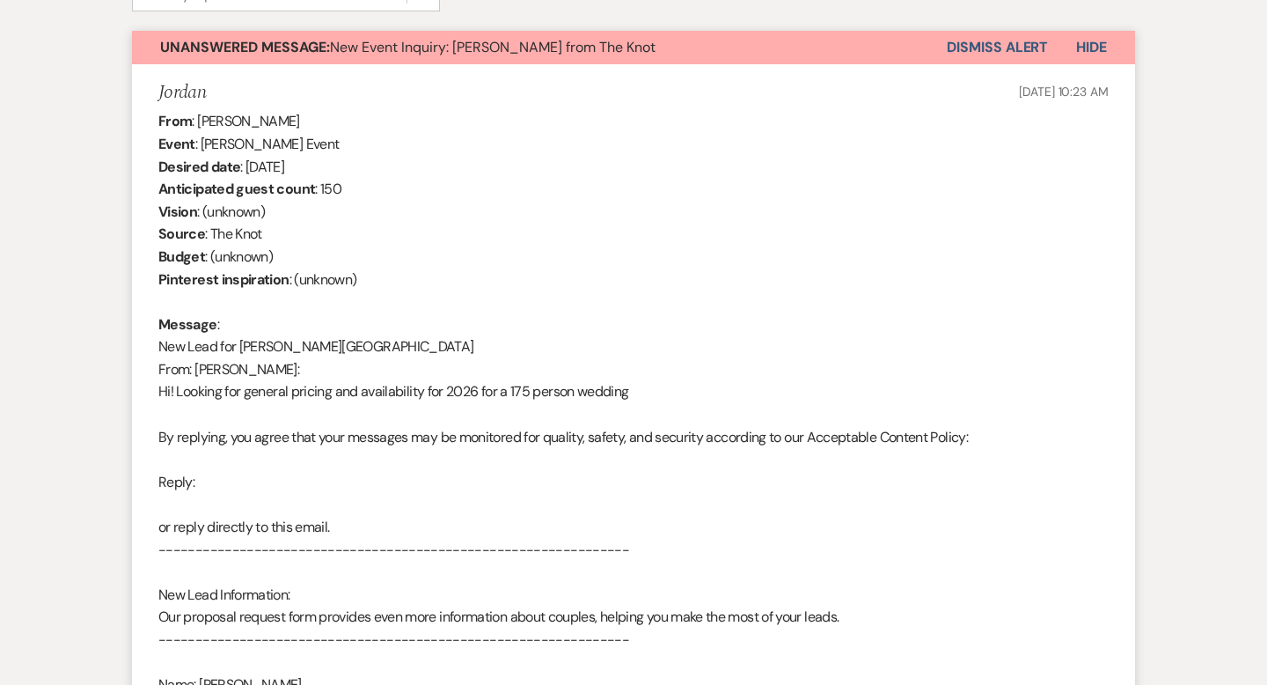
scroll to position [44, 0]
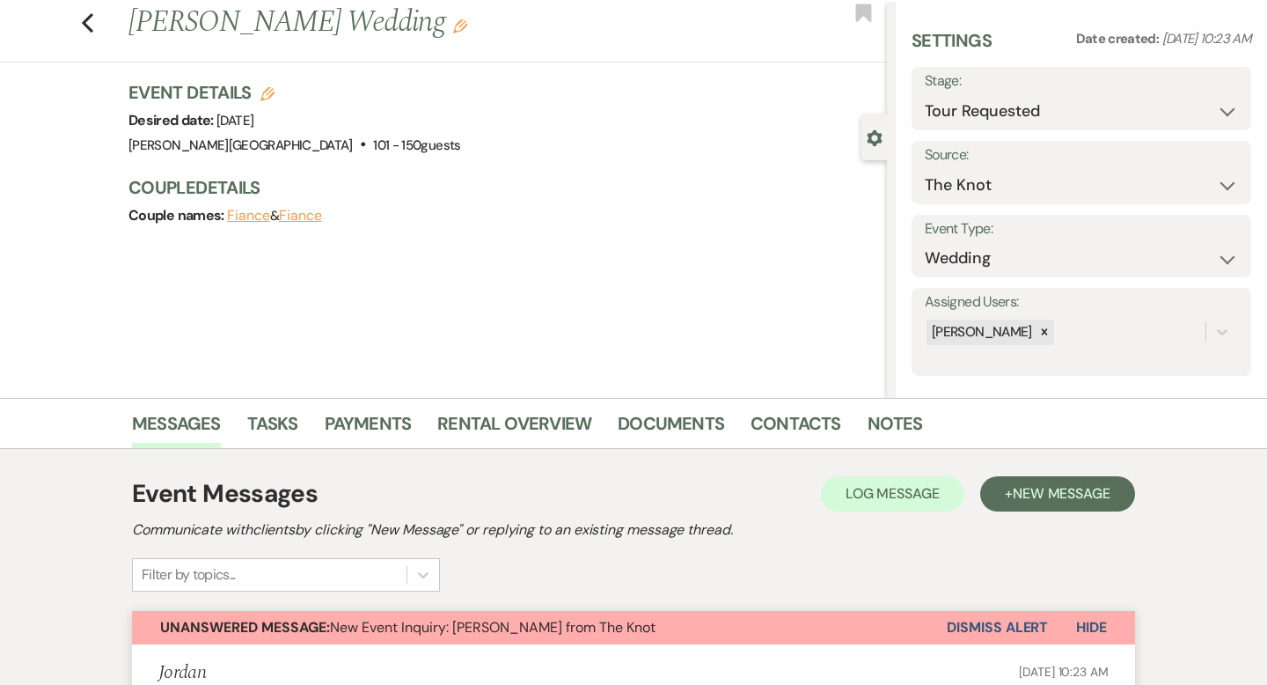
click at [964, 611] on button "Dismiss Alert" at bounding box center [997, 627] width 101 height 33
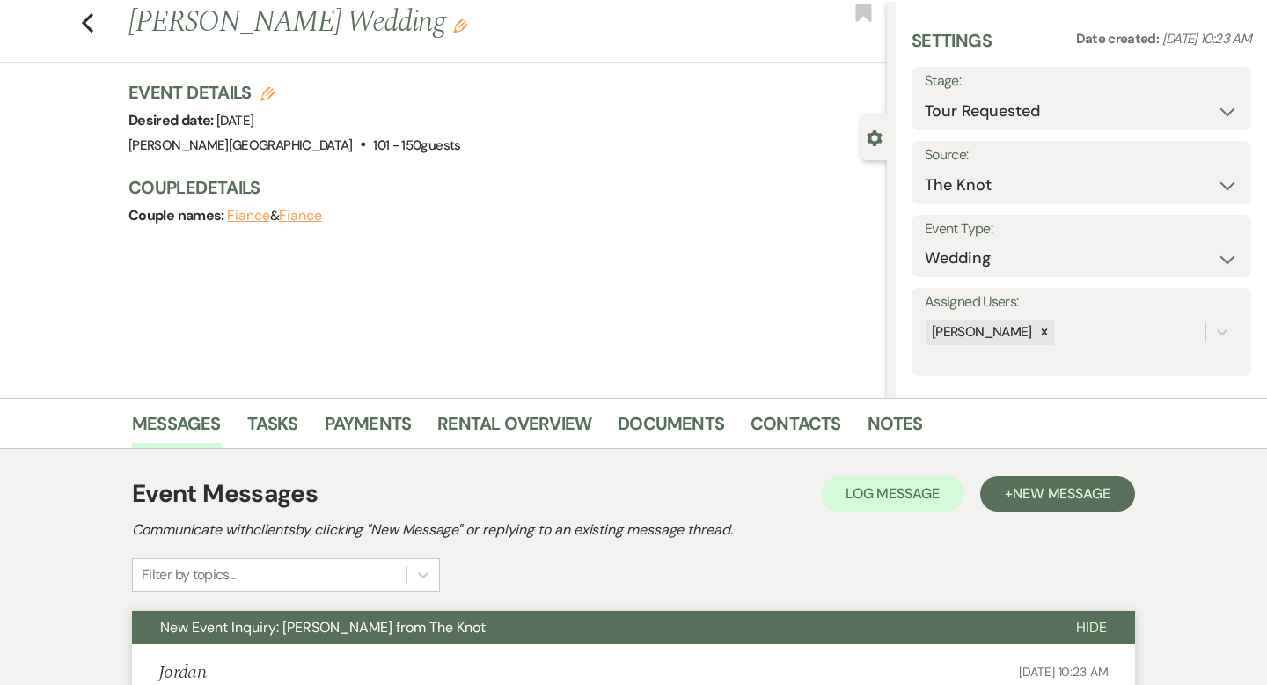
scroll to position [0, 0]
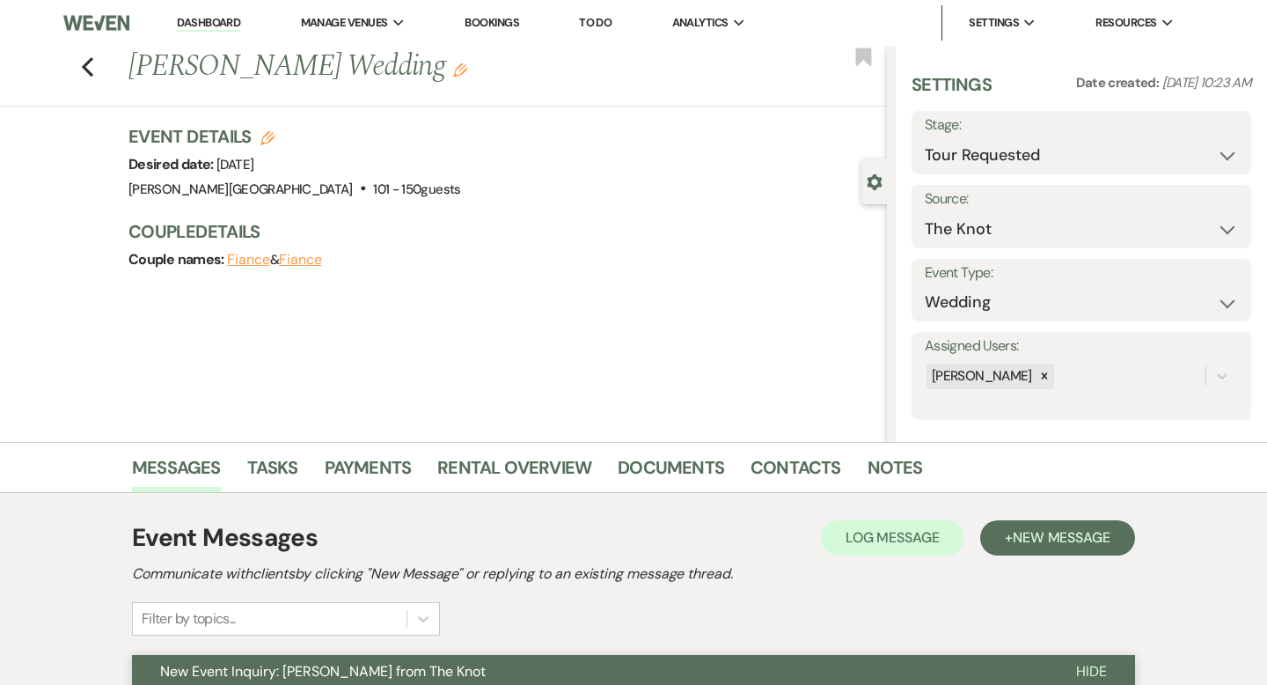
click at [77, 62] on div "Previous [PERSON_NAME] Wedding Edit Bookmark" at bounding box center [439, 76] width 896 height 61
click at [228, 18] on link "Dashboard" at bounding box center [208, 23] width 63 height 17
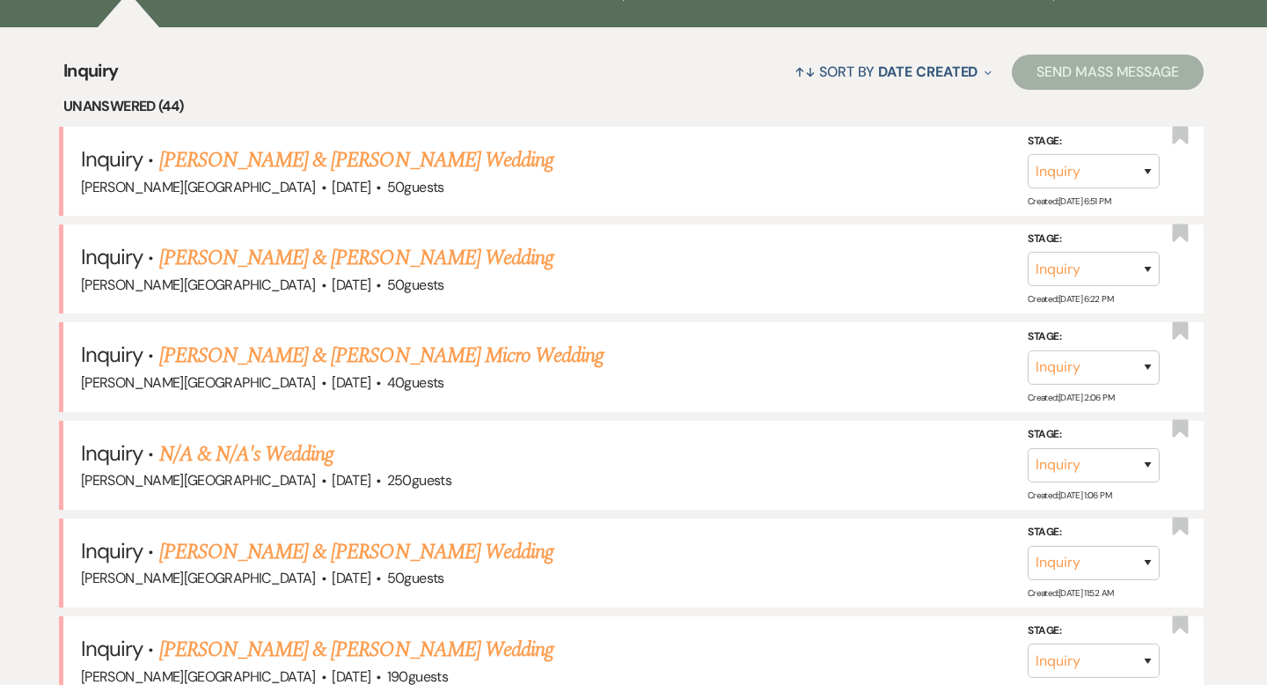
scroll to position [540, 0]
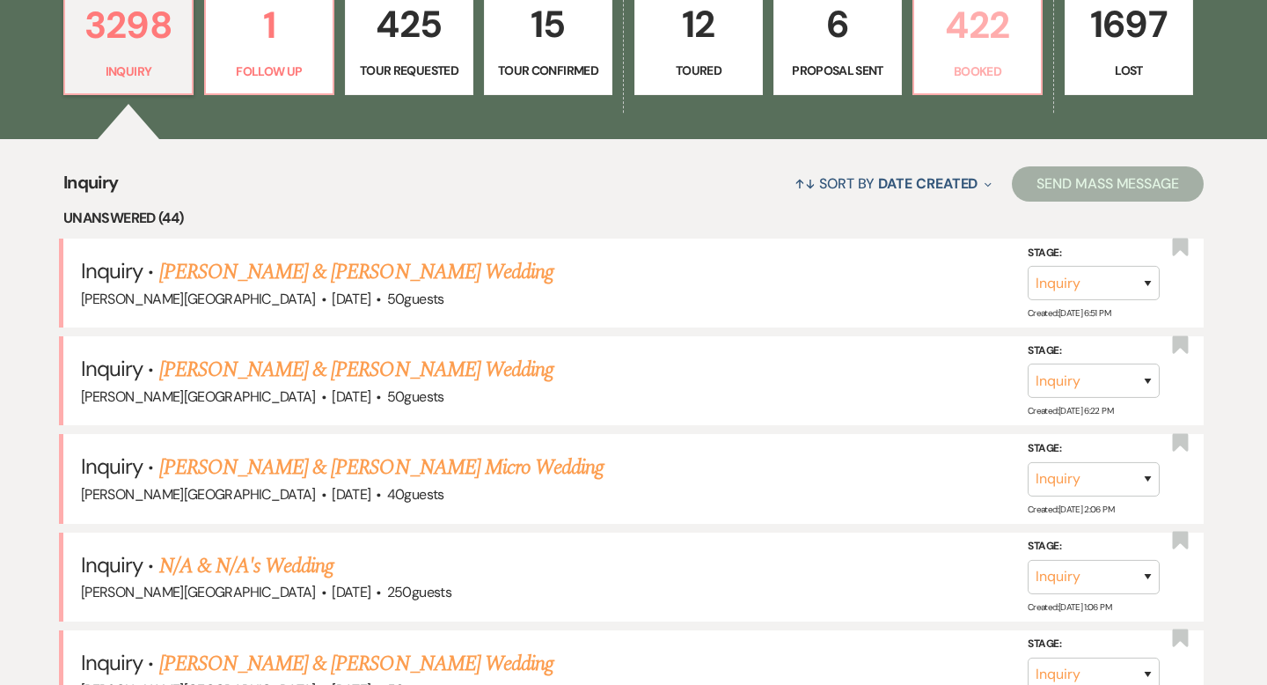
click at [966, 38] on p "422" at bounding box center [978, 25] width 106 height 59
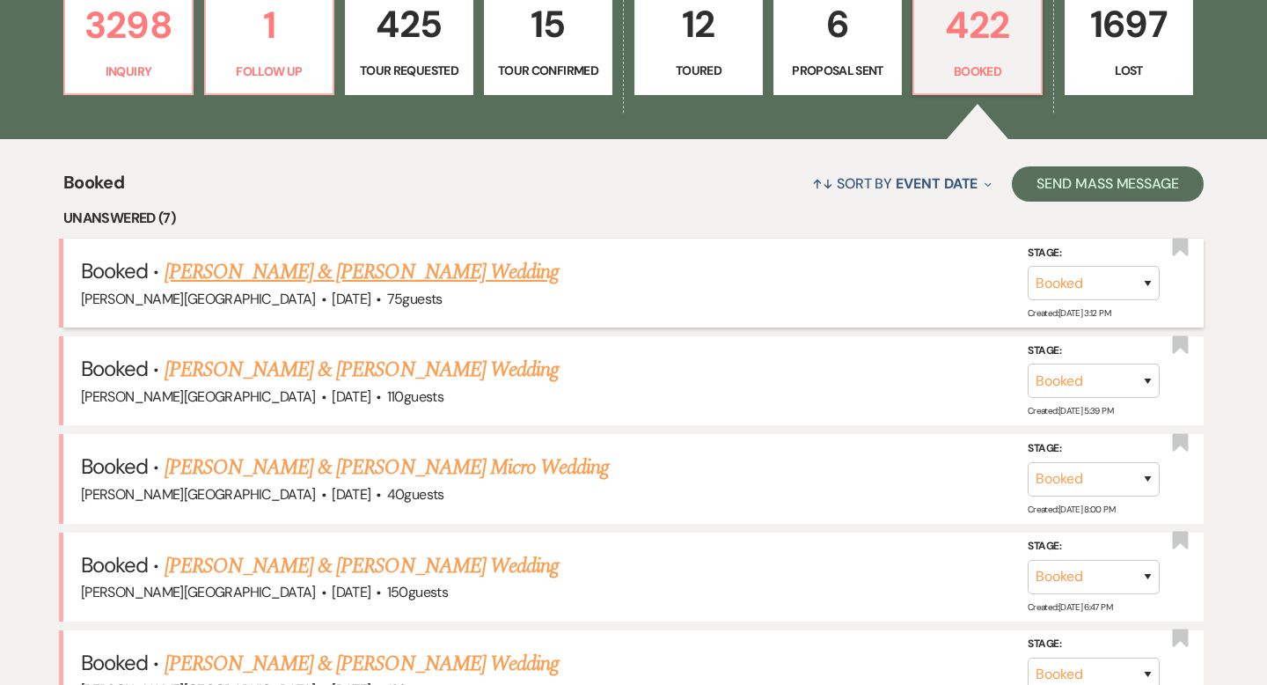
click at [733, 275] on h5 "Booked · [PERSON_NAME] & [PERSON_NAME] Wedding" at bounding box center [633, 272] width 1105 height 32
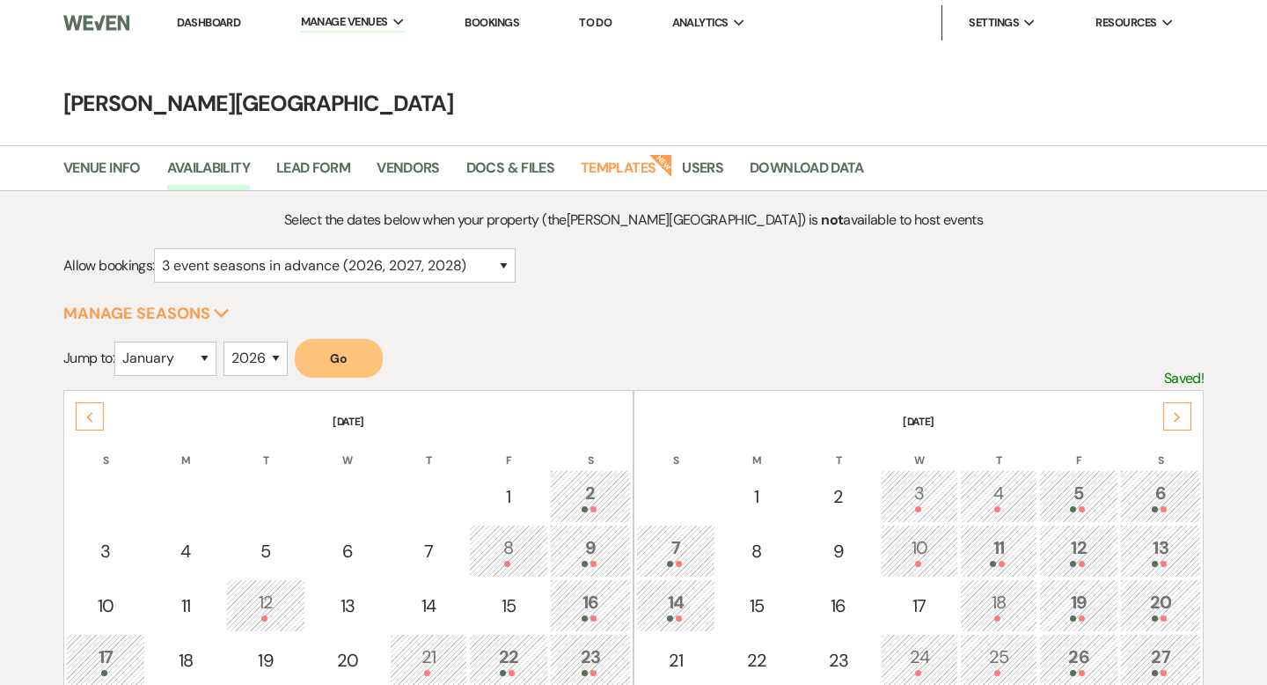
select select "3"
select select "2026"
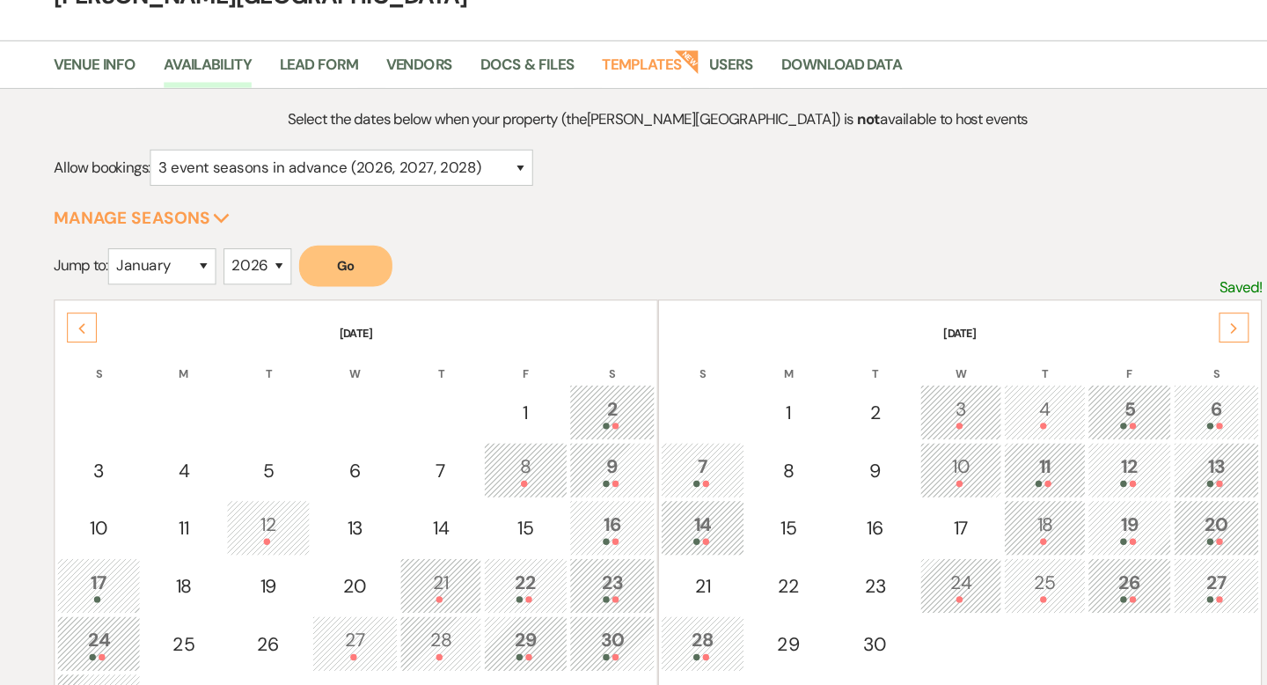
click at [1180, 350] on icon "Next" at bounding box center [1177, 348] width 9 height 11
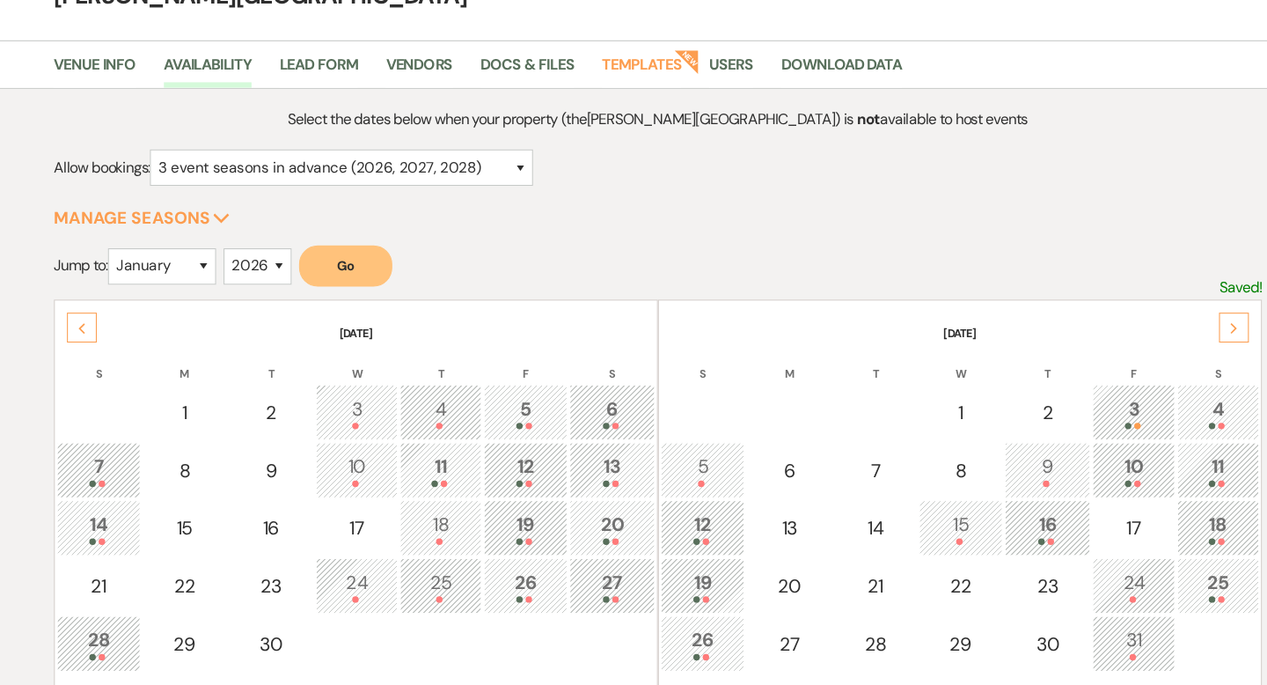
click at [1180, 349] on icon "Next" at bounding box center [1177, 348] width 9 height 11
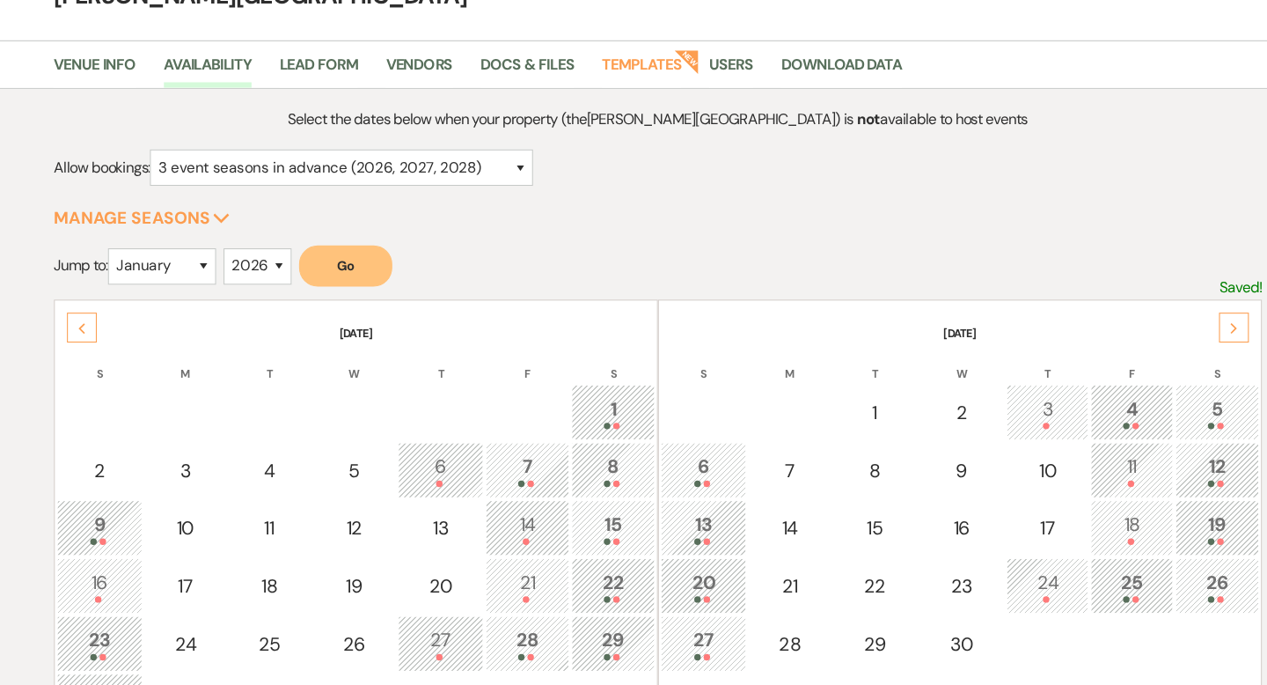
click at [1180, 349] on icon "Next" at bounding box center [1177, 348] width 9 height 11
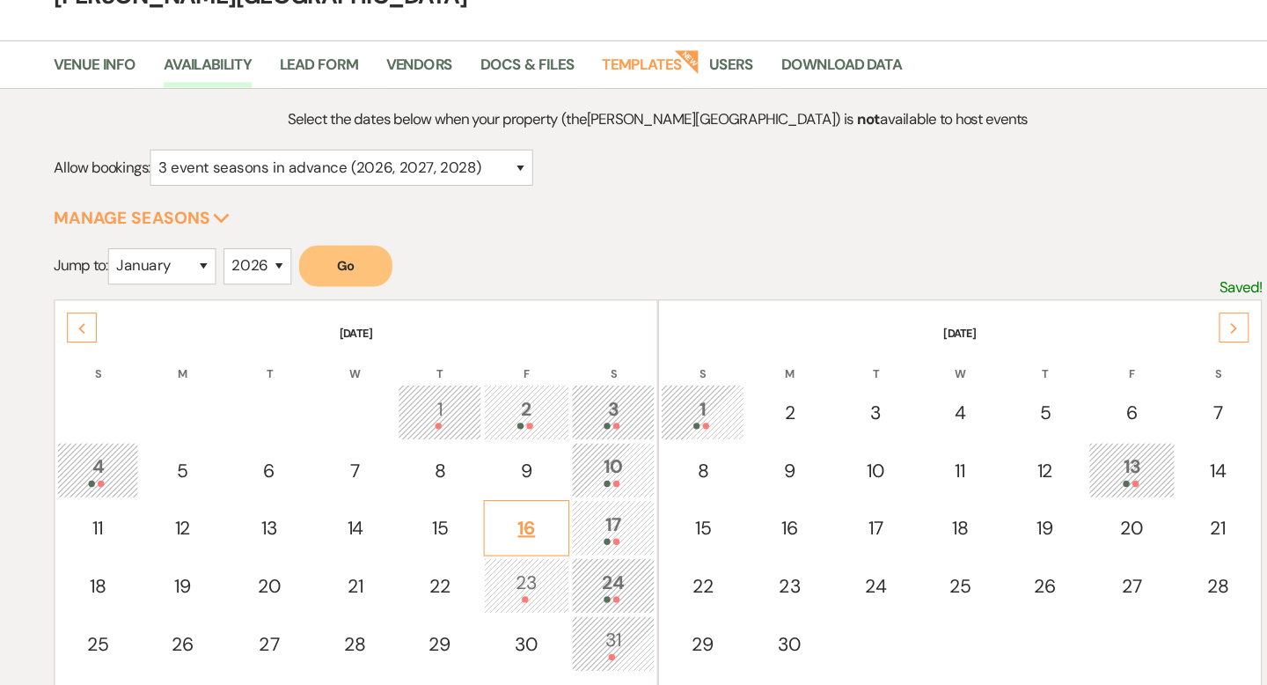
click at [517, 538] on div "16" at bounding box center [510, 536] width 62 height 26
select select "other"
select select "false"
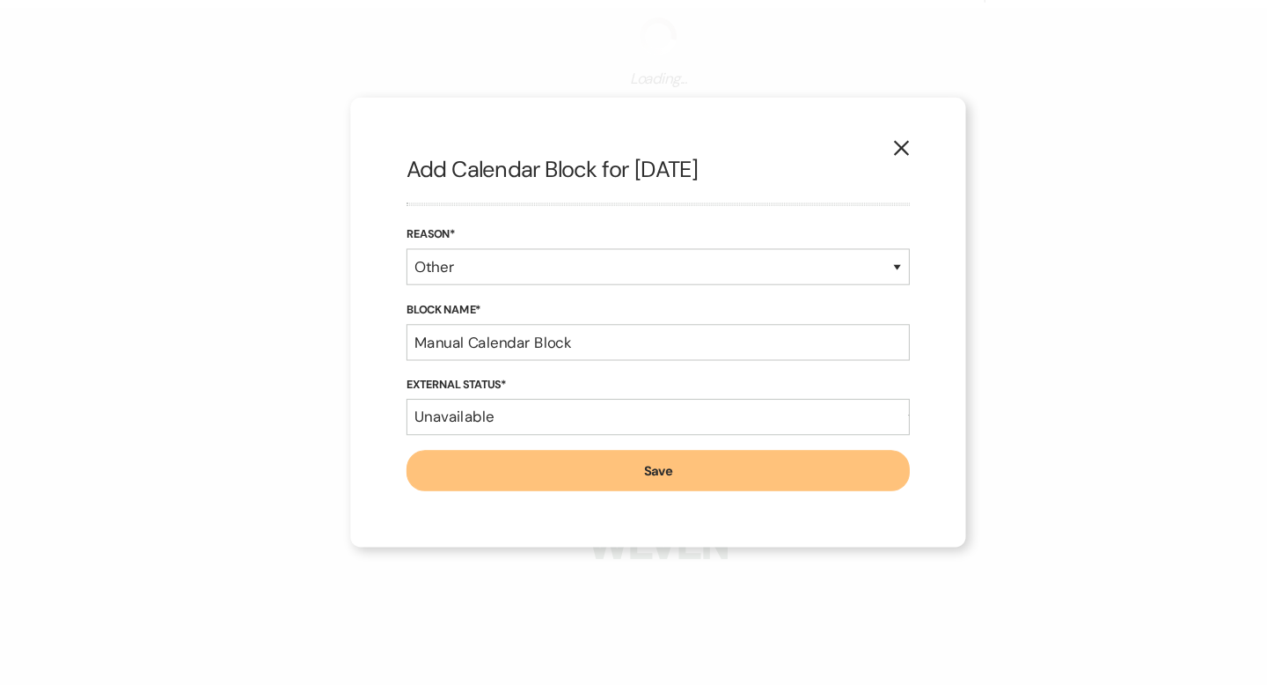
select select "3"
select select "2026"
click at [607, 477] on button "Save" at bounding box center [633, 482] width 475 height 39
